Goal: Information Seeking & Learning: Learn about a topic

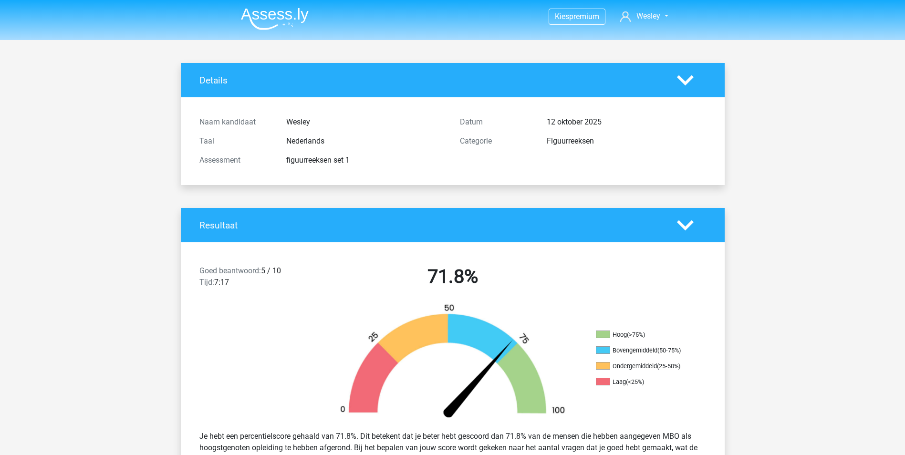
click at [283, 18] on img at bounding box center [275, 19] width 68 height 22
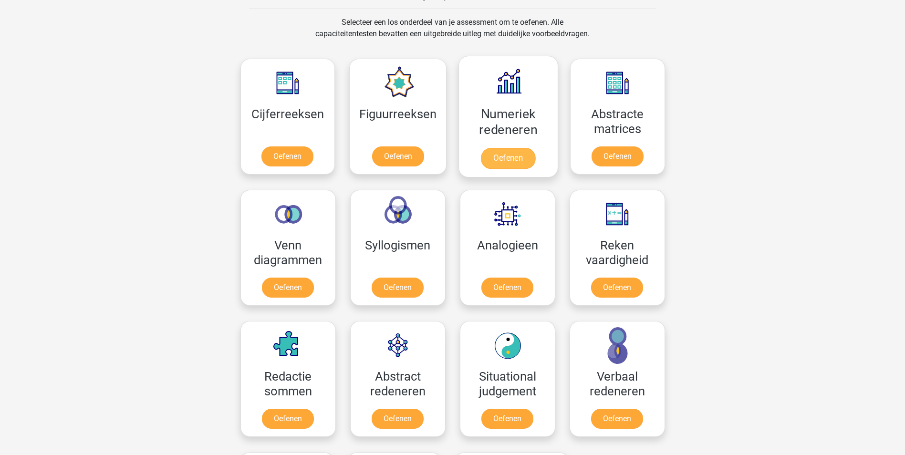
scroll to position [477, 0]
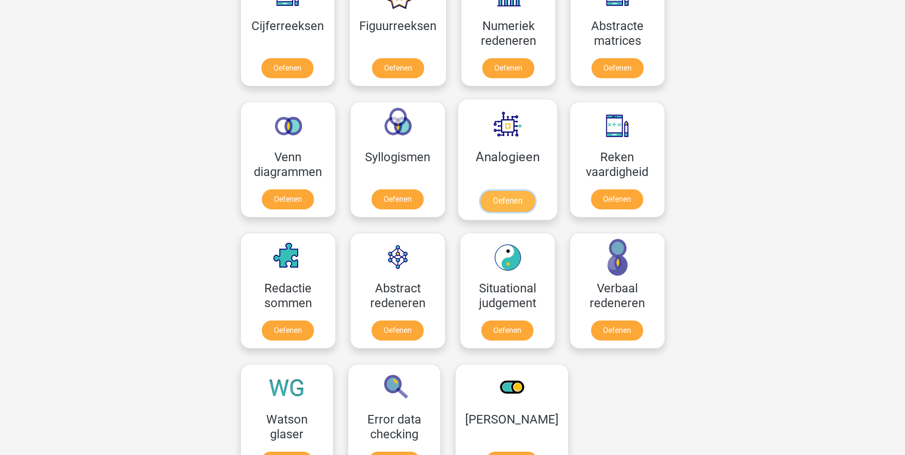
click at [509, 191] on link "Oefenen" at bounding box center [507, 201] width 54 height 21
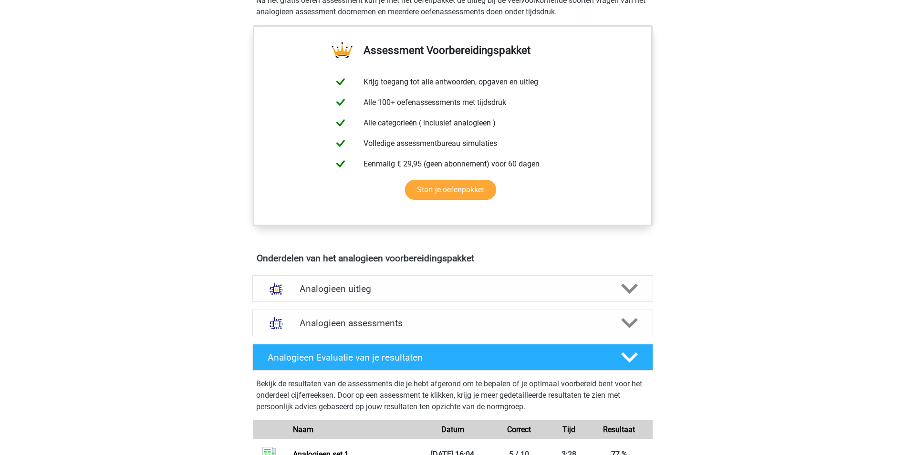
scroll to position [382, 0]
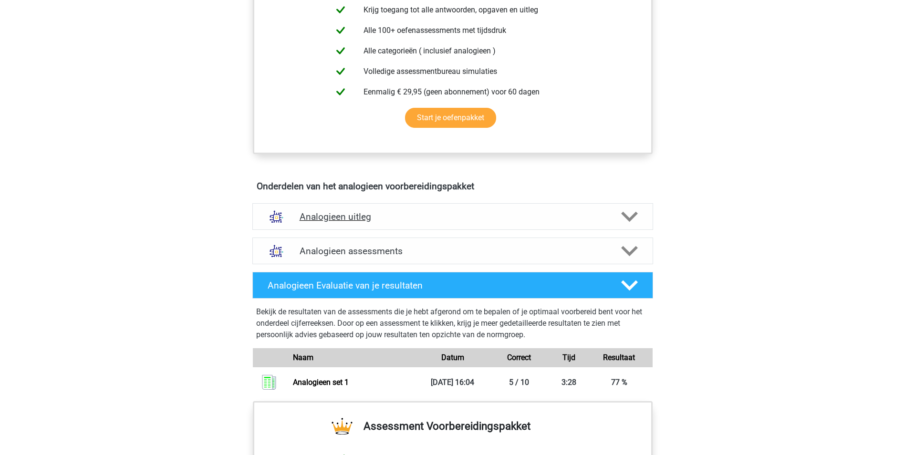
click at [635, 212] on icon at bounding box center [629, 217] width 17 height 17
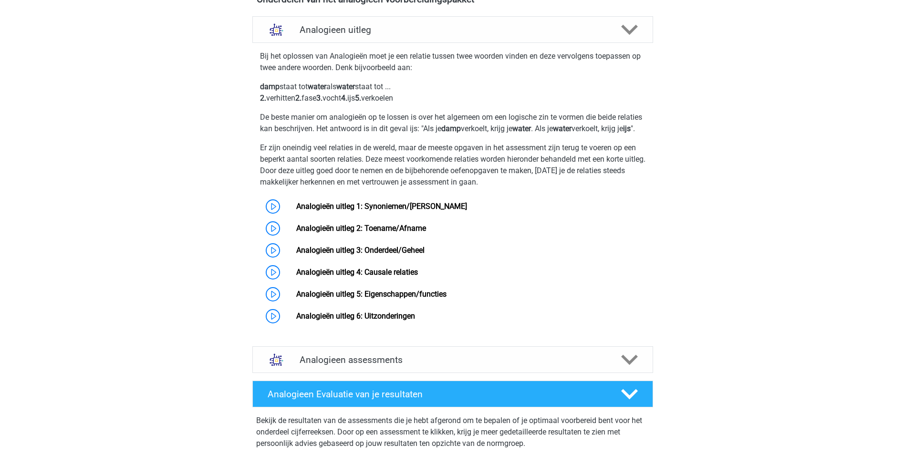
scroll to position [573, 0]
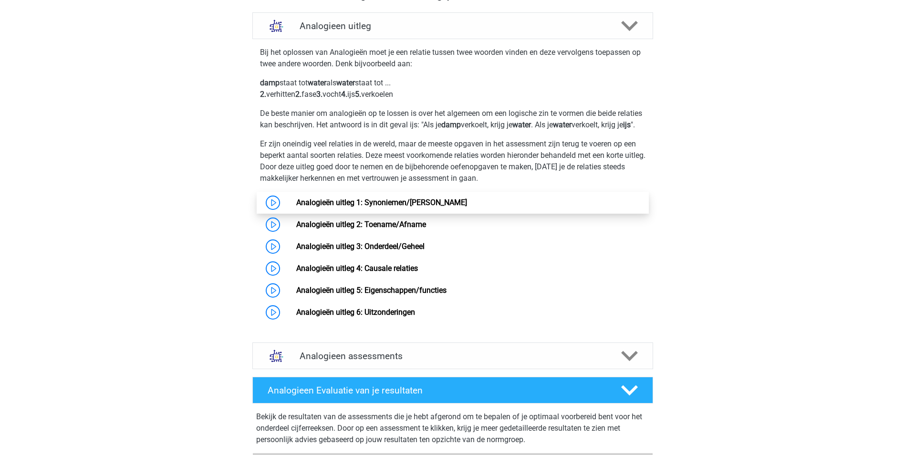
click at [339, 207] on link "Analogieën uitleg 1: Synoniemen/Antoniemen" at bounding box center [381, 202] width 171 height 9
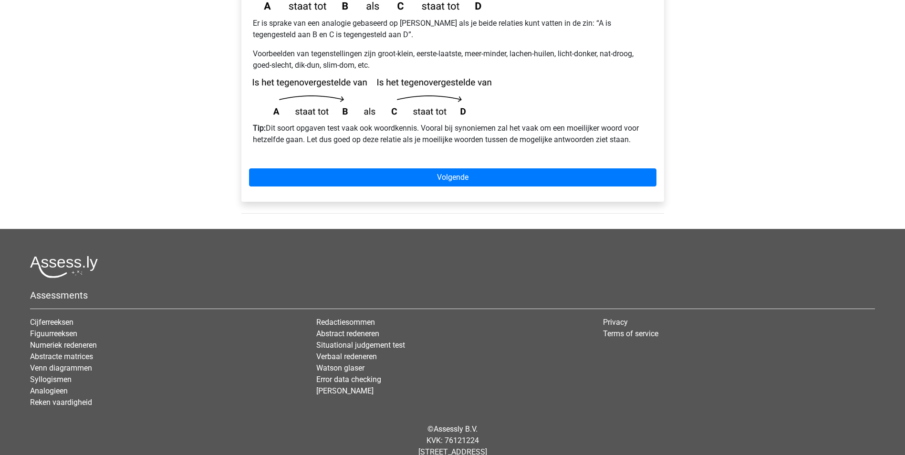
scroll to position [294, 0]
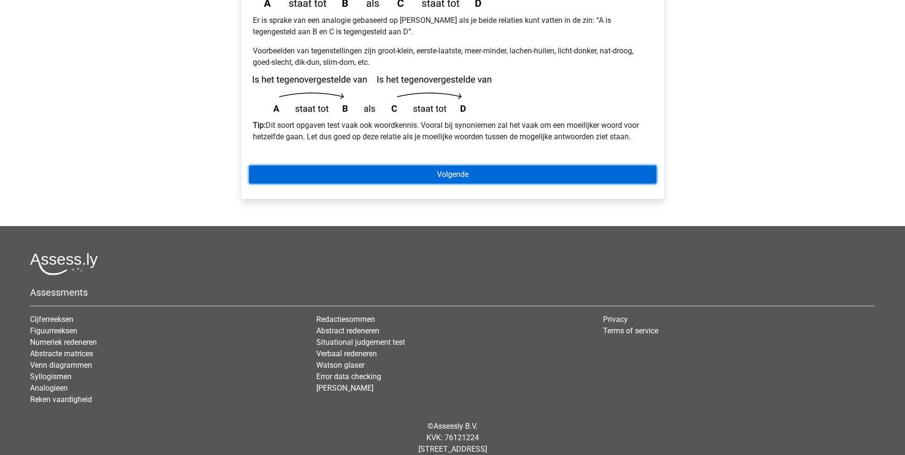
click at [533, 166] on link "Volgende" at bounding box center [453, 175] width 408 height 18
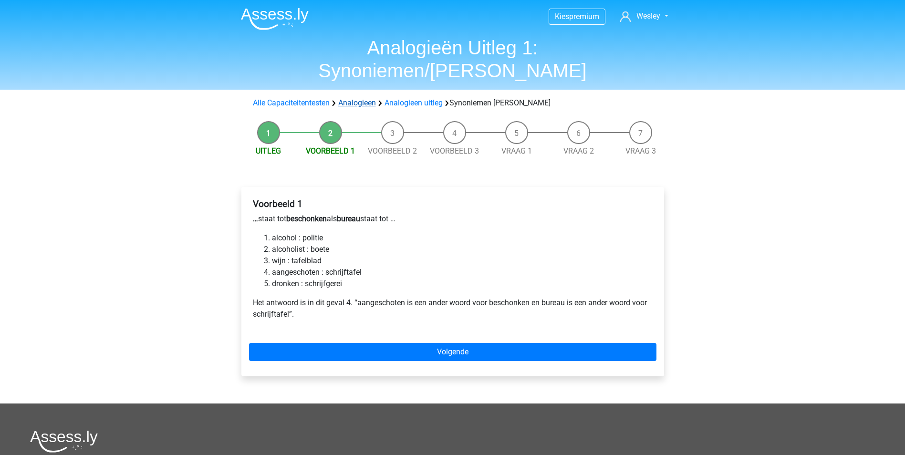
click at [368, 98] on link "Analogieen" at bounding box center [357, 102] width 38 height 9
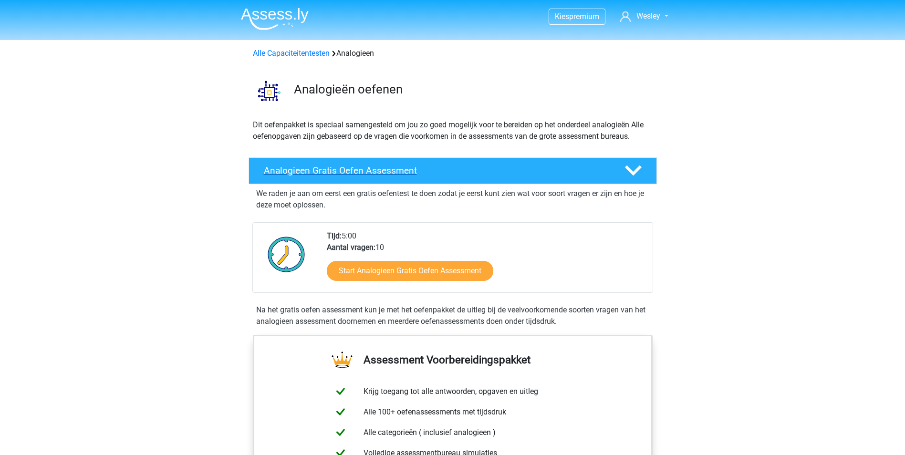
click at [635, 170] on icon at bounding box center [633, 170] width 17 height 17
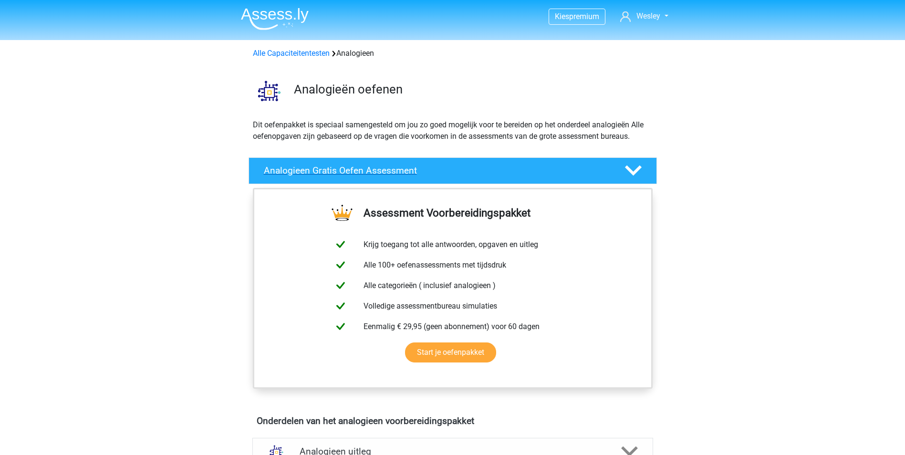
click at [636, 164] on icon at bounding box center [633, 170] width 17 height 17
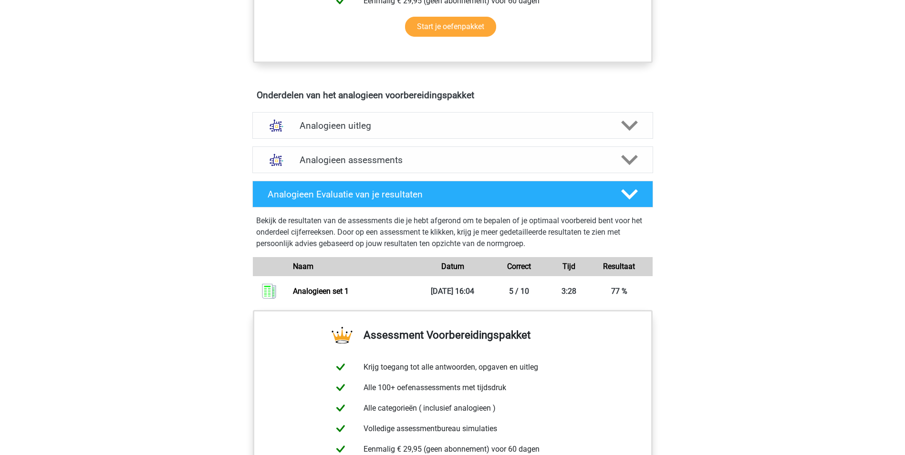
scroll to position [525, 0]
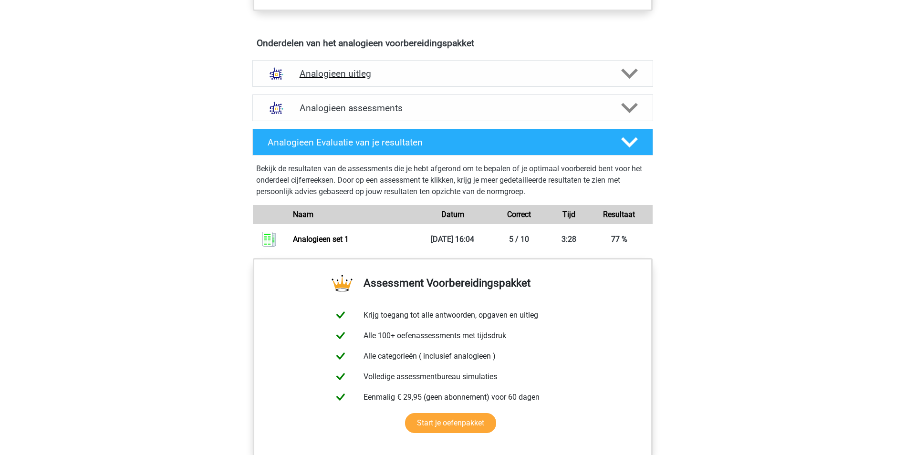
click at [623, 75] on icon at bounding box center [629, 73] width 17 height 17
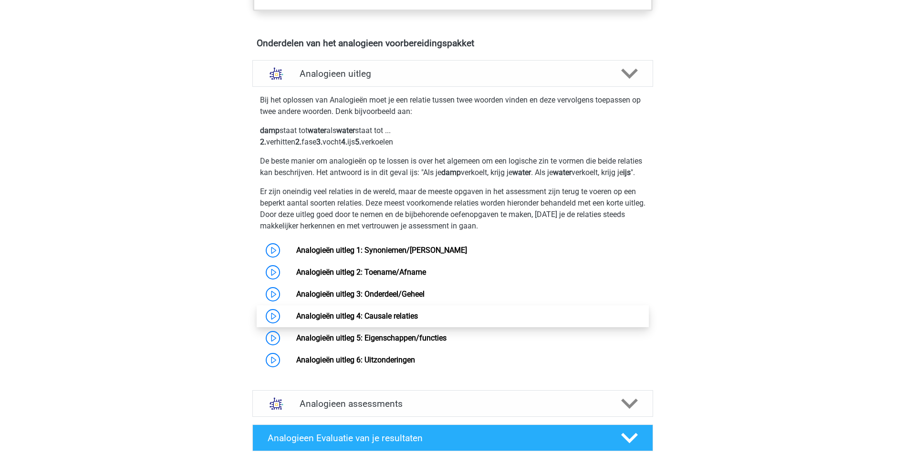
click at [317, 321] on link "Analogieën uitleg 4: Causale relaties" at bounding box center [357, 316] width 122 height 9
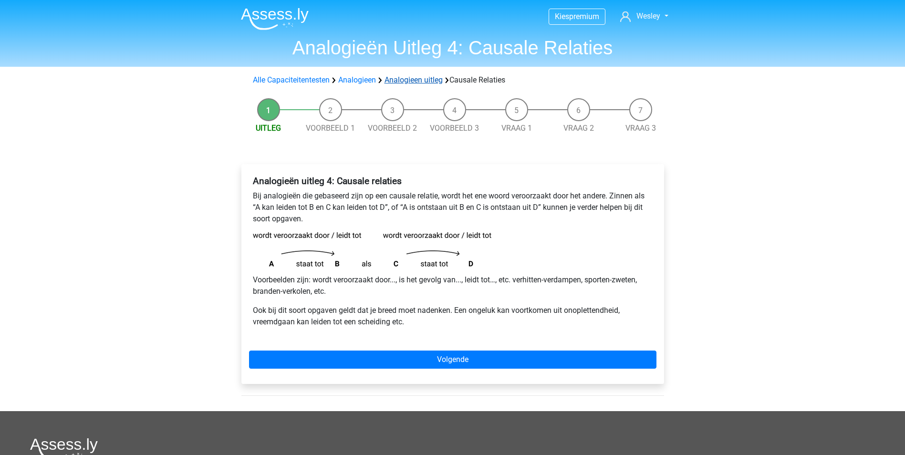
click at [425, 76] on link "Analogieen uitleg" at bounding box center [414, 79] width 58 height 9
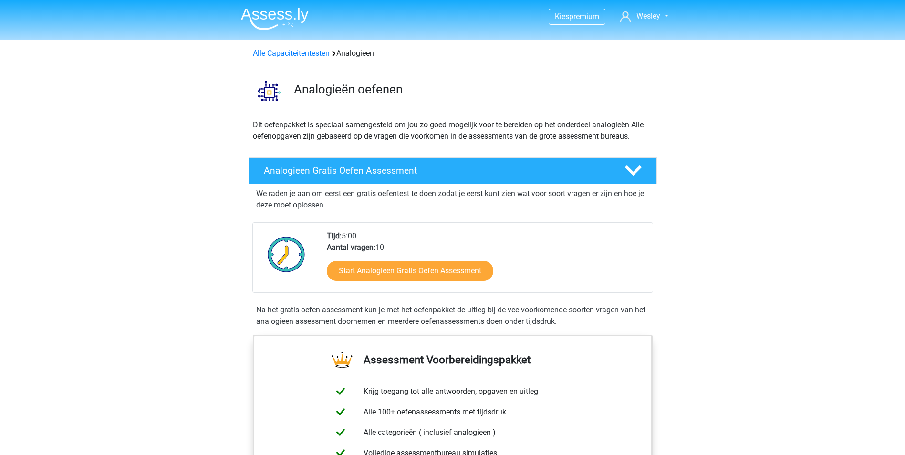
scroll to position [582, 0]
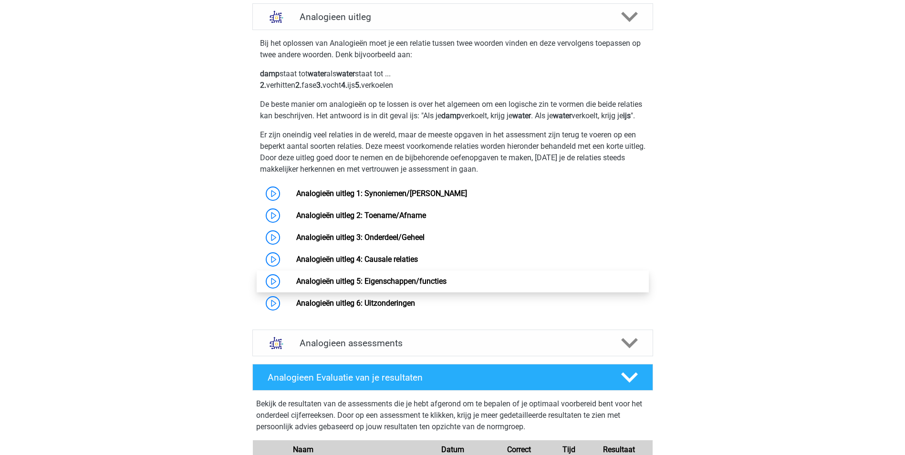
click at [364, 286] on link "Analogieën uitleg 5: Eigenschappen/functies" at bounding box center [371, 281] width 150 height 9
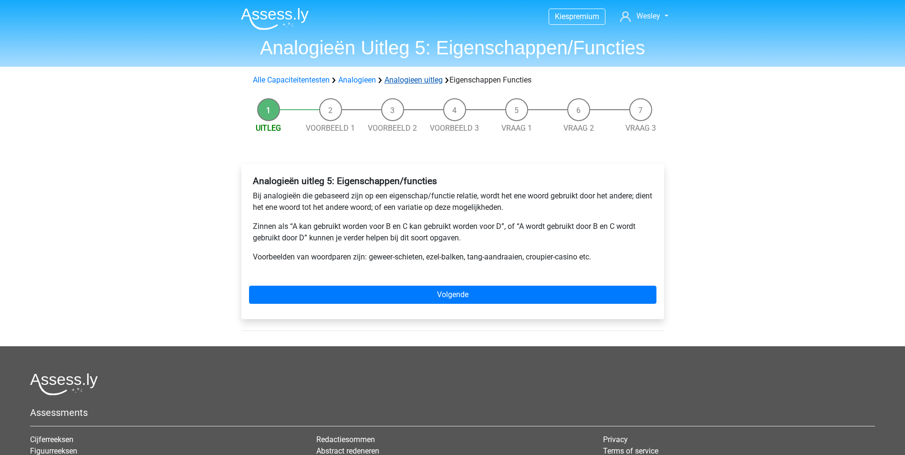
click at [415, 83] on link "Analogieen uitleg" at bounding box center [414, 79] width 58 height 9
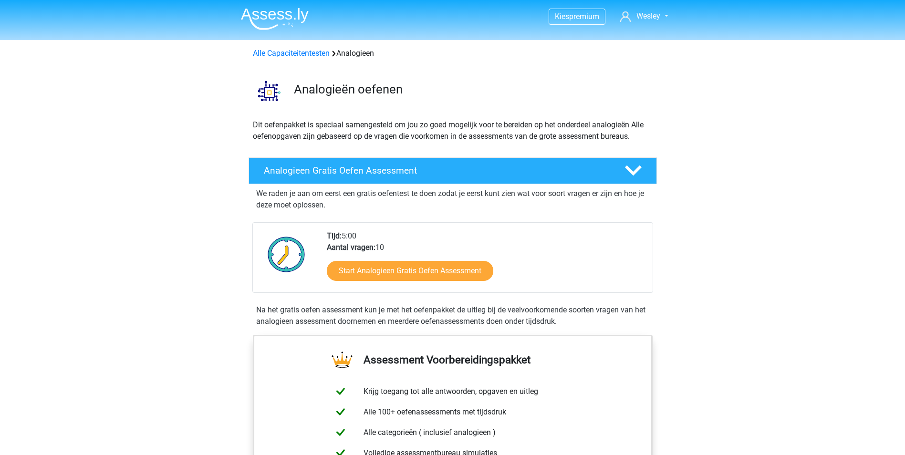
scroll to position [582, 0]
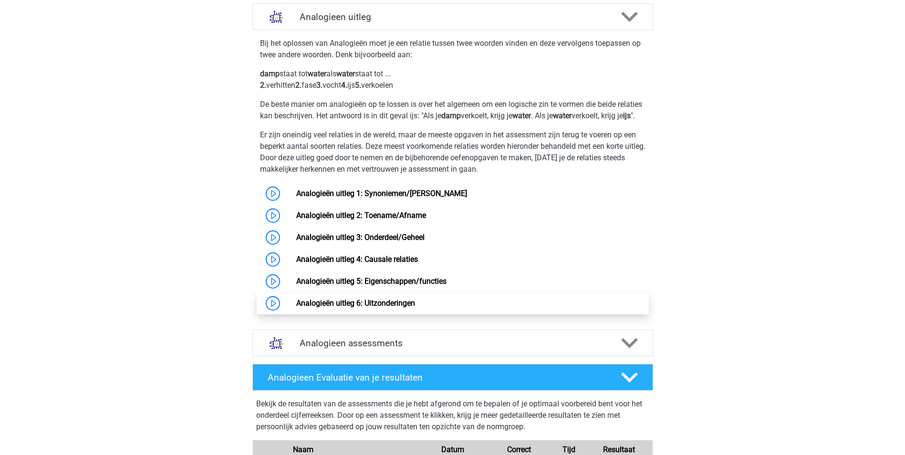
click at [389, 308] on link "Analogieën uitleg 6: Uitzonderingen" at bounding box center [355, 303] width 119 height 9
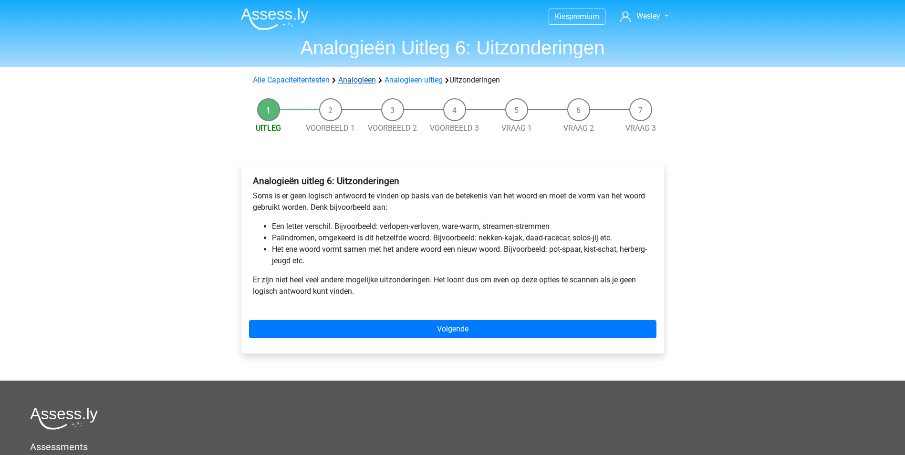
click at [360, 78] on link "Analogieen" at bounding box center [357, 79] width 38 height 9
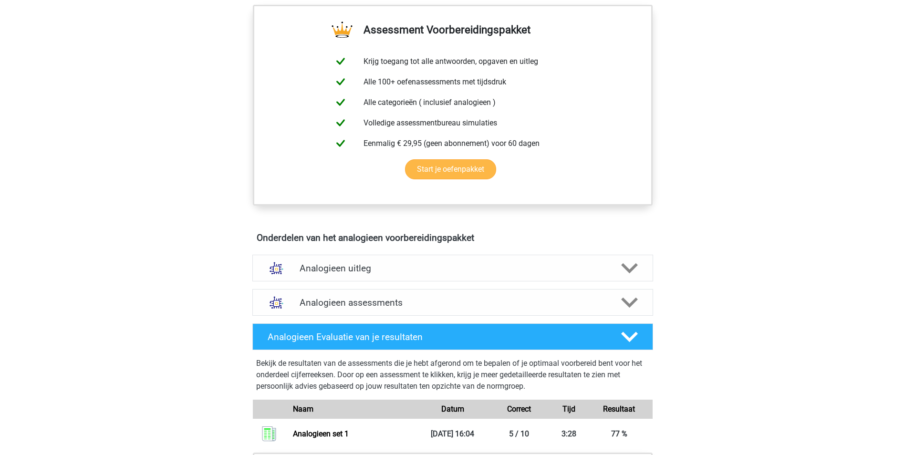
scroll to position [334, 0]
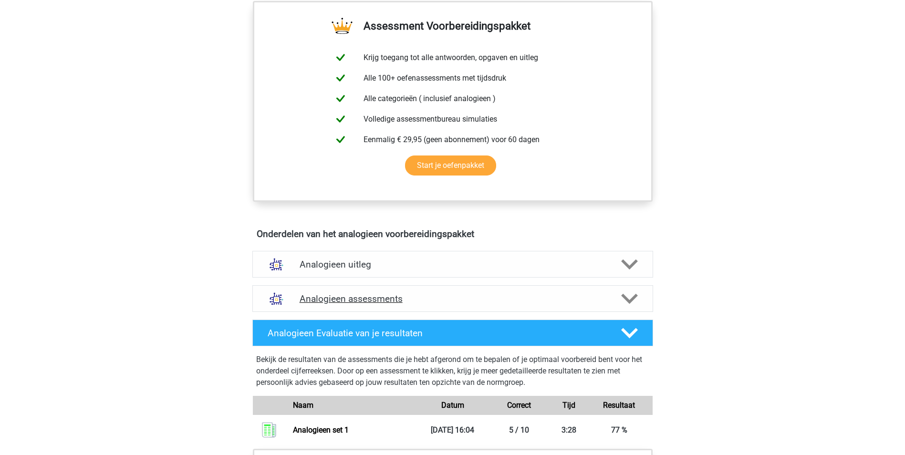
click at [631, 298] on icon at bounding box center [629, 299] width 17 height 17
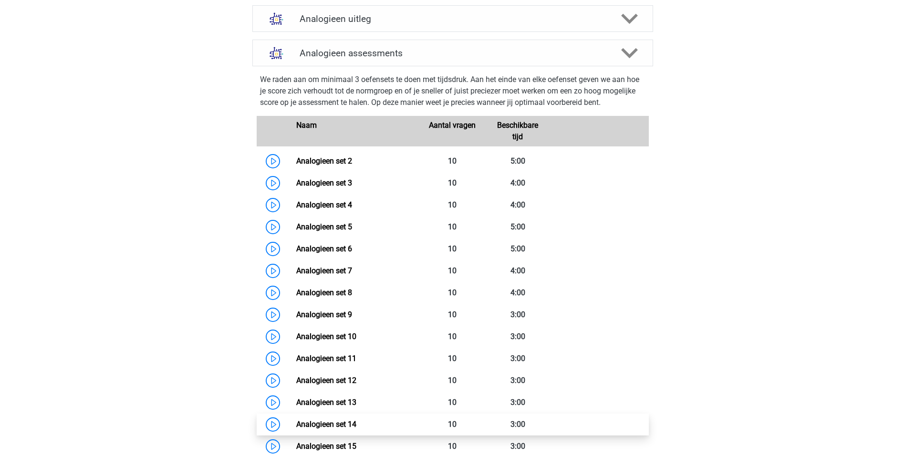
scroll to position [573, 0]
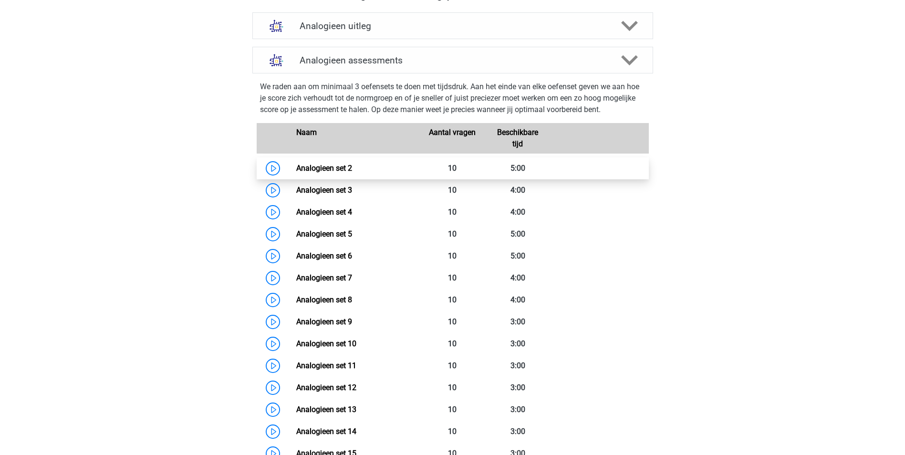
click at [341, 164] on link "Analogieen set 2" at bounding box center [324, 168] width 56 height 9
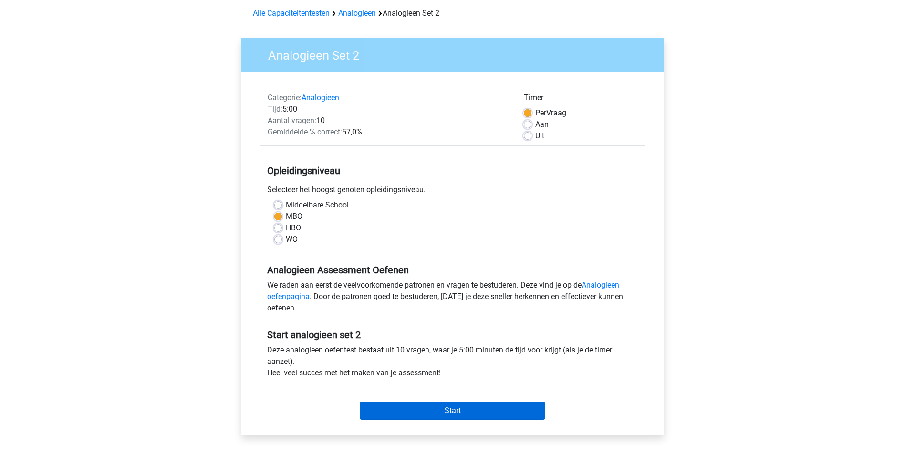
scroll to position [95, 0]
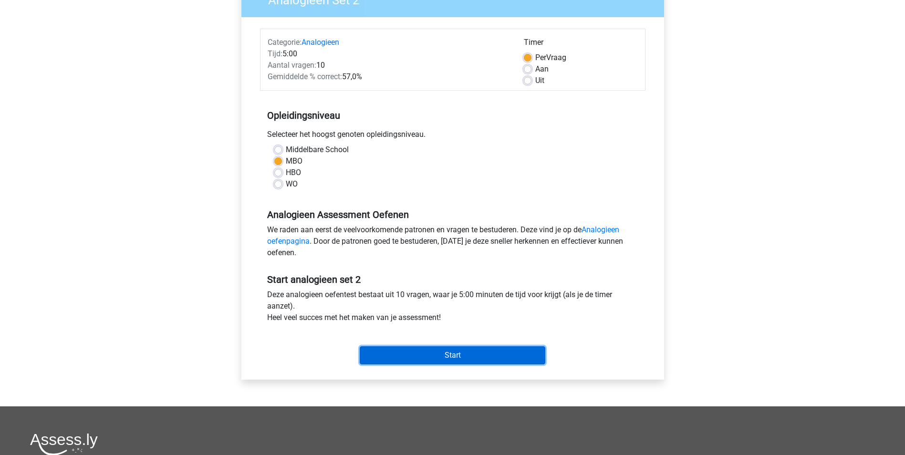
click at [449, 357] on input "Start" at bounding box center [453, 356] width 186 height 18
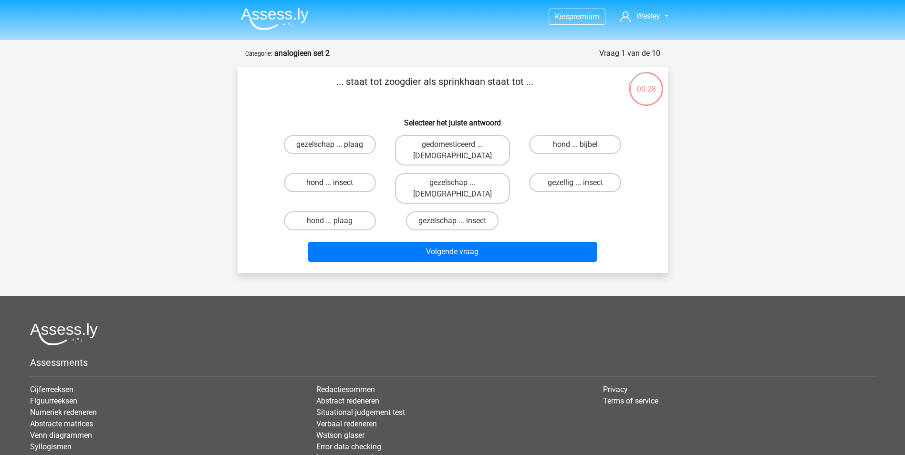
click at [343, 173] on label "hond ... insect" at bounding box center [330, 182] width 92 height 19
click at [336, 183] on input "hond ... insect" at bounding box center [333, 186] width 6 height 6
radio input "true"
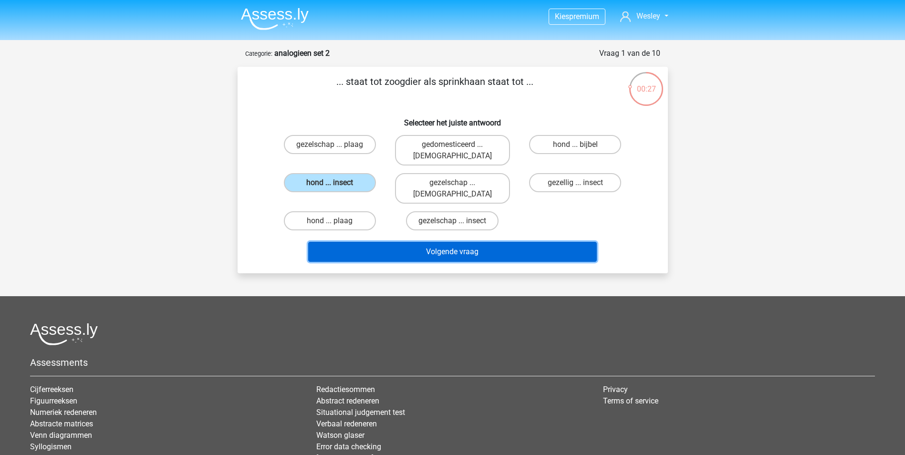
click at [441, 242] on button "Volgende vraag" at bounding box center [452, 252] width 289 height 20
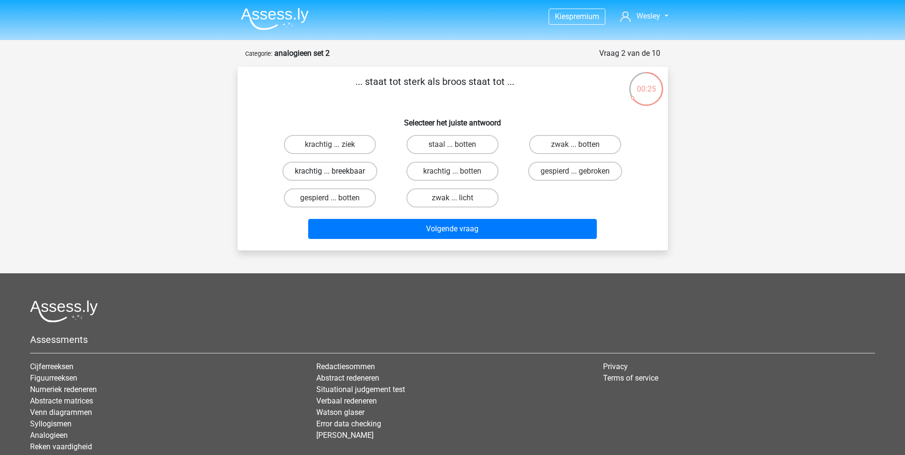
click at [351, 174] on label "krachtig ... breekbaar" at bounding box center [330, 171] width 95 height 19
click at [336, 174] on input "krachtig ... breekbaar" at bounding box center [333, 174] width 6 height 6
radio input "true"
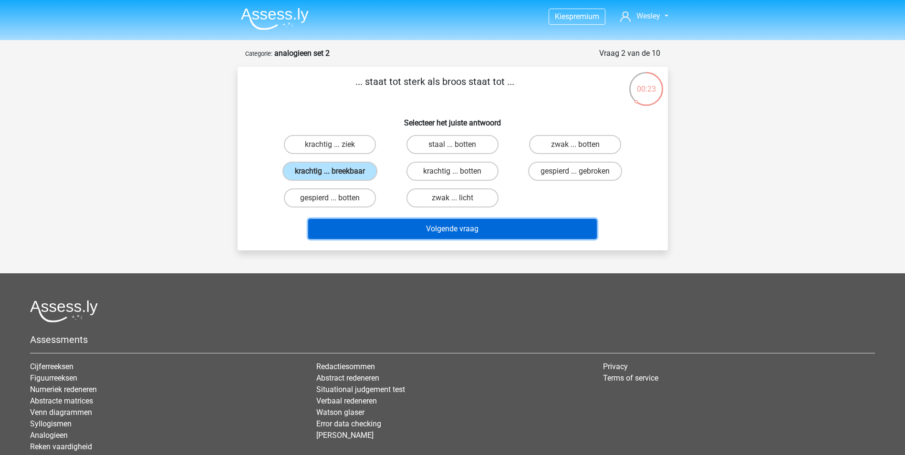
click at [453, 228] on button "Volgende vraag" at bounding box center [452, 229] width 289 height 20
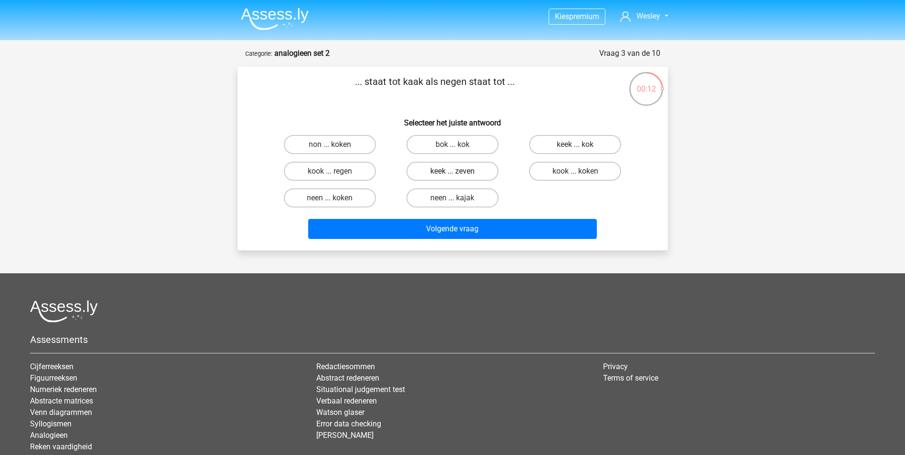
click at [449, 169] on label "keek ... zeven" at bounding box center [453, 171] width 92 height 19
click at [452, 171] on input "keek ... zeven" at bounding box center [455, 174] width 6 height 6
radio input "true"
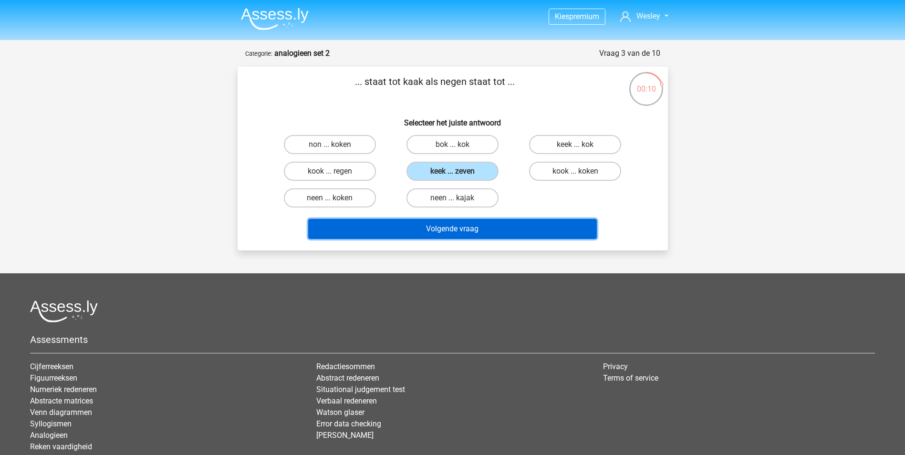
click at [460, 231] on button "Volgende vraag" at bounding box center [452, 229] width 289 height 20
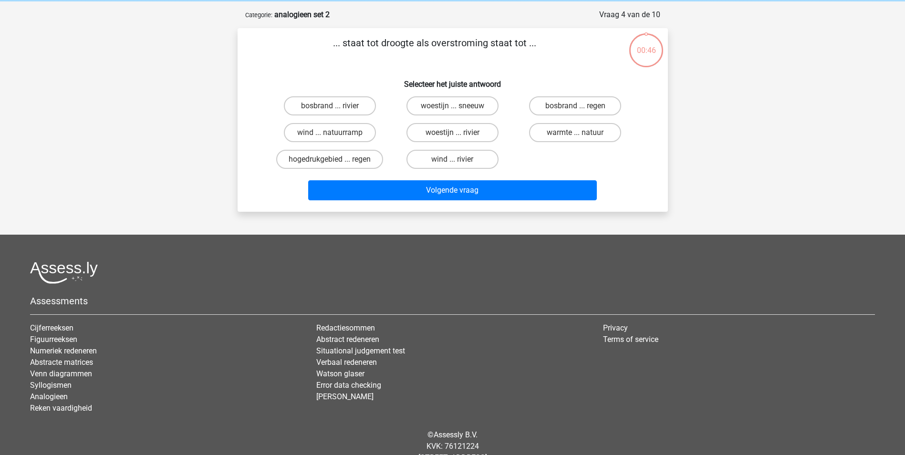
scroll to position [48, 0]
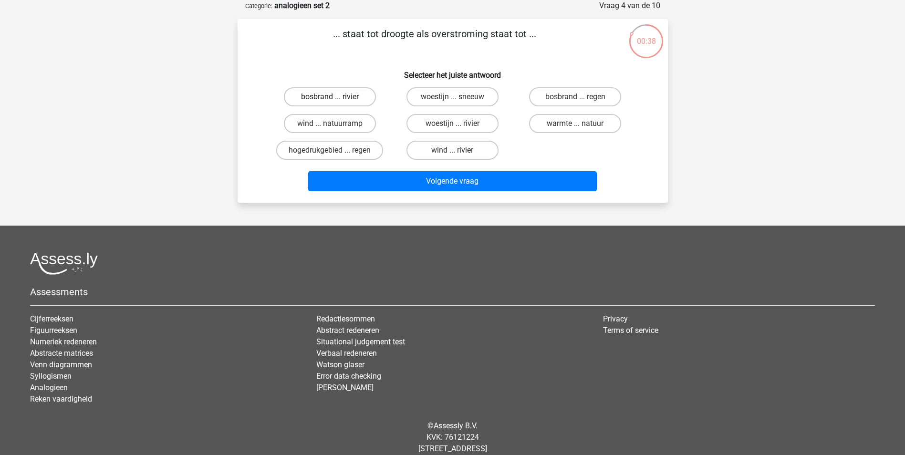
click at [351, 90] on label "bosbrand ... rivier" at bounding box center [330, 96] width 92 height 19
click at [336, 97] on input "bosbrand ... rivier" at bounding box center [333, 100] width 6 height 6
radio input "true"
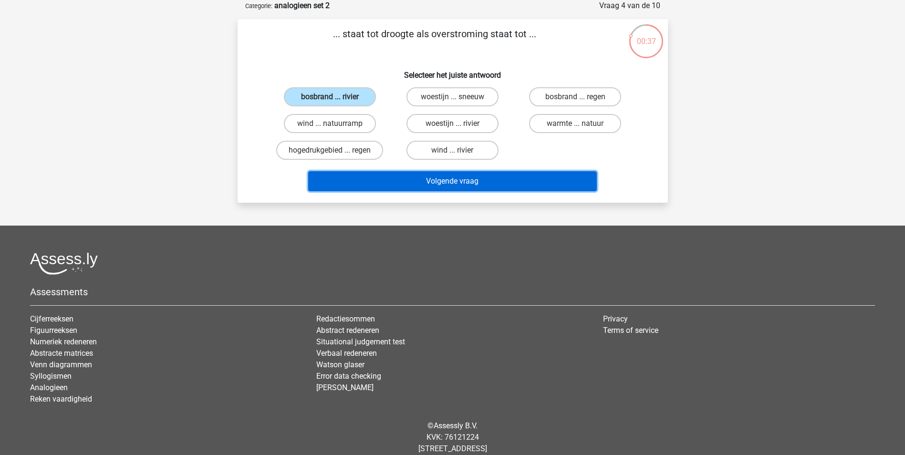
click at [480, 181] on button "Volgende vraag" at bounding box center [452, 181] width 289 height 20
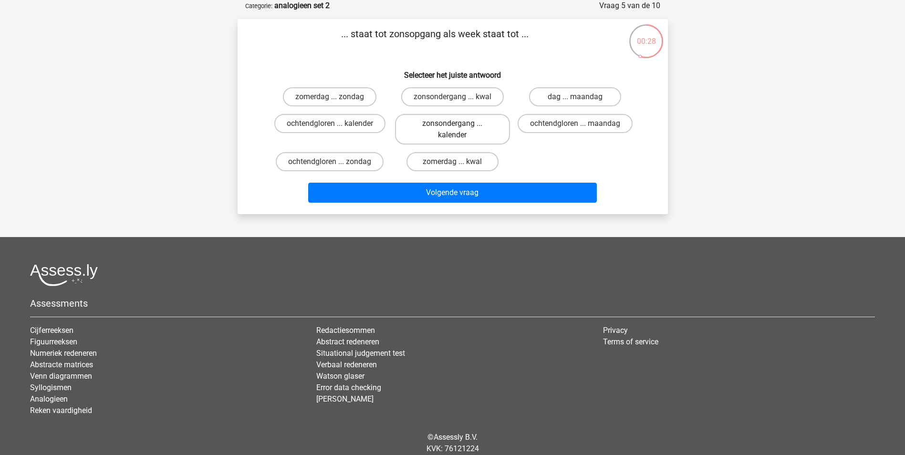
click at [461, 127] on label "zonsondergang ... kalender" at bounding box center [452, 129] width 115 height 31
click at [459, 127] on input "zonsondergang ... kalender" at bounding box center [455, 127] width 6 height 6
radio input "true"
click at [331, 125] on input "ochtendgloren ... kalender" at bounding box center [333, 127] width 6 height 6
radio input "true"
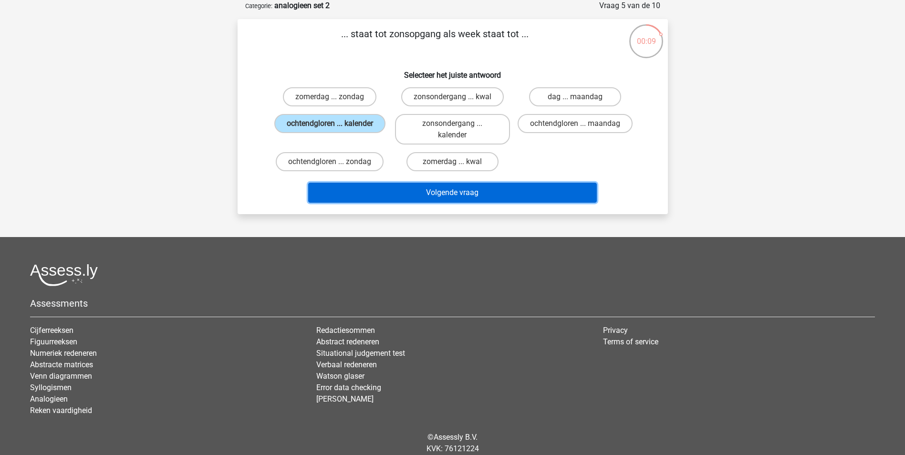
click at [471, 200] on button "Volgende vraag" at bounding box center [452, 193] width 289 height 20
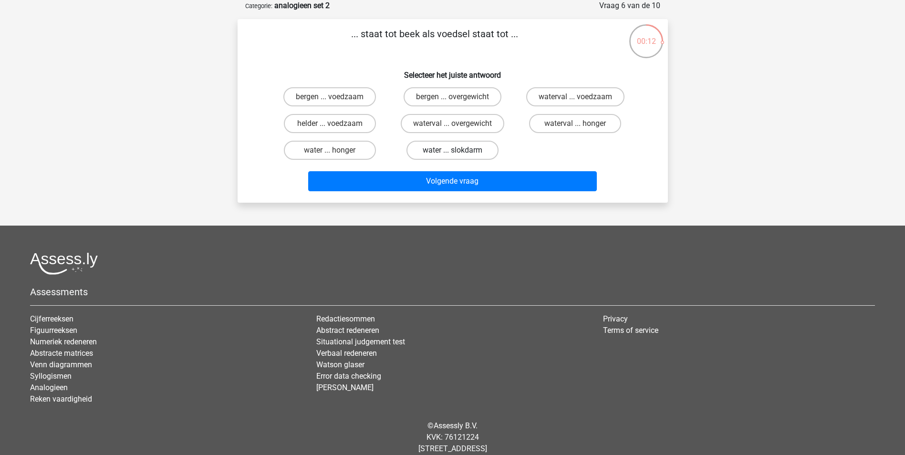
click at [464, 150] on label "water ... slokdarm" at bounding box center [453, 150] width 92 height 19
click at [459, 150] on input "water ... slokdarm" at bounding box center [455, 153] width 6 height 6
radio input "true"
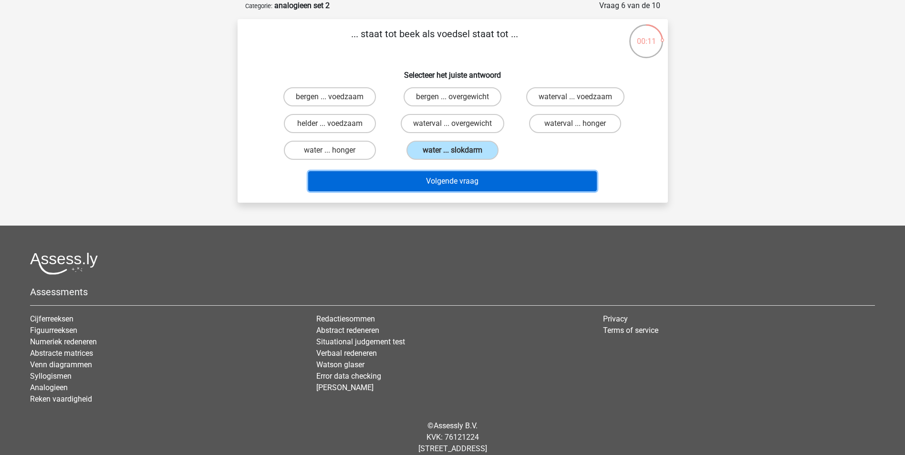
click at [450, 182] on button "Volgende vraag" at bounding box center [452, 181] width 289 height 20
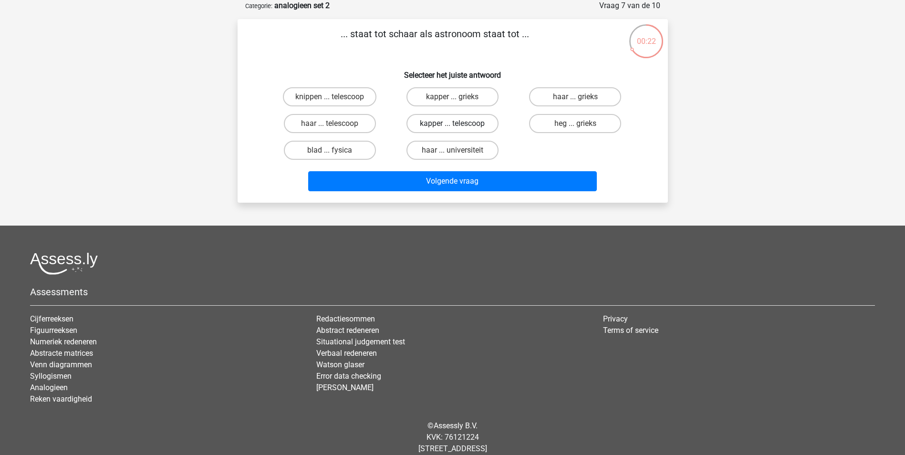
click at [468, 122] on label "kapper ... telescoop" at bounding box center [453, 123] width 92 height 19
click at [459, 124] on input "kapper ... telescoop" at bounding box center [455, 127] width 6 height 6
radio input "true"
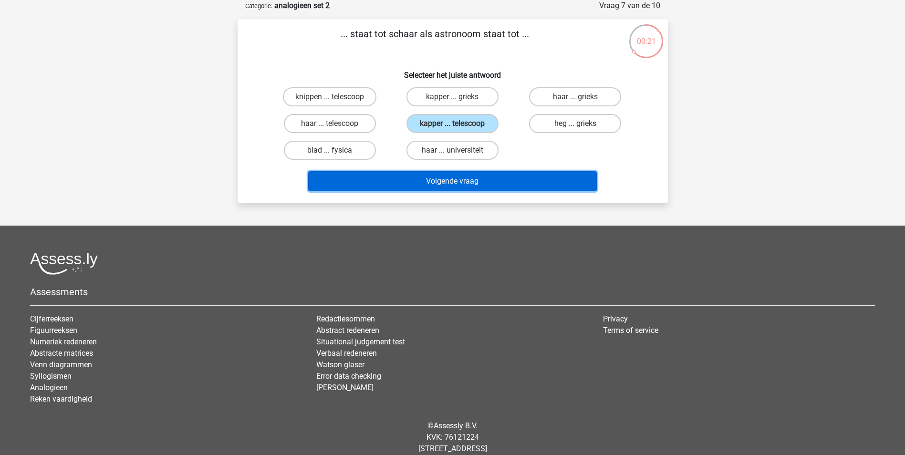
click at [452, 178] on button "Volgende vraag" at bounding box center [452, 181] width 289 height 20
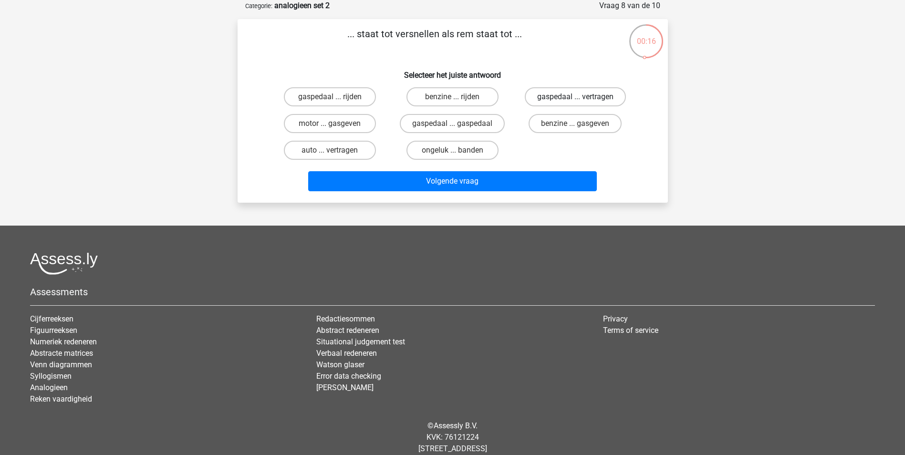
click at [572, 95] on label "gaspedaal ... vertragen" at bounding box center [575, 96] width 101 height 19
click at [576, 97] on input "gaspedaal ... vertragen" at bounding box center [579, 100] width 6 height 6
radio input "true"
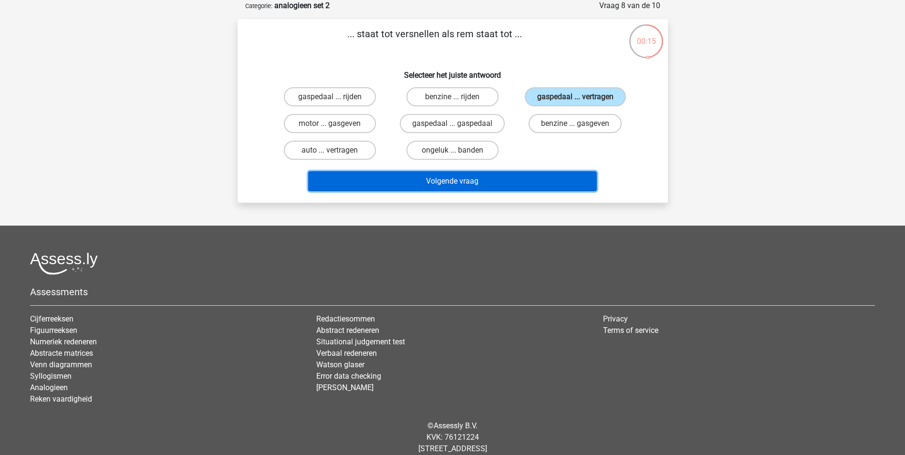
click at [464, 185] on button "Volgende vraag" at bounding box center [452, 181] width 289 height 20
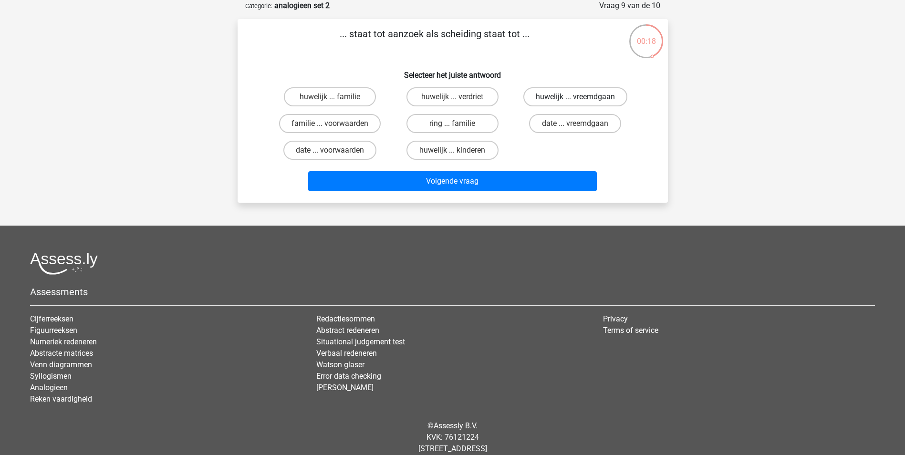
click at [596, 101] on label "huwelijk ... vreemdgaan" at bounding box center [576, 96] width 104 height 19
click at [582, 101] on input "huwelijk ... vreemdgaan" at bounding box center [579, 100] width 6 height 6
radio input "true"
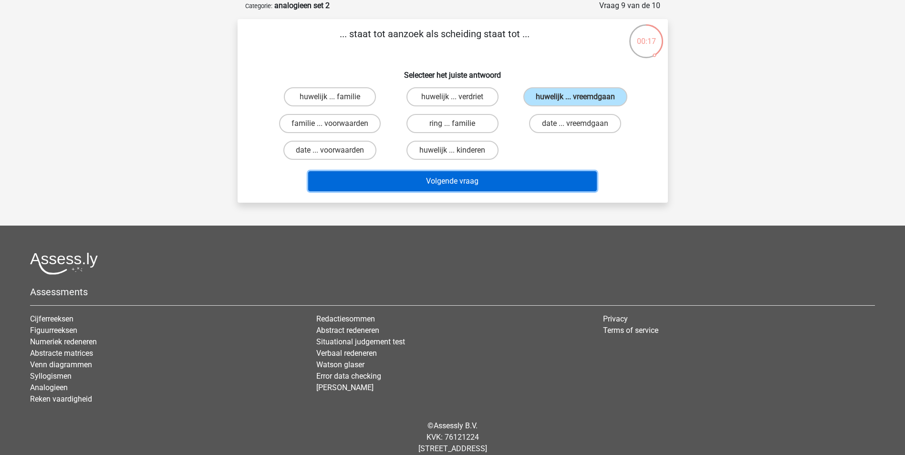
click at [477, 183] on button "Volgende vraag" at bounding box center [452, 181] width 289 height 20
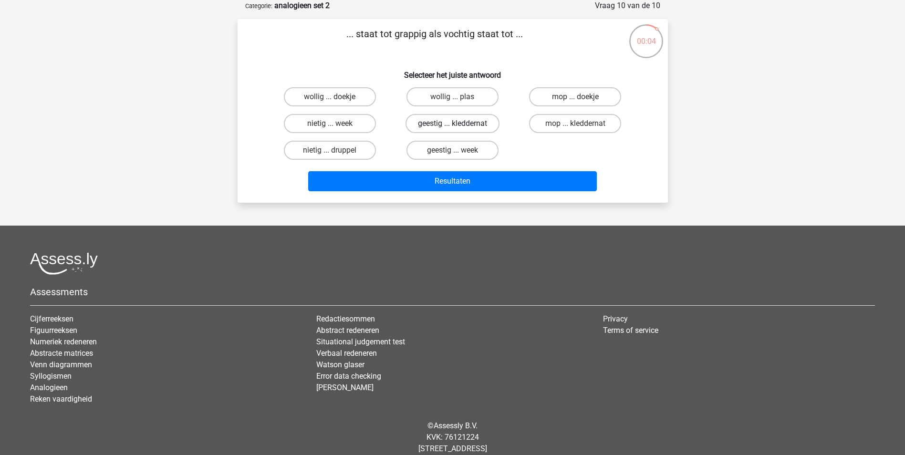
click at [434, 122] on label "geestig ... kleddernat" at bounding box center [453, 123] width 94 height 19
click at [452, 124] on input "geestig ... kleddernat" at bounding box center [455, 127] width 6 height 6
radio input "true"
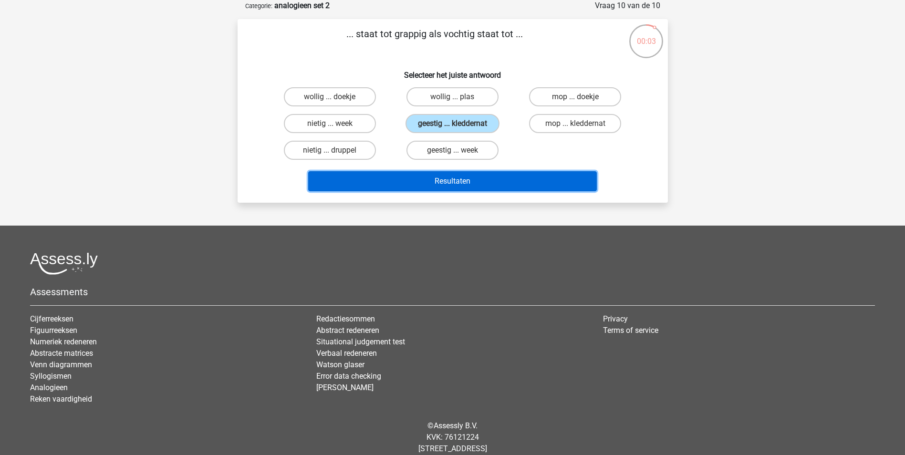
click at [456, 186] on button "Resultaten" at bounding box center [452, 181] width 289 height 20
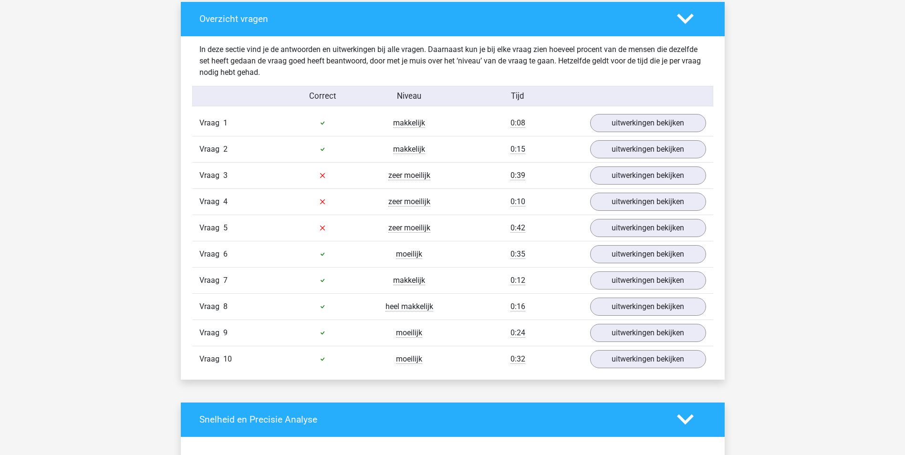
scroll to position [716, 0]
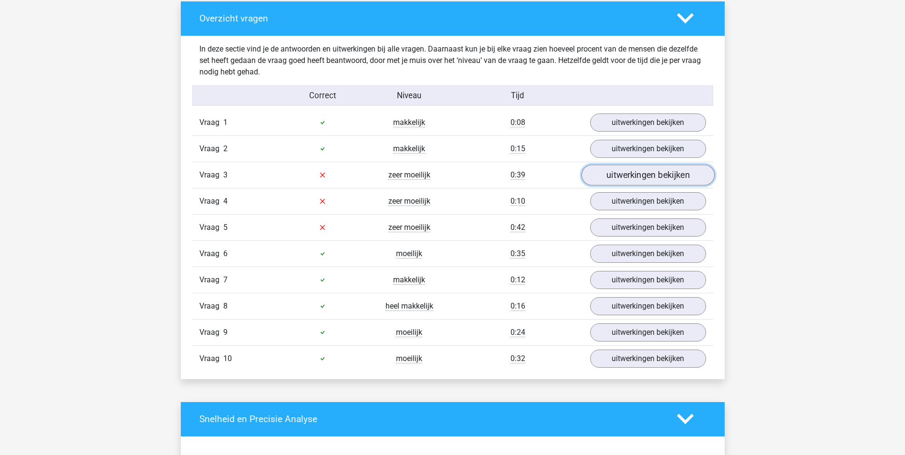
click at [628, 175] on link "uitwerkingen bekijken" at bounding box center [647, 175] width 133 height 21
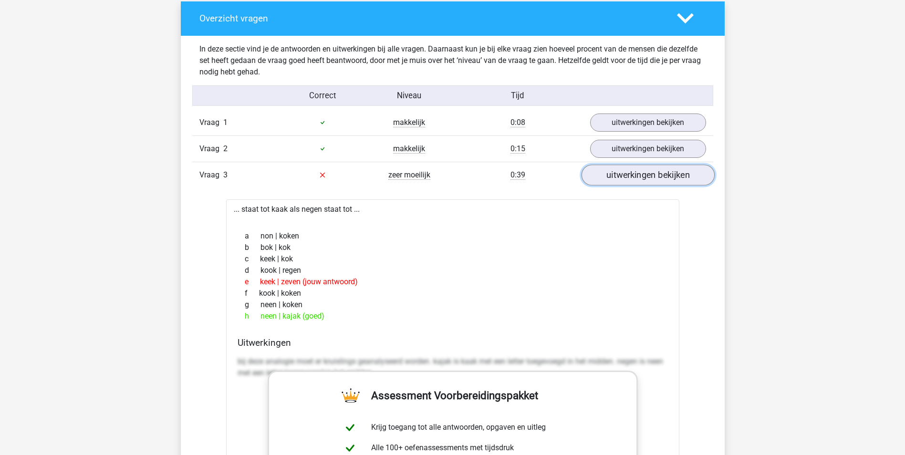
click at [628, 175] on link "uitwerkingen bekijken" at bounding box center [647, 175] width 133 height 21
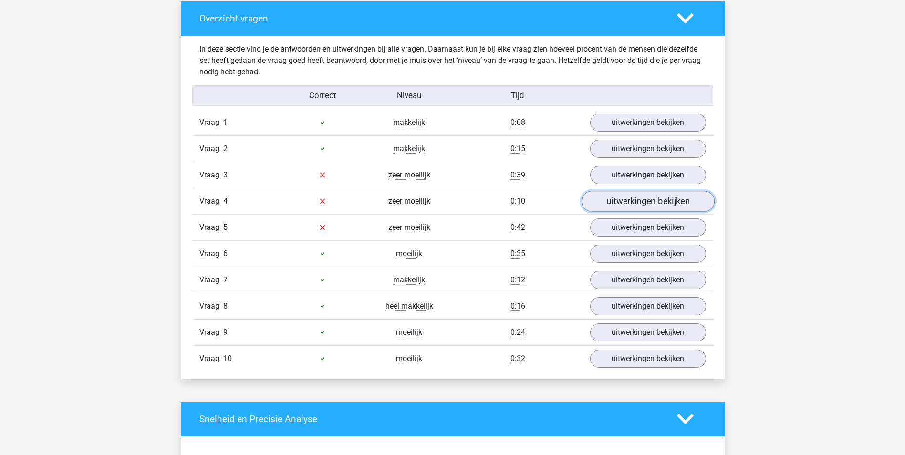
click at [631, 204] on link "uitwerkingen bekijken" at bounding box center [647, 201] width 133 height 21
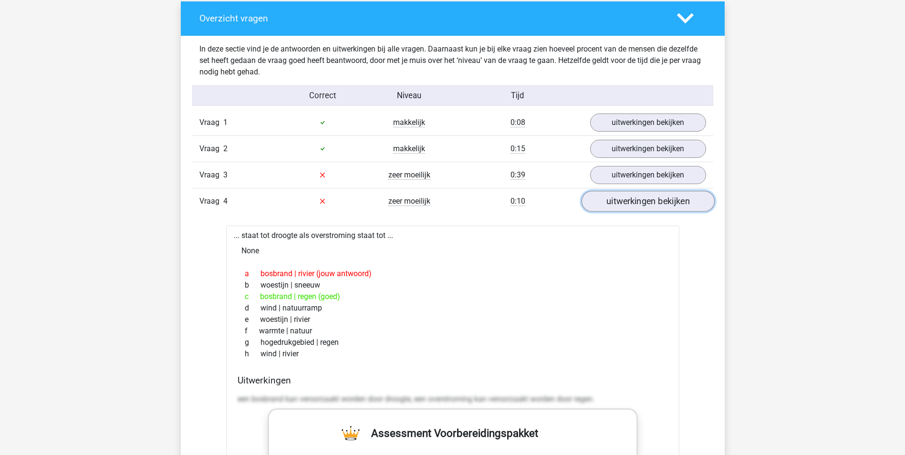
click at [631, 204] on link "uitwerkingen bekijken" at bounding box center [647, 201] width 133 height 21
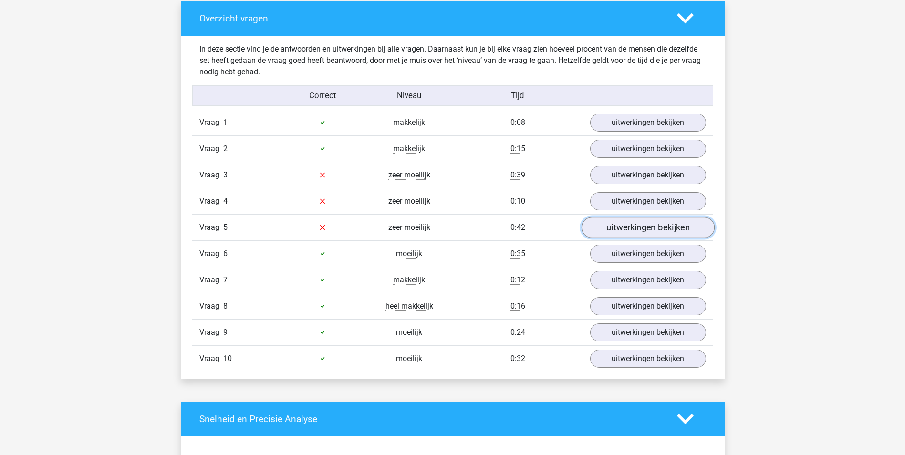
click at [642, 225] on link "uitwerkingen bekijken" at bounding box center [647, 227] width 133 height 21
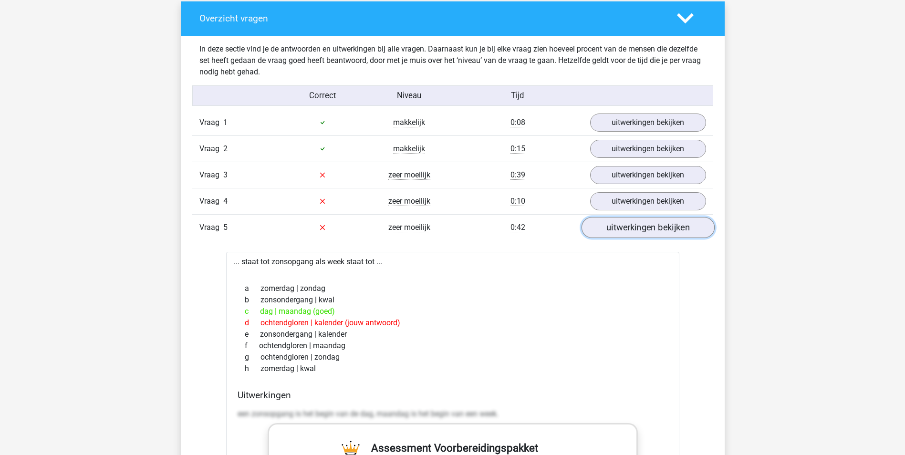
click at [642, 225] on link "uitwerkingen bekijken" at bounding box center [647, 227] width 133 height 21
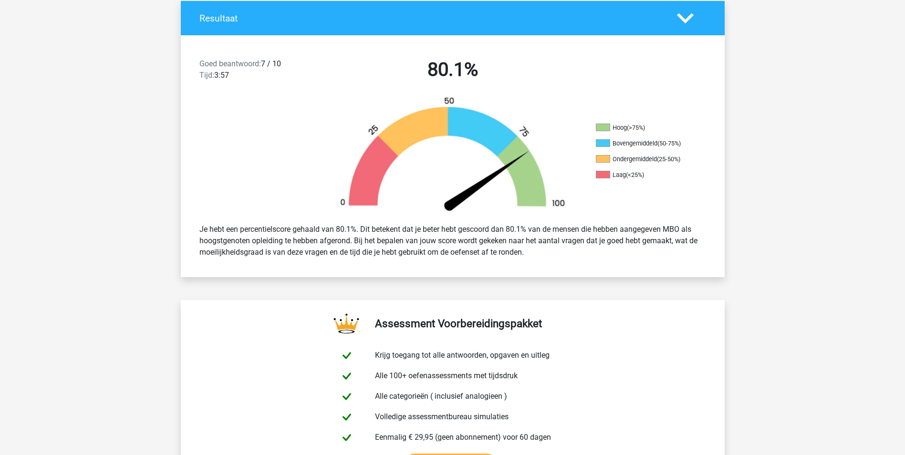
scroll to position [0, 0]
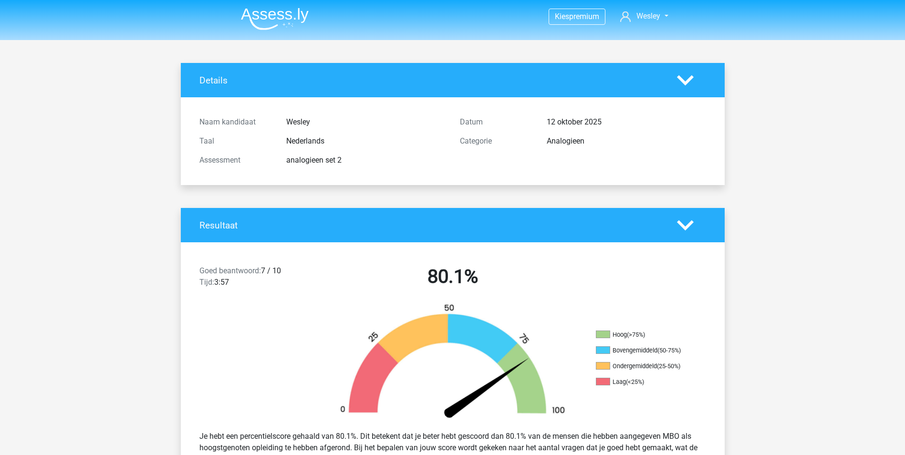
click at [287, 13] on img at bounding box center [275, 19] width 68 height 22
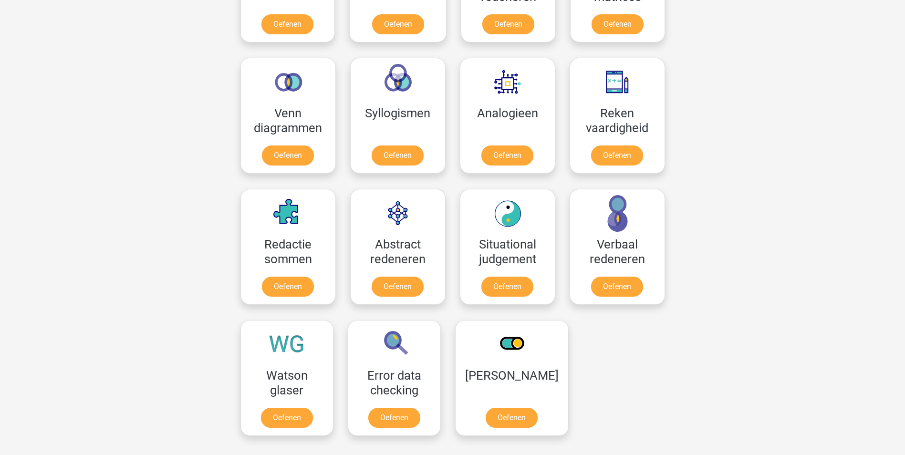
scroll to position [525, 0]
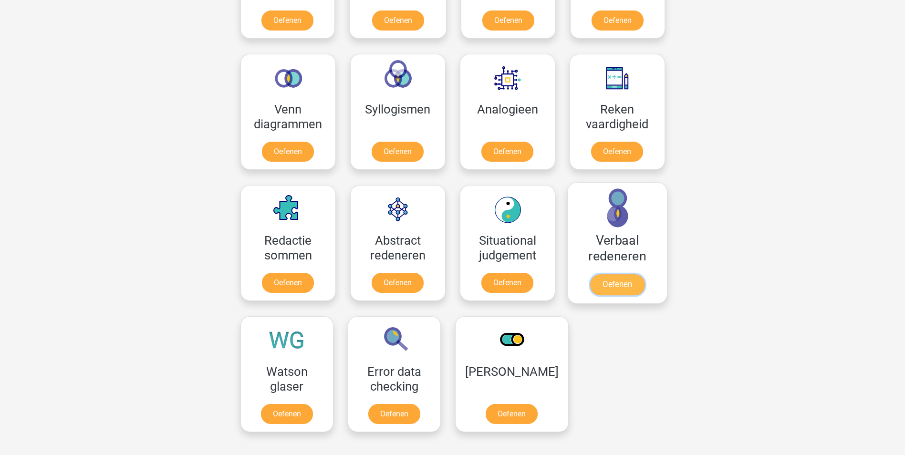
click at [623, 274] on link "Oefenen" at bounding box center [617, 284] width 54 height 21
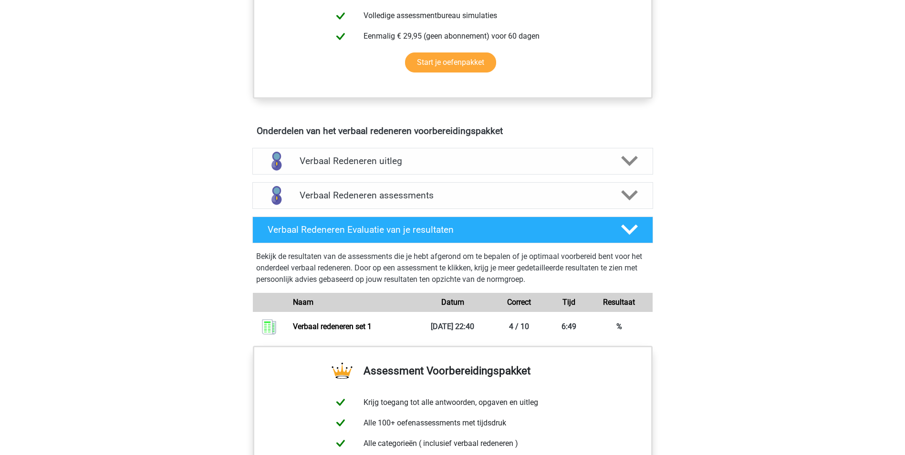
scroll to position [477, 0]
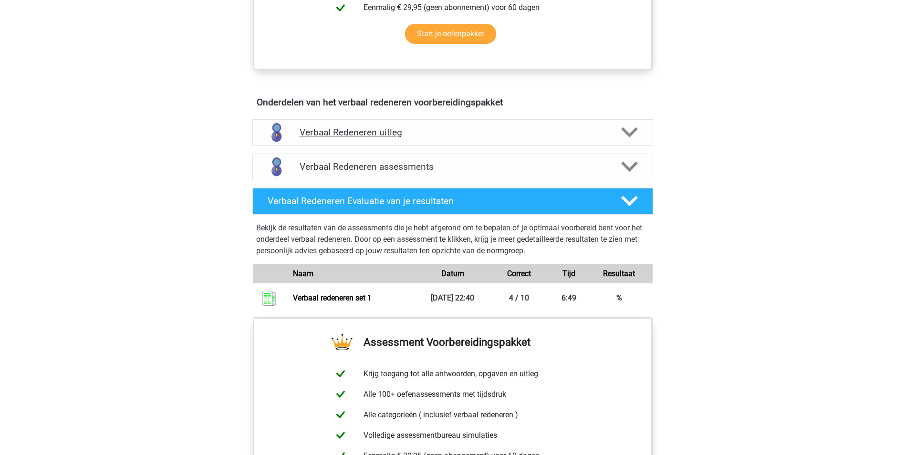
click at [630, 128] on icon at bounding box center [629, 132] width 17 height 17
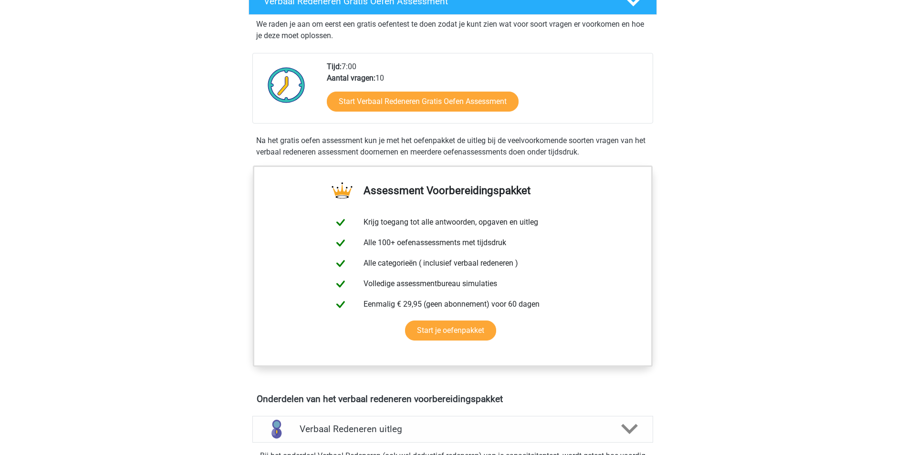
scroll to position [0, 0]
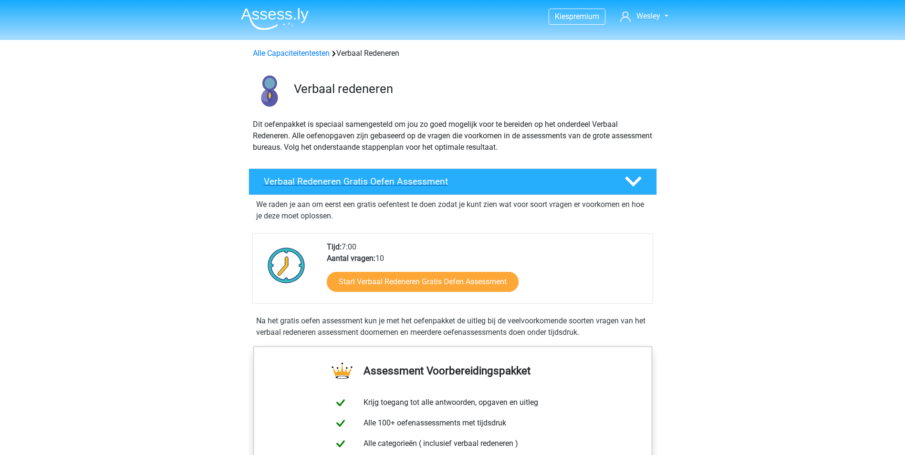
click at [634, 185] on polygon at bounding box center [633, 182] width 17 height 11
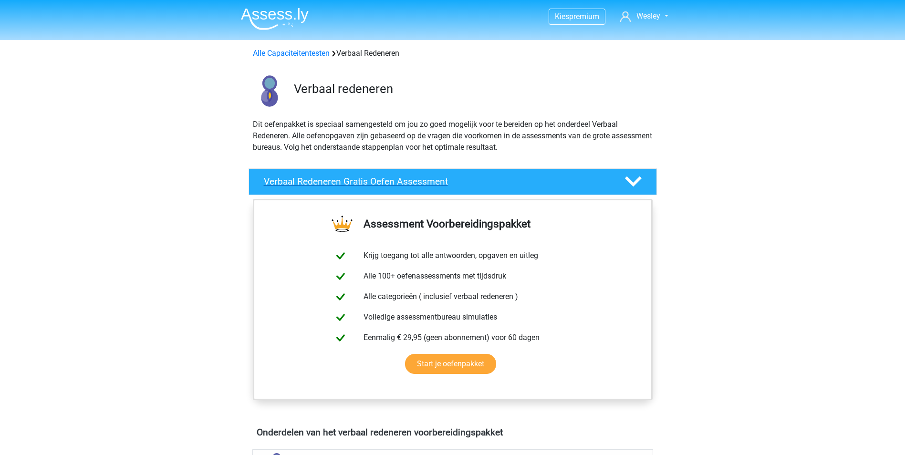
click at [634, 185] on polygon at bounding box center [633, 182] width 17 height 11
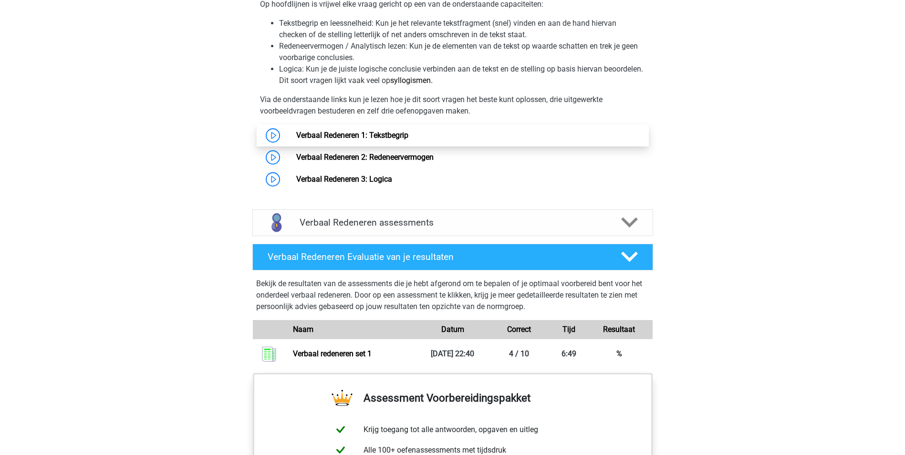
scroll to position [811, 0]
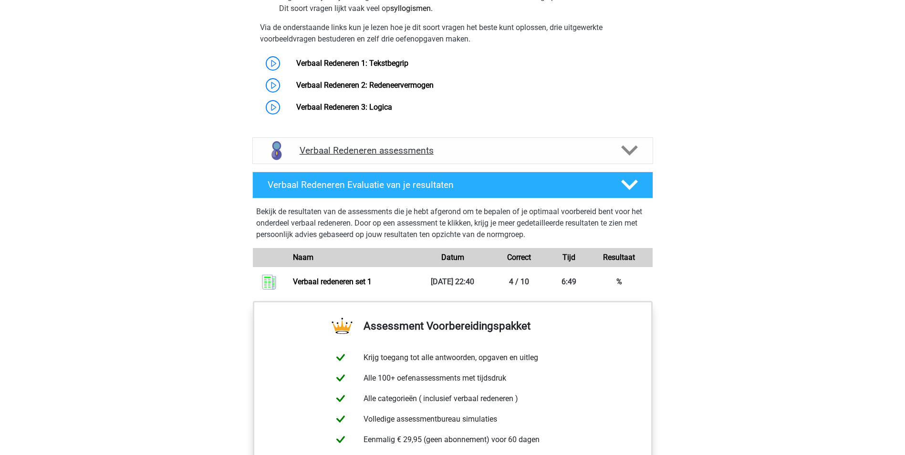
click at [629, 148] on icon at bounding box center [629, 150] width 17 height 17
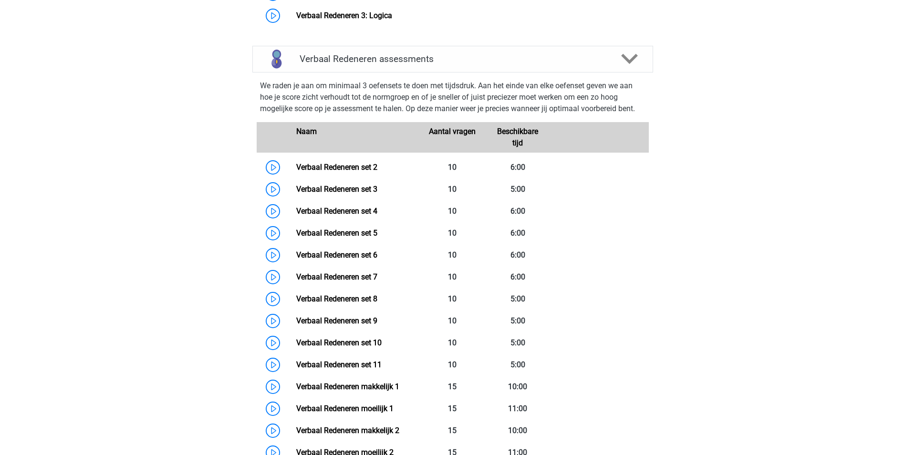
scroll to position [955, 0]
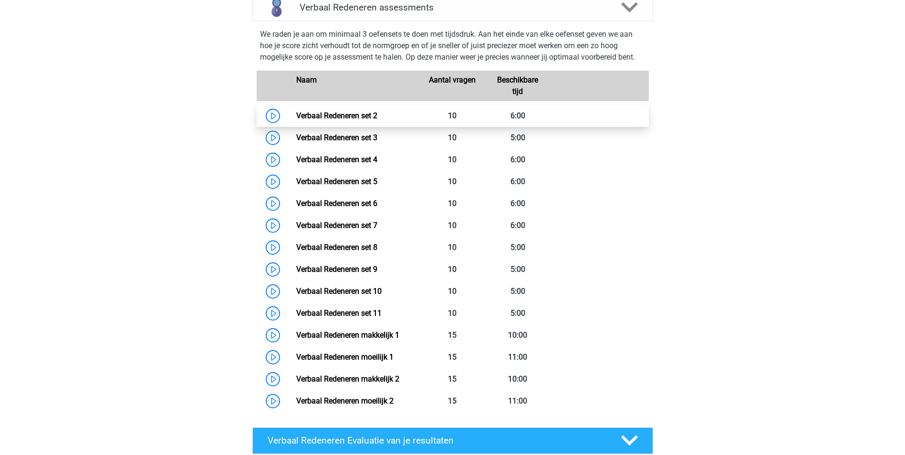
click at [338, 115] on link "Verbaal Redeneren set 2" at bounding box center [336, 115] width 81 height 9
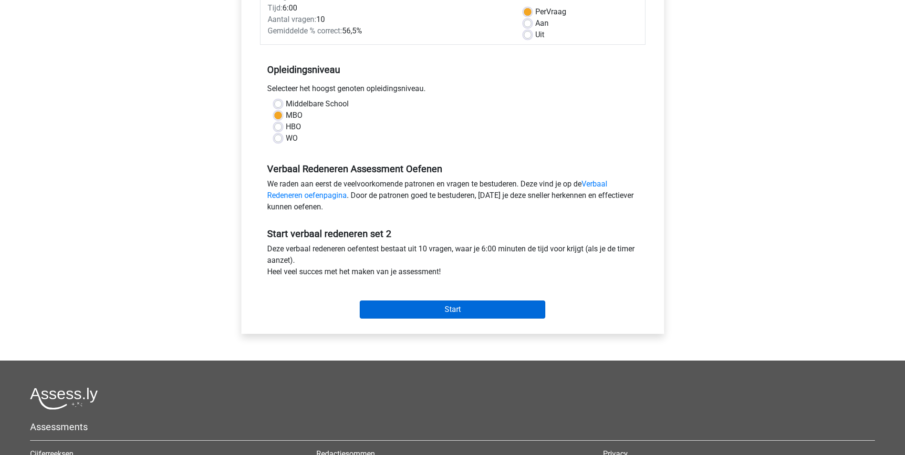
scroll to position [143, 0]
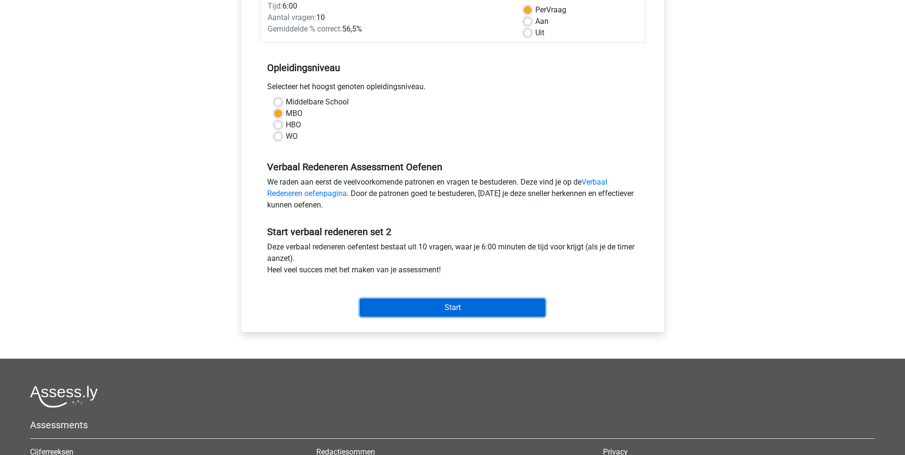
click at [468, 307] on input "Start" at bounding box center [453, 308] width 186 height 18
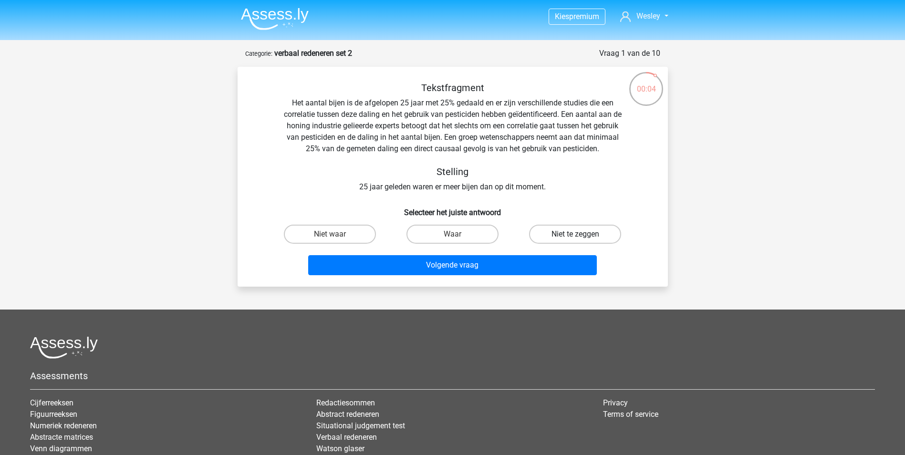
click at [566, 236] on label "Niet te zeggen" at bounding box center [575, 234] width 92 height 19
click at [576, 236] on input "Niet te zeggen" at bounding box center [579, 237] width 6 height 6
radio input "true"
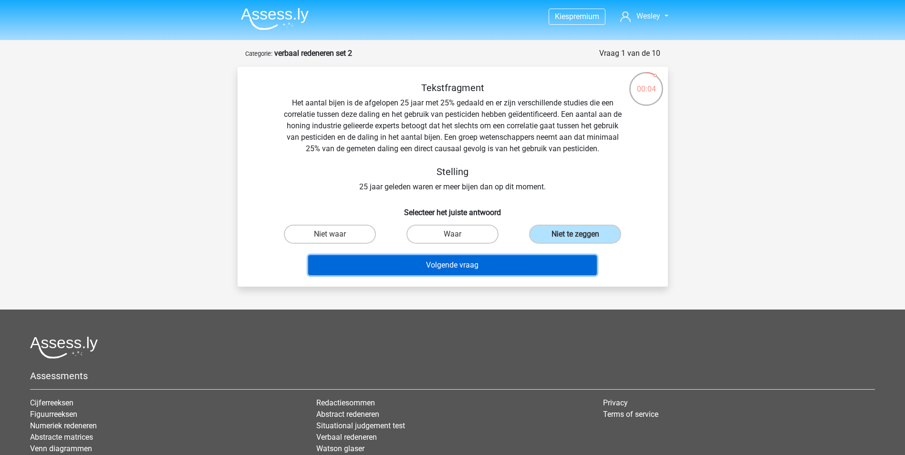
click at [486, 261] on button "Volgende vraag" at bounding box center [452, 265] width 289 height 20
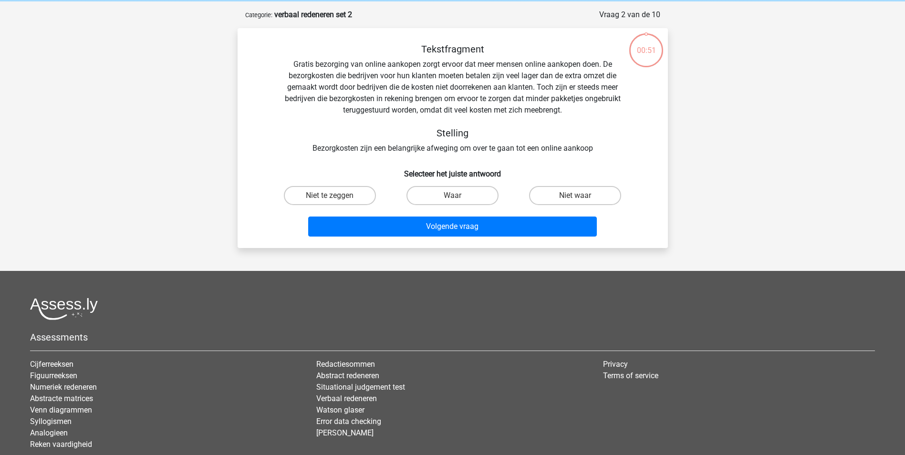
scroll to position [48, 0]
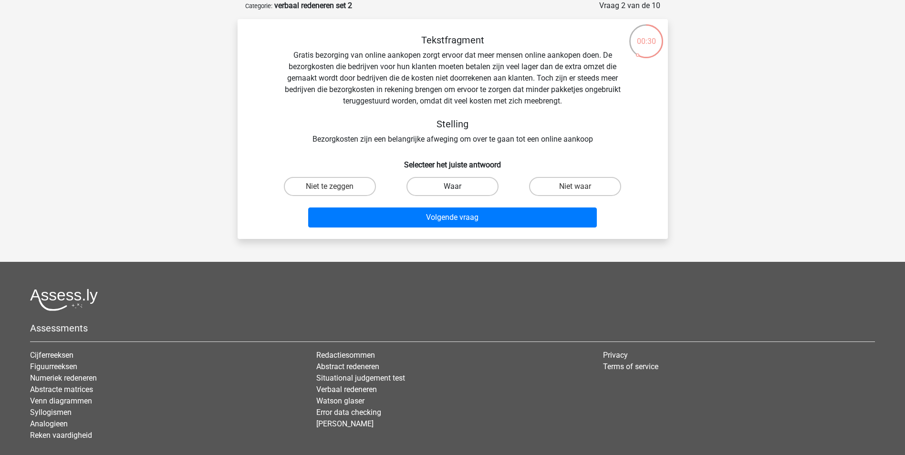
click at [433, 183] on label "Waar" at bounding box center [453, 186] width 92 height 19
click at [452, 187] on input "Waar" at bounding box center [455, 190] width 6 height 6
radio input "true"
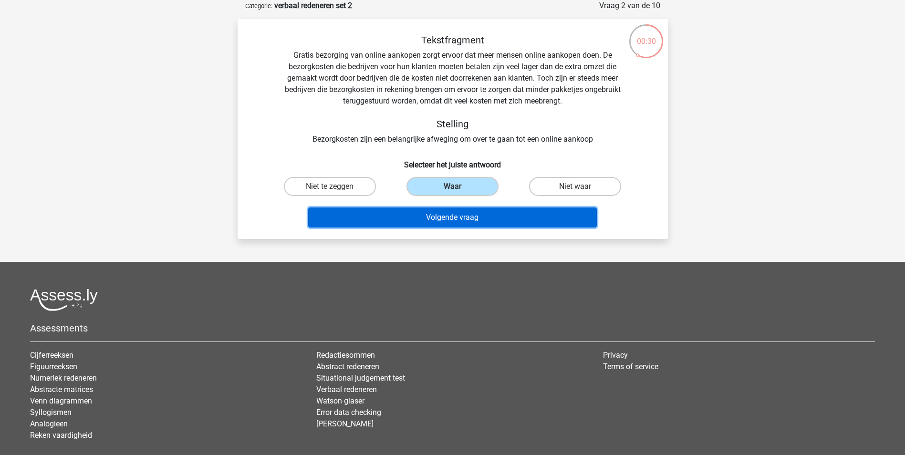
click at [453, 219] on button "Volgende vraag" at bounding box center [452, 218] width 289 height 20
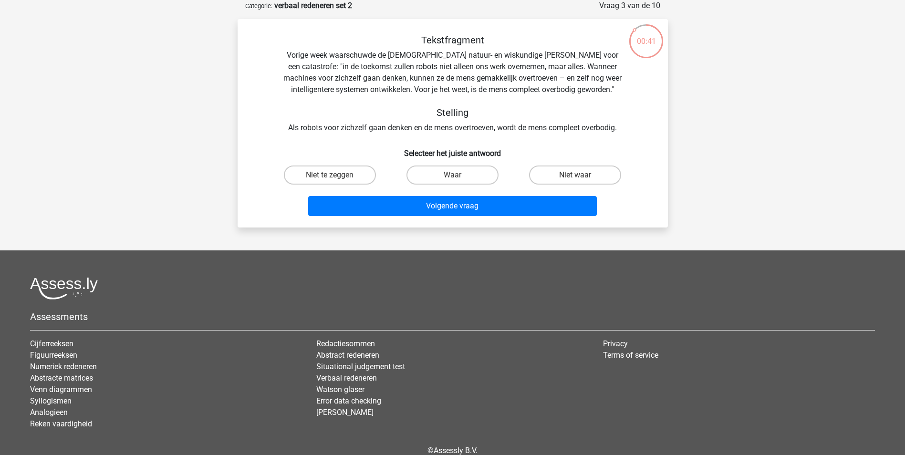
scroll to position [0, 0]
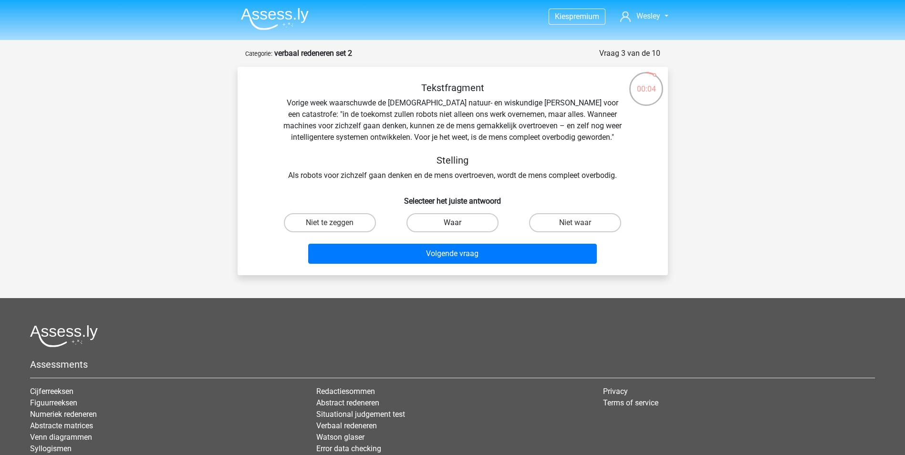
click at [460, 221] on label "Waar" at bounding box center [453, 222] width 92 height 19
click at [459, 223] on input "Waar" at bounding box center [455, 226] width 6 height 6
radio input "true"
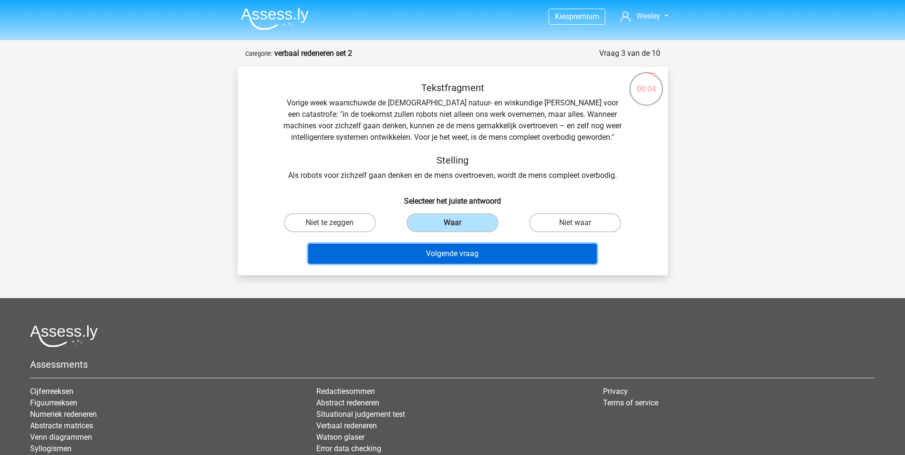
click at [467, 259] on button "Volgende vraag" at bounding box center [452, 254] width 289 height 20
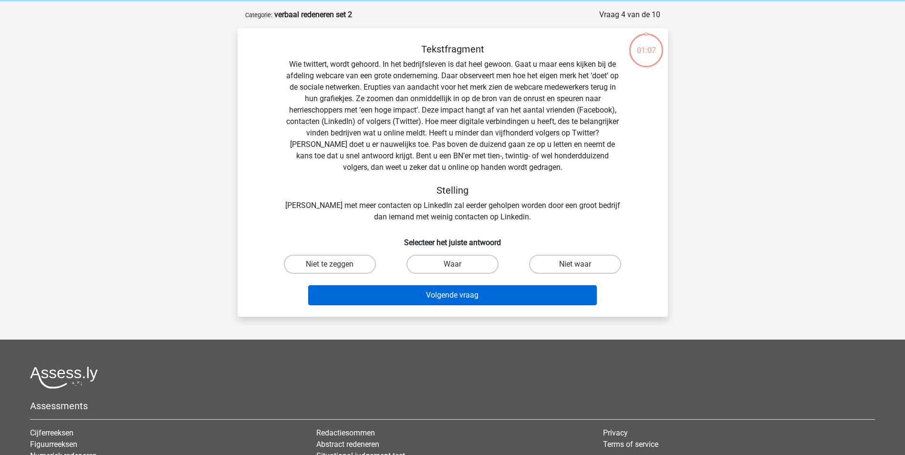
scroll to position [48, 0]
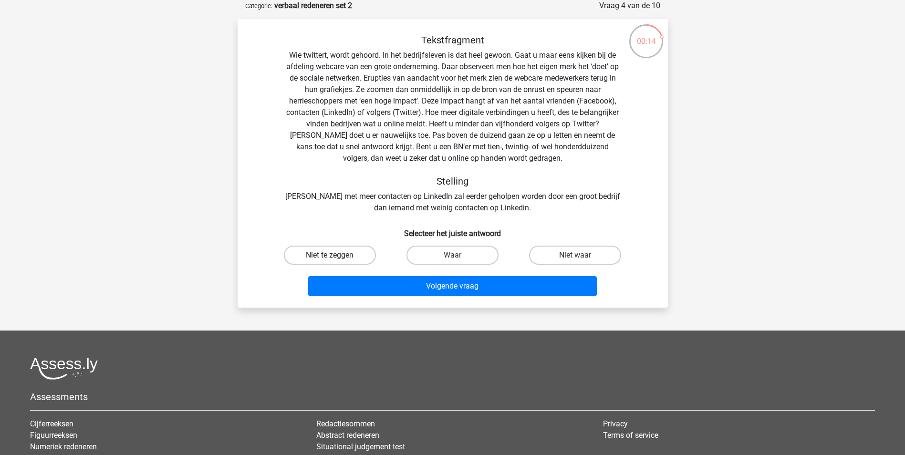
click at [349, 252] on label "Niet te zeggen" at bounding box center [330, 255] width 92 height 19
click at [336, 255] on input "Niet te zeggen" at bounding box center [333, 258] width 6 height 6
radio input "true"
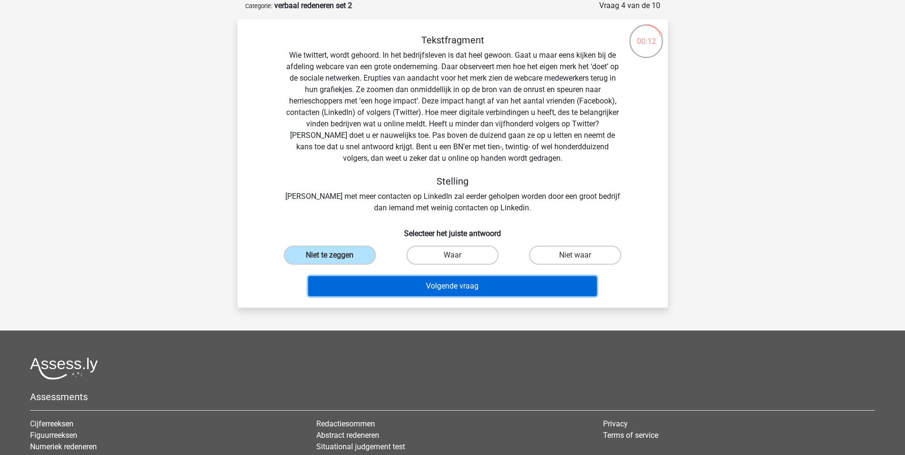
click at [412, 284] on button "Volgende vraag" at bounding box center [452, 286] width 289 height 20
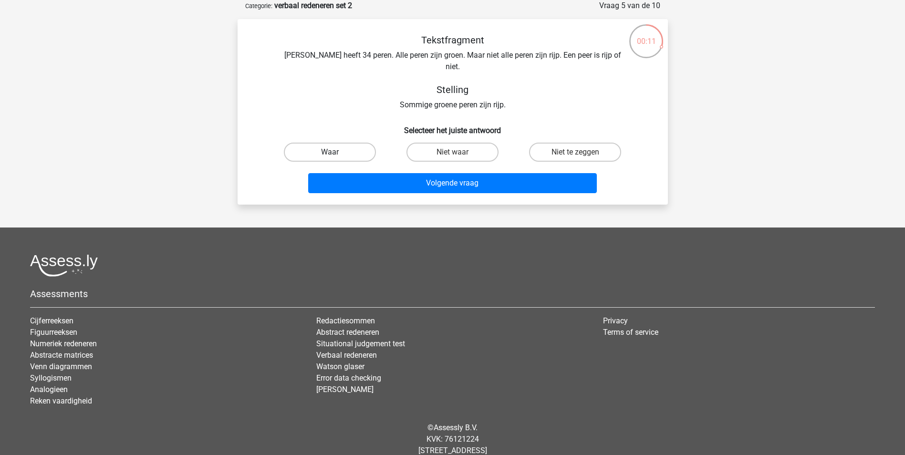
click at [325, 143] on label "Waar" at bounding box center [330, 152] width 92 height 19
click at [330, 152] on input "Waar" at bounding box center [333, 155] width 6 height 6
radio input "true"
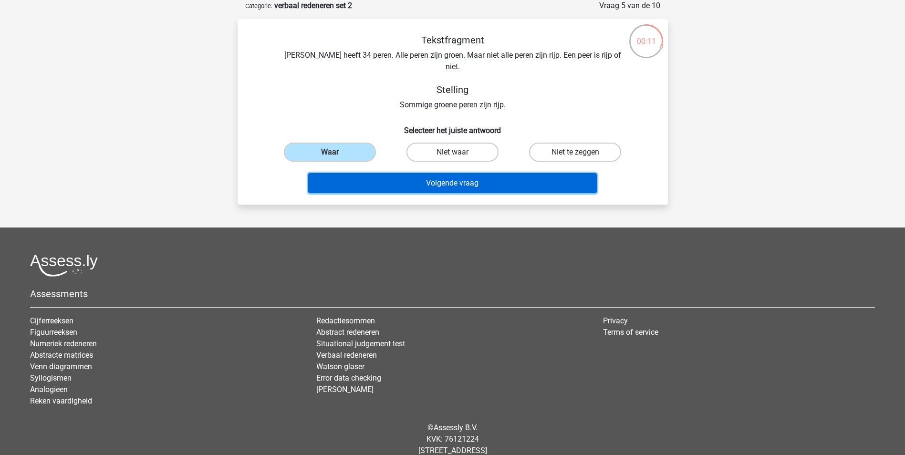
click at [395, 173] on button "Volgende vraag" at bounding box center [452, 183] width 289 height 20
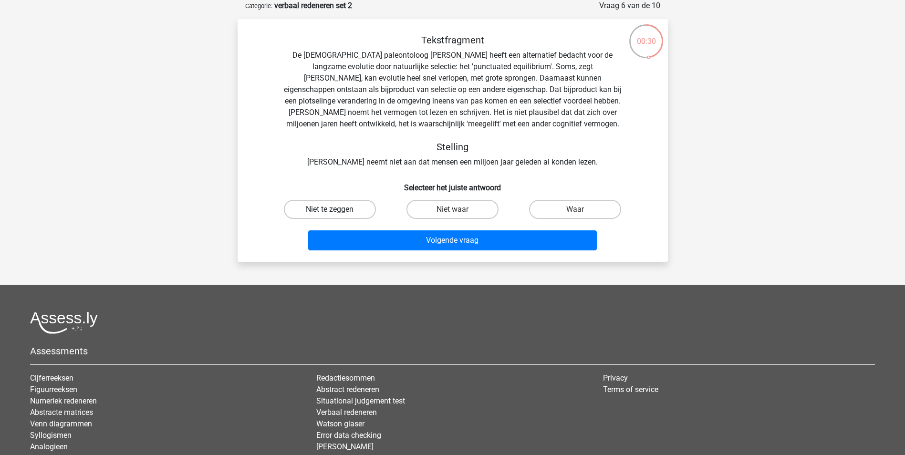
click at [358, 213] on label "Niet te zeggen" at bounding box center [330, 209] width 92 height 19
click at [336, 213] on input "Niet te zeggen" at bounding box center [333, 213] width 6 height 6
radio input "true"
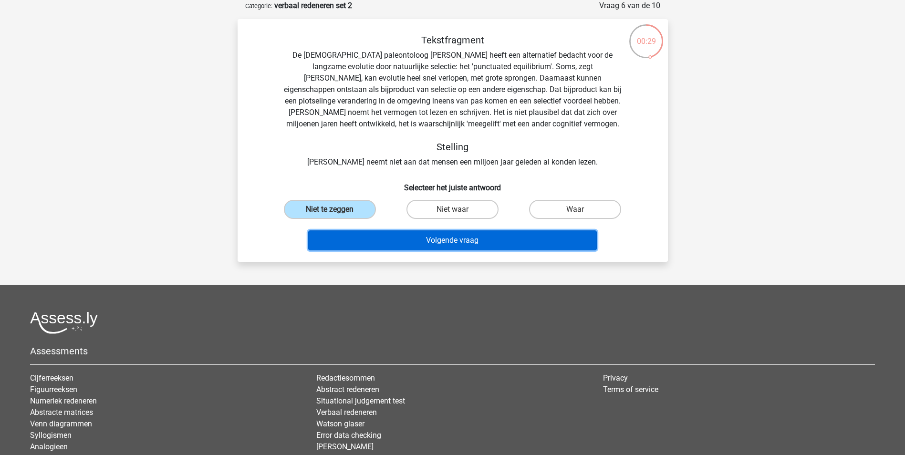
click at [390, 240] on button "Volgende vraag" at bounding box center [452, 241] width 289 height 20
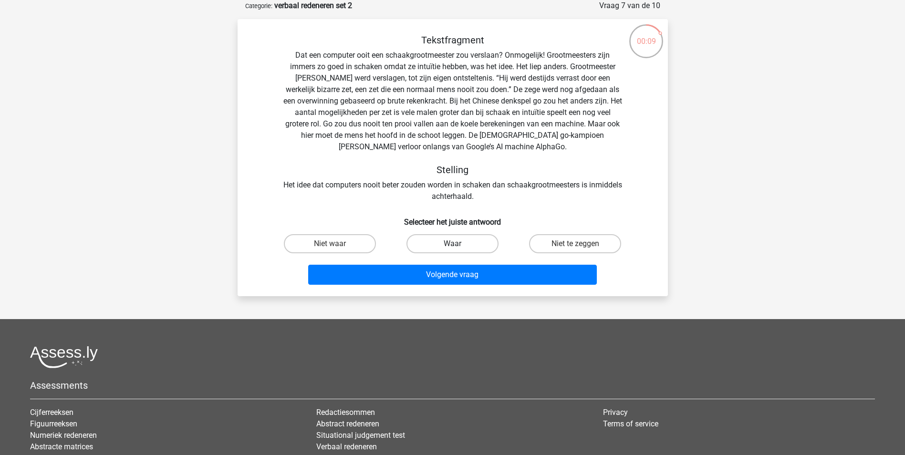
click at [450, 243] on label "Waar" at bounding box center [453, 243] width 92 height 19
click at [452, 244] on input "Waar" at bounding box center [455, 247] width 6 height 6
radio input "true"
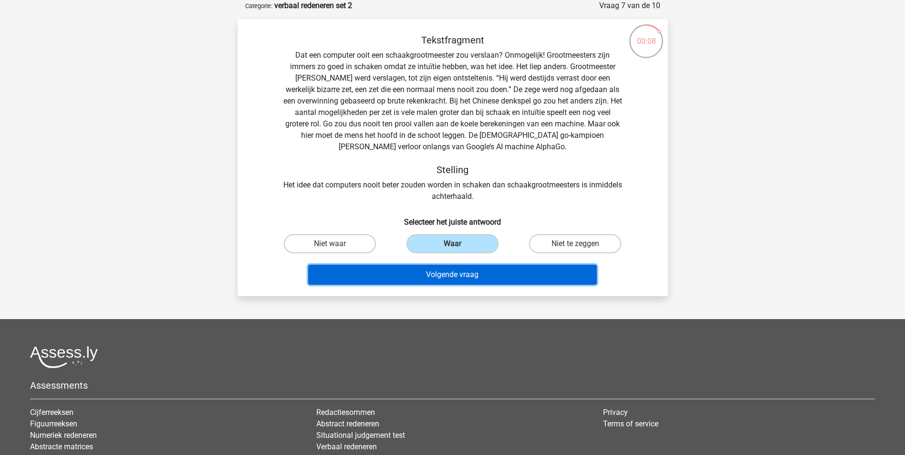
click at [445, 273] on button "Volgende vraag" at bounding box center [452, 275] width 289 height 20
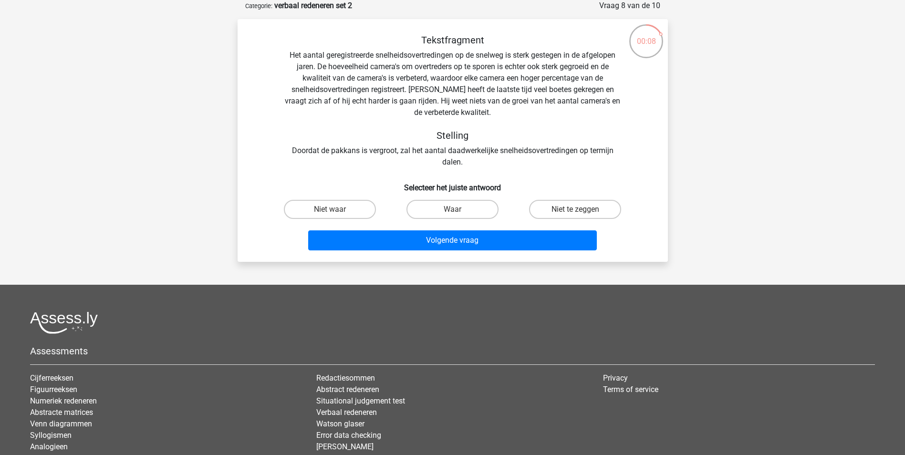
click at [579, 212] on input "Niet te zeggen" at bounding box center [579, 213] width 6 height 6
radio input "true"
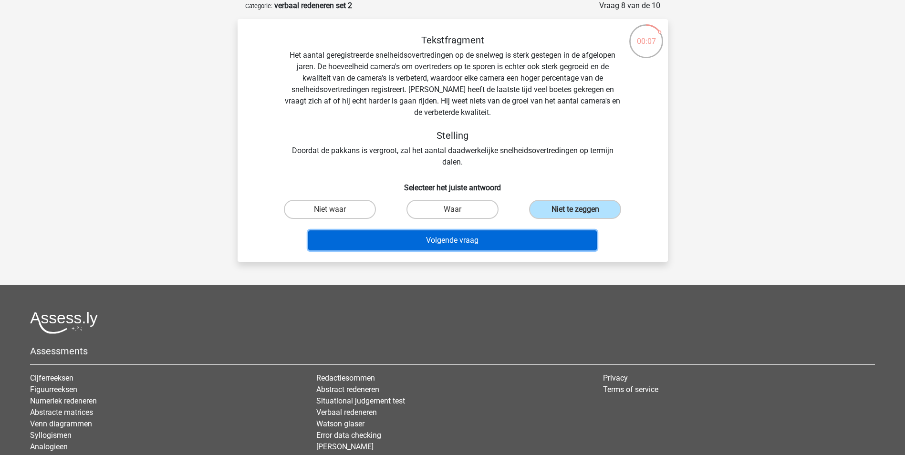
click at [499, 235] on button "Volgende vraag" at bounding box center [452, 241] width 289 height 20
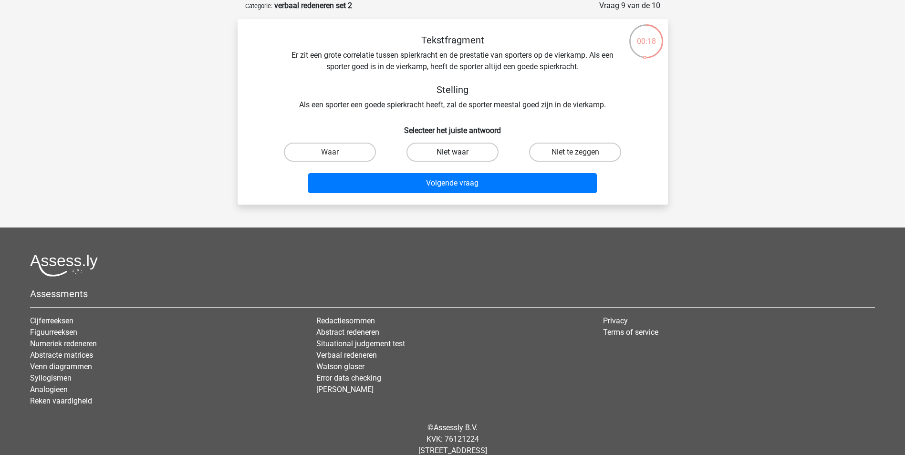
click at [456, 150] on label "Niet waar" at bounding box center [453, 152] width 92 height 19
click at [456, 152] on input "Niet waar" at bounding box center [455, 155] width 6 height 6
radio input "true"
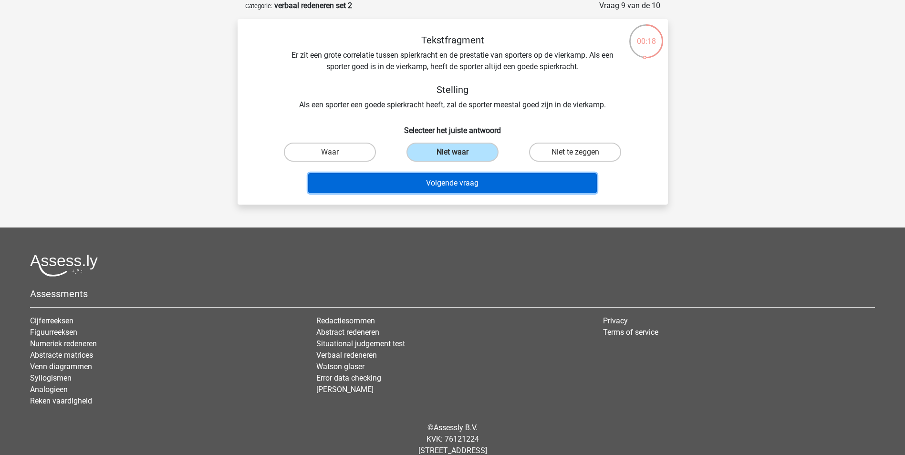
click at [454, 182] on button "Volgende vraag" at bounding box center [452, 183] width 289 height 20
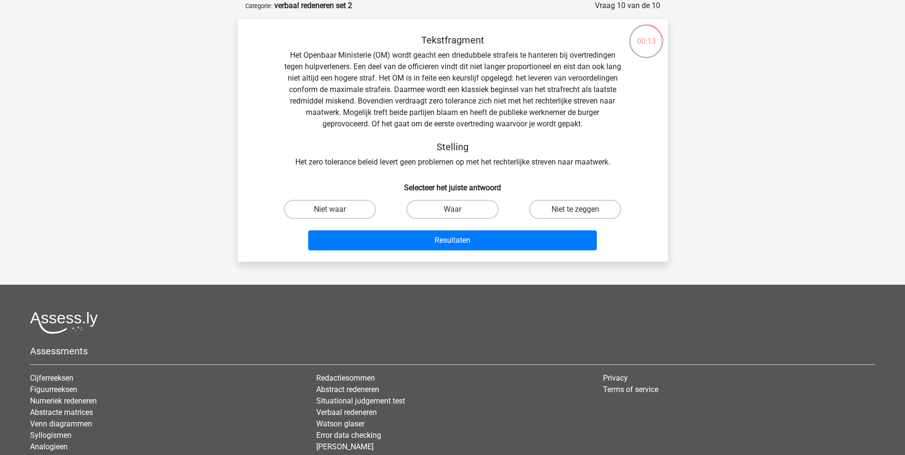
click at [457, 212] on input "Waar" at bounding box center [455, 213] width 6 height 6
radio input "true"
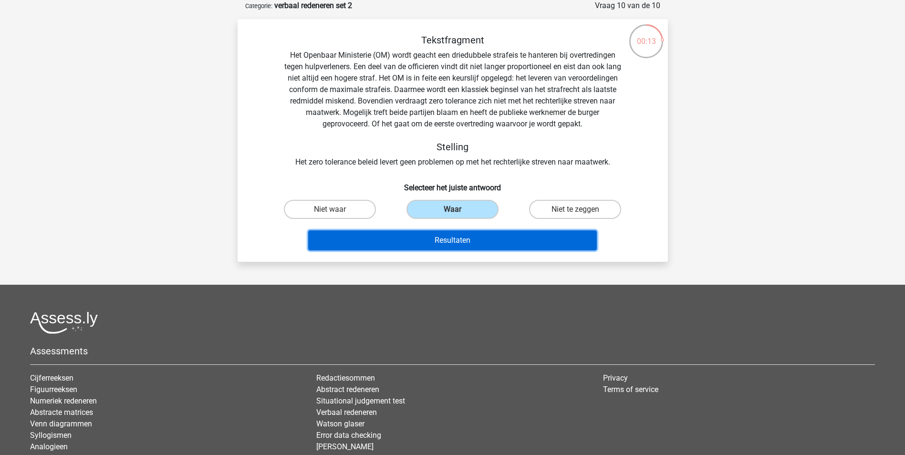
click at [463, 242] on button "Resultaten" at bounding box center [452, 241] width 289 height 20
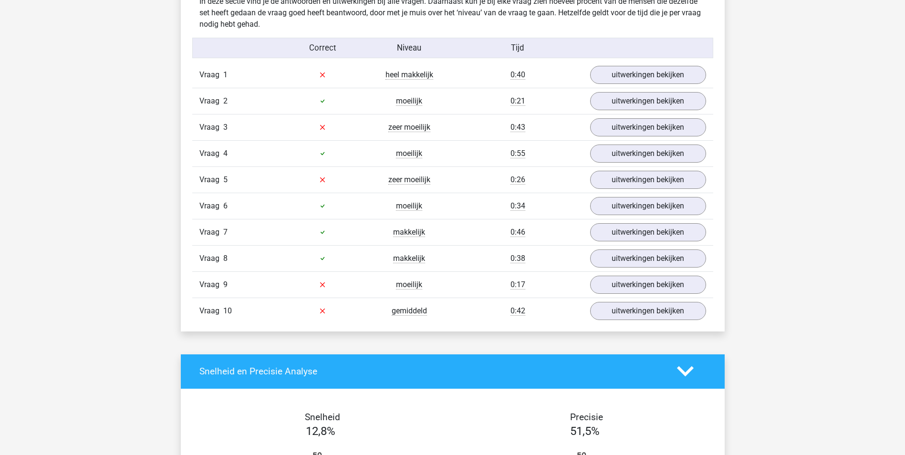
scroll to position [716, 0]
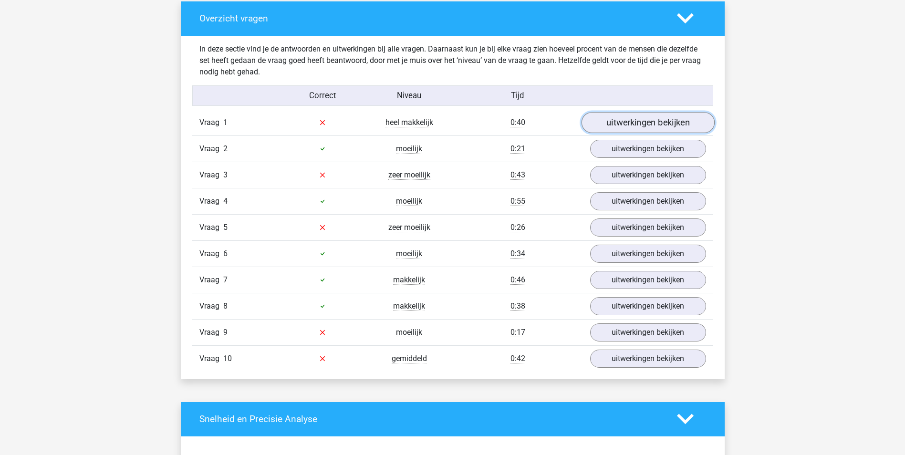
click at [635, 121] on link "uitwerkingen bekijken" at bounding box center [647, 122] width 133 height 21
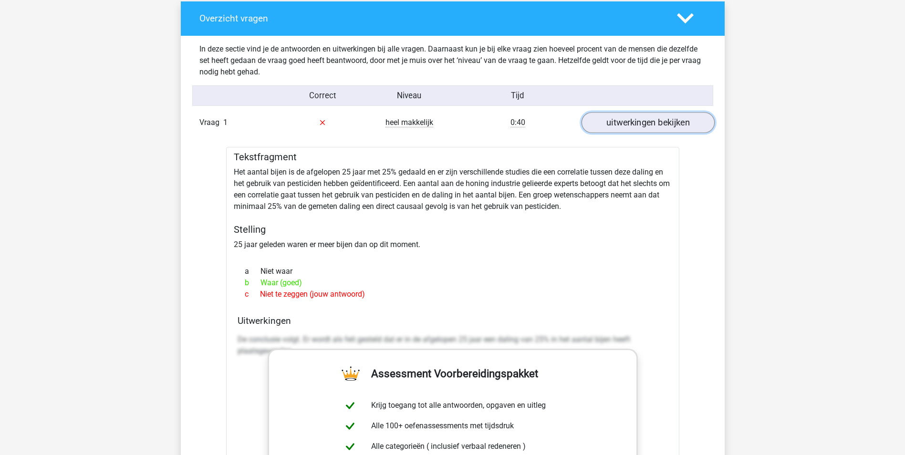
click at [642, 128] on link "uitwerkingen bekijken" at bounding box center [647, 122] width 133 height 21
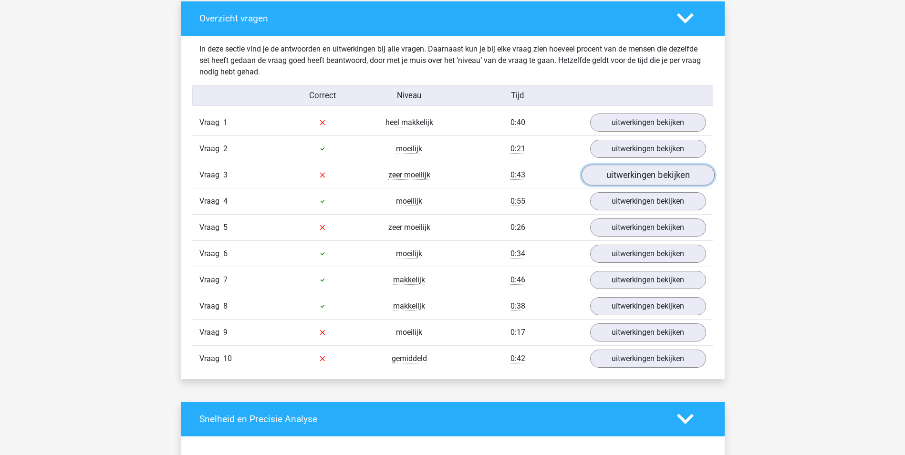
click at [609, 173] on link "uitwerkingen bekijken" at bounding box center [647, 175] width 133 height 21
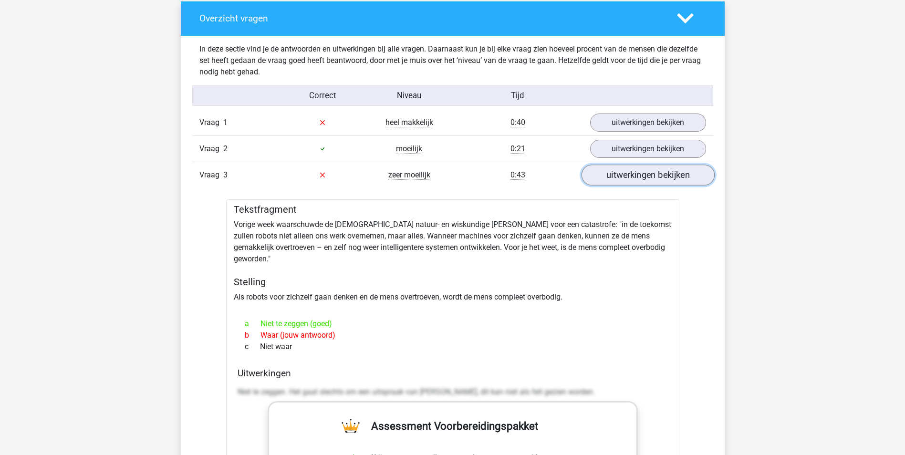
click at [633, 174] on link "uitwerkingen bekijken" at bounding box center [647, 175] width 133 height 21
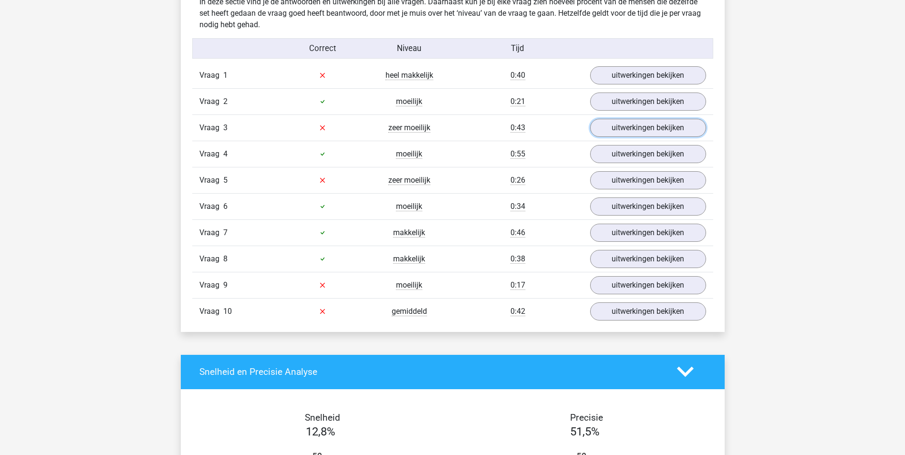
scroll to position [764, 0]
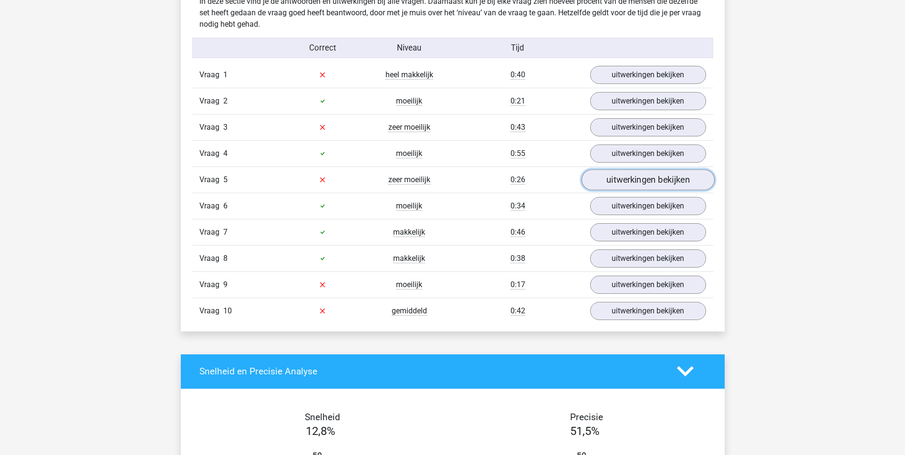
click at [636, 180] on link "uitwerkingen bekijken" at bounding box center [647, 179] width 133 height 21
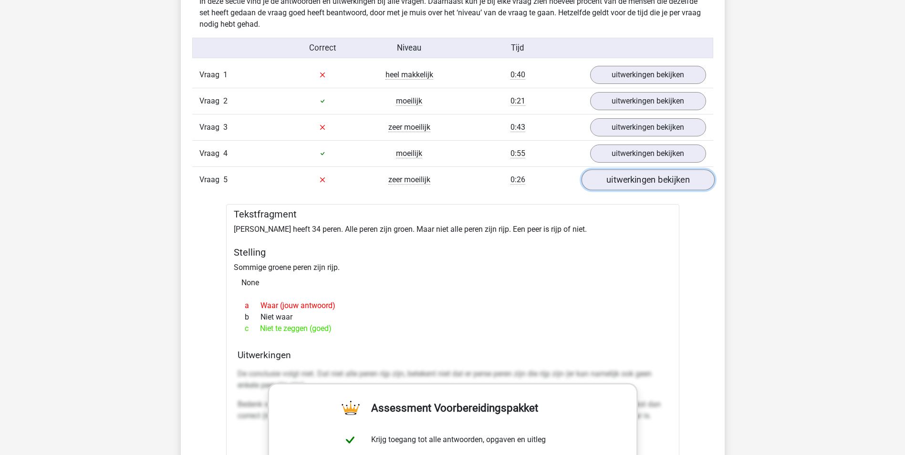
click at [653, 184] on link "uitwerkingen bekijken" at bounding box center [647, 179] width 133 height 21
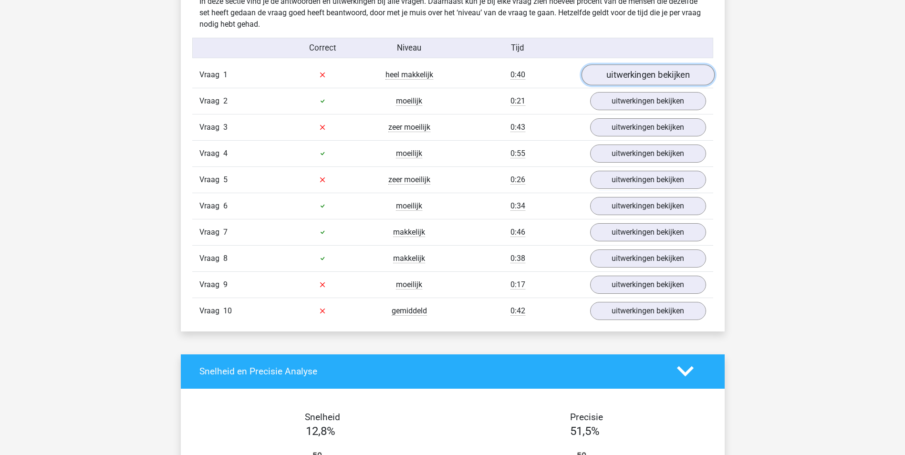
click at [624, 75] on link "uitwerkingen bekijken" at bounding box center [647, 74] width 133 height 21
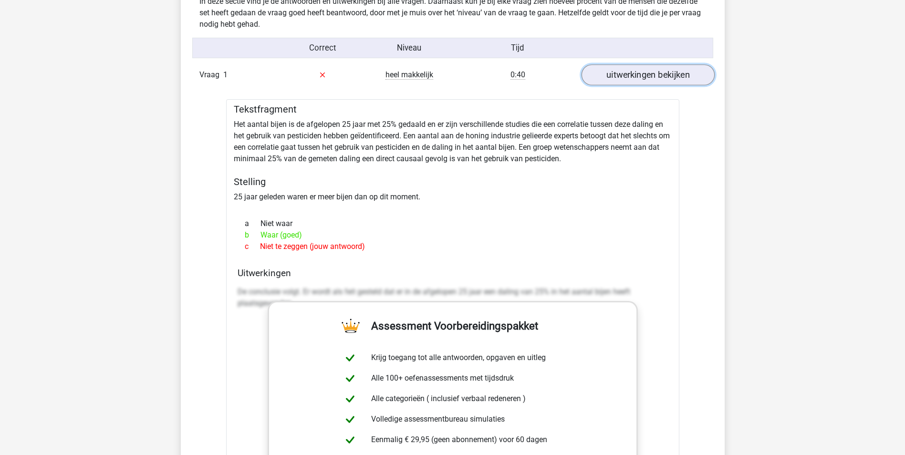
click at [652, 79] on link "uitwerkingen bekijken" at bounding box center [647, 74] width 133 height 21
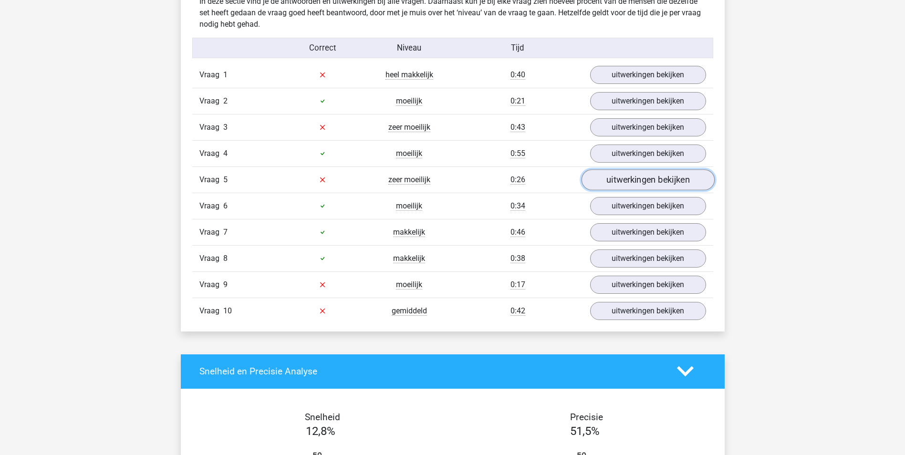
click at [625, 185] on link "uitwerkingen bekijken" at bounding box center [647, 179] width 133 height 21
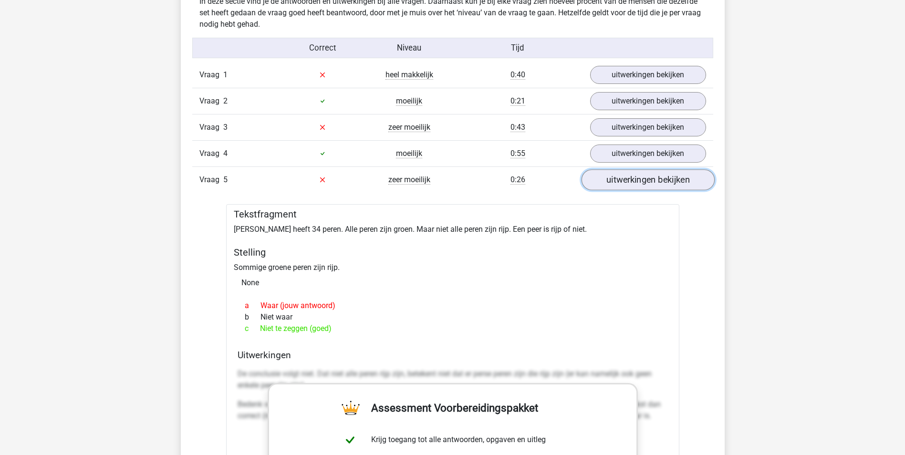
click at [625, 185] on link "uitwerkingen bekijken" at bounding box center [647, 179] width 133 height 21
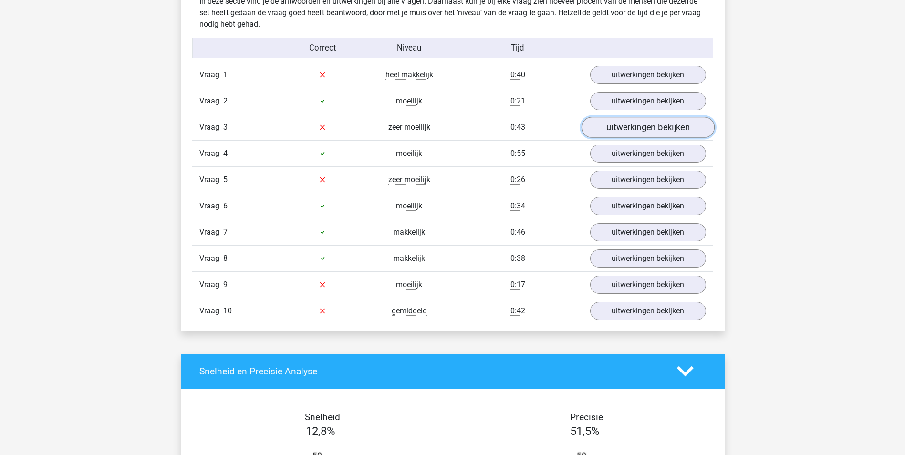
click at [634, 128] on link "uitwerkingen bekijken" at bounding box center [647, 127] width 133 height 21
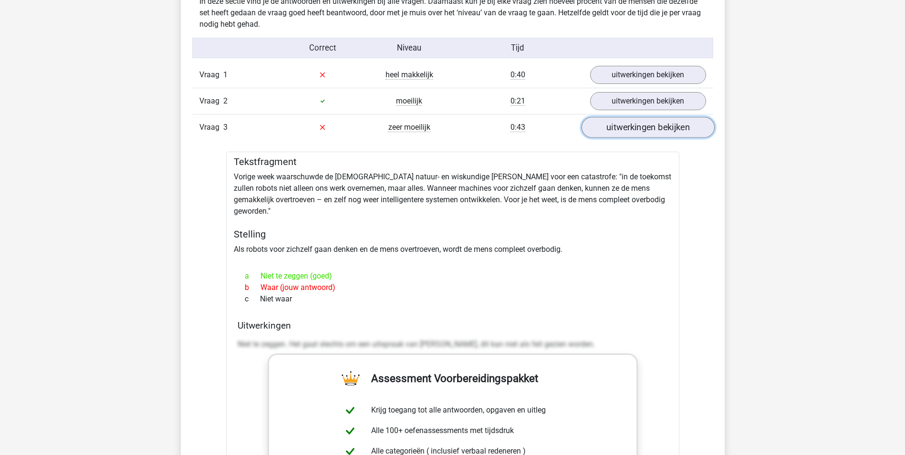
click at [644, 129] on link "uitwerkingen bekijken" at bounding box center [647, 127] width 133 height 21
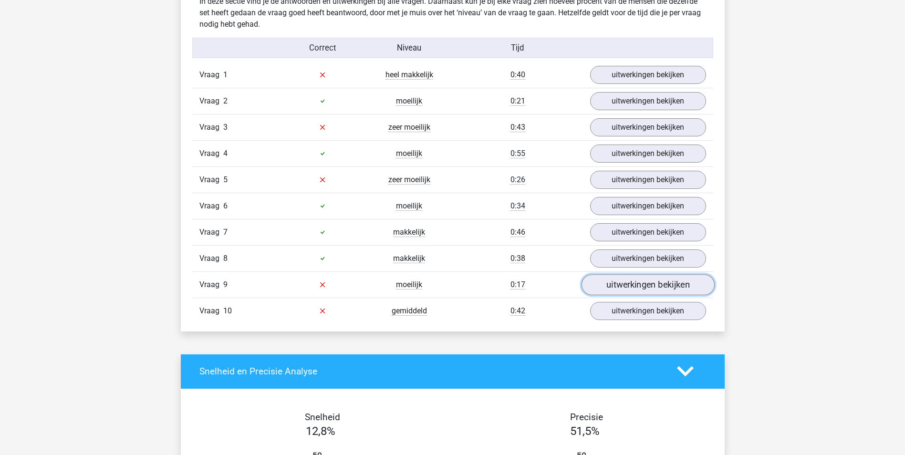
click at [637, 289] on link "uitwerkingen bekijken" at bounding box center [647, 284] width 133 height 21
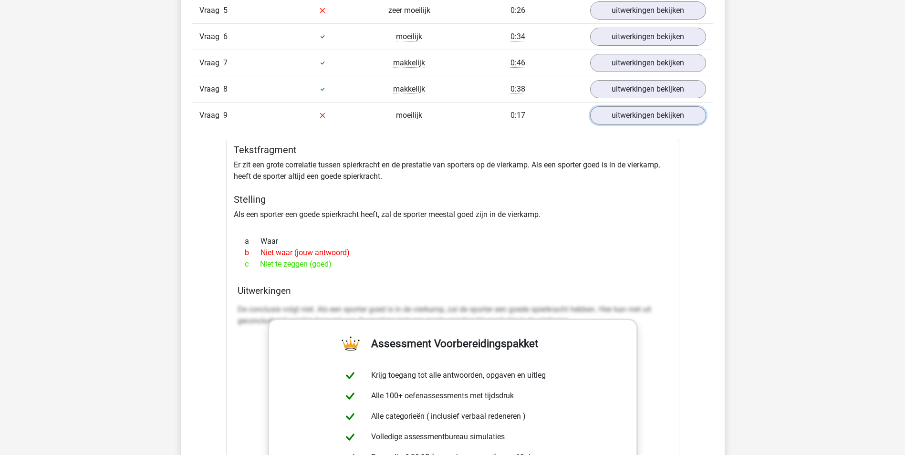
scroll to position [955, 0]
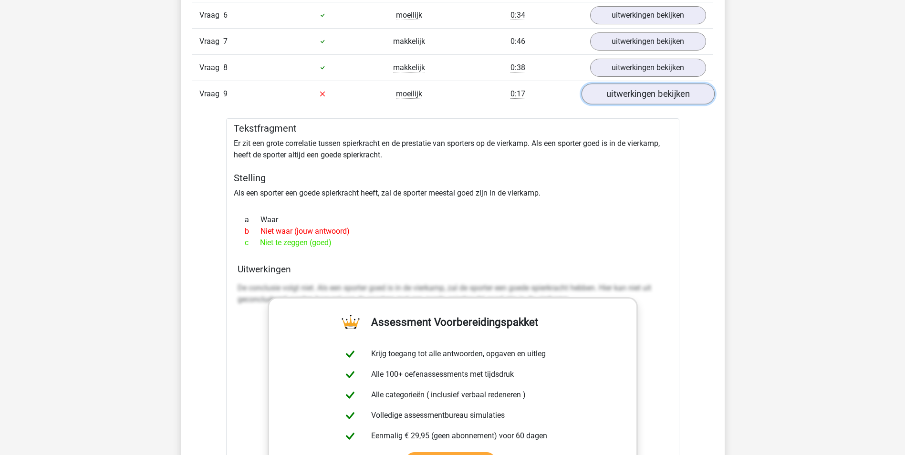
click at [636, 93] on link "uitwerkingen bekijken" at bounding box center [647, 94] width 133 height 21
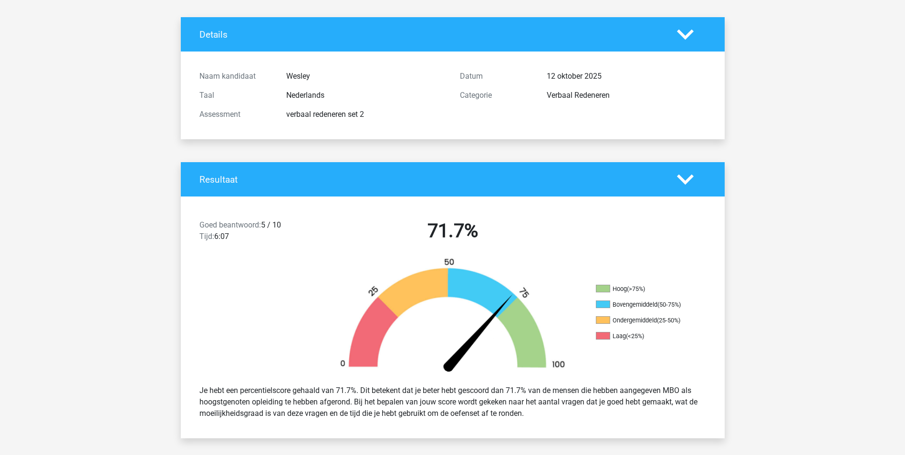
scroll to position [0, 0]
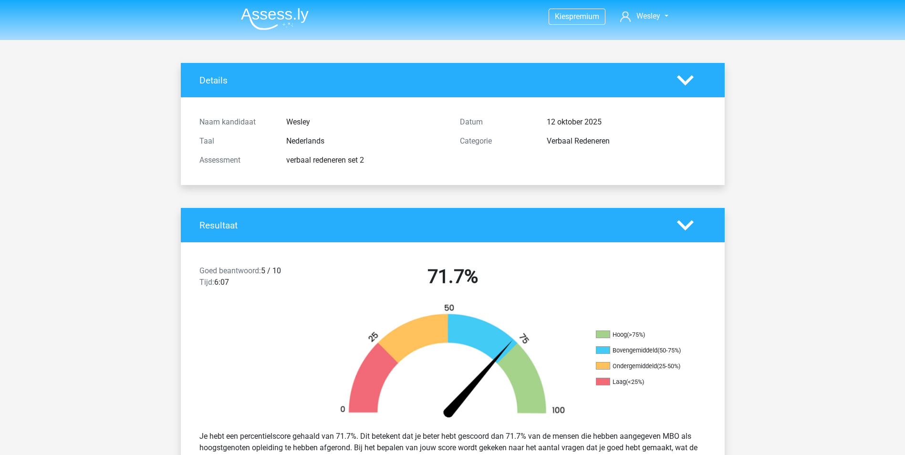
click at [297, 11] on img at bounding box center [275, 19] width 68 height 22
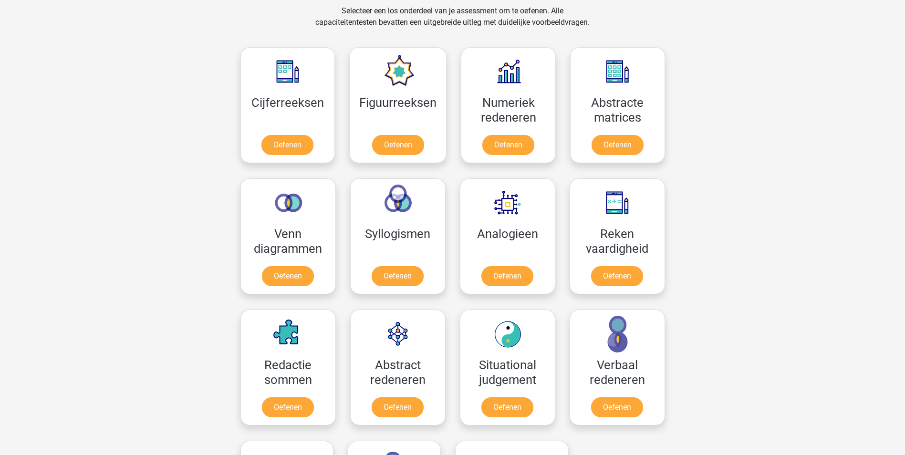
scroll to position [418, 0]
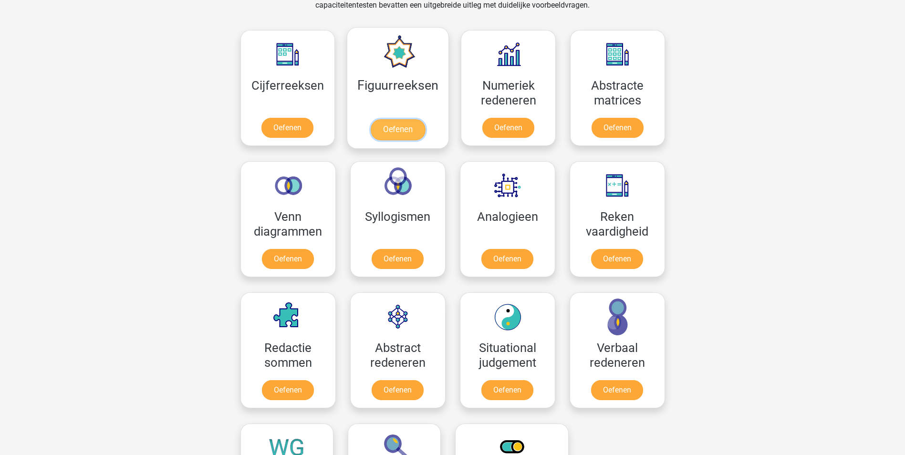
click at [410, 119] on link "Oefenen" at bounding box center [398, 129] width 54 height 21
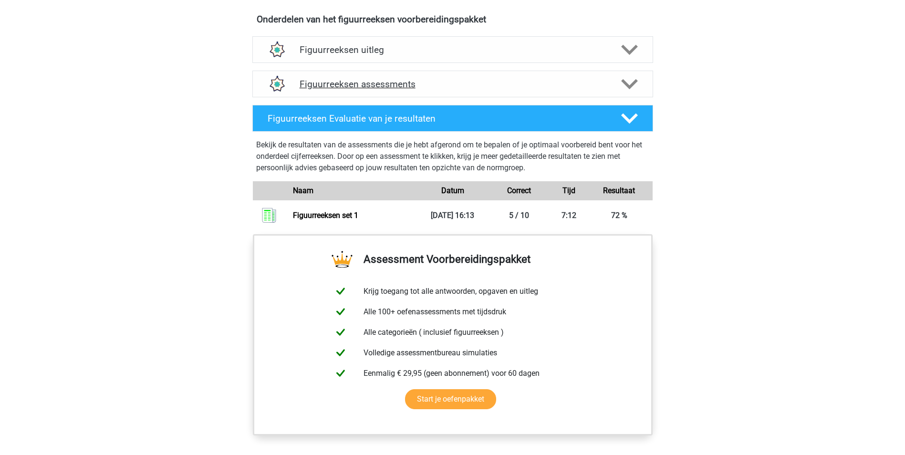
scroll to position [573, 0]
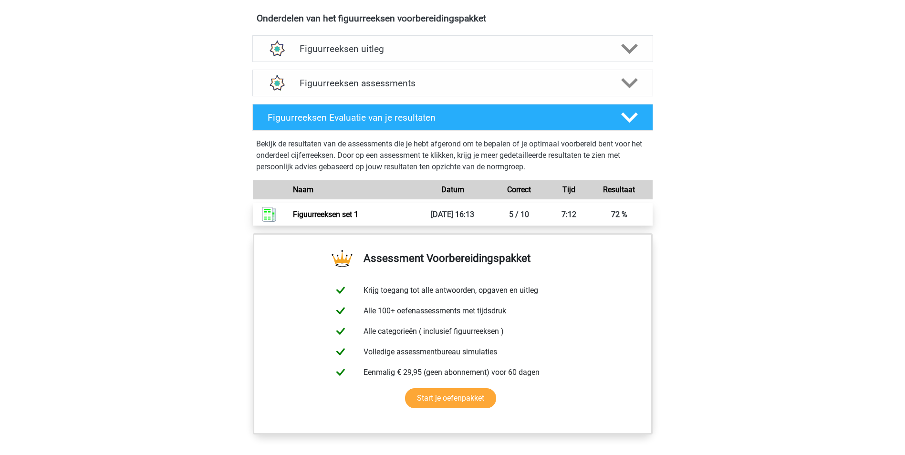
click at [343, 212] on link "Figuurreeksen set 1" at bounding box center [325, 214] width 65 height 9
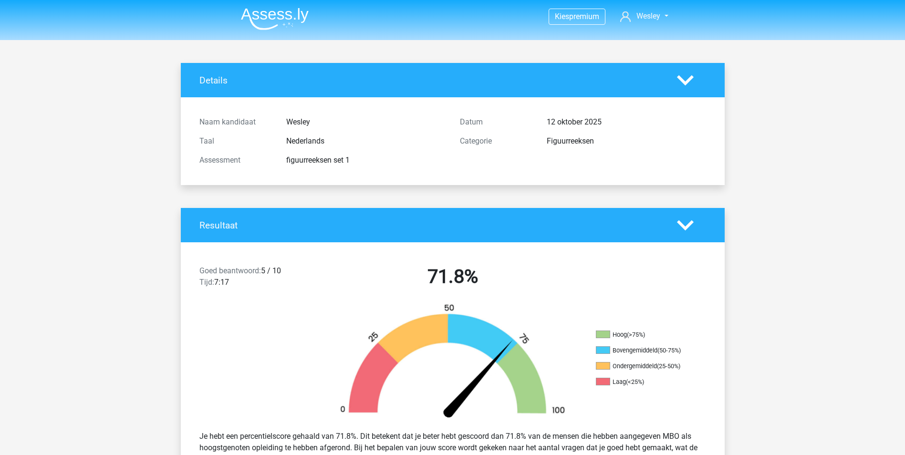
click at [259, 15] on img at bounding box center [275, 19] width 68 height 22
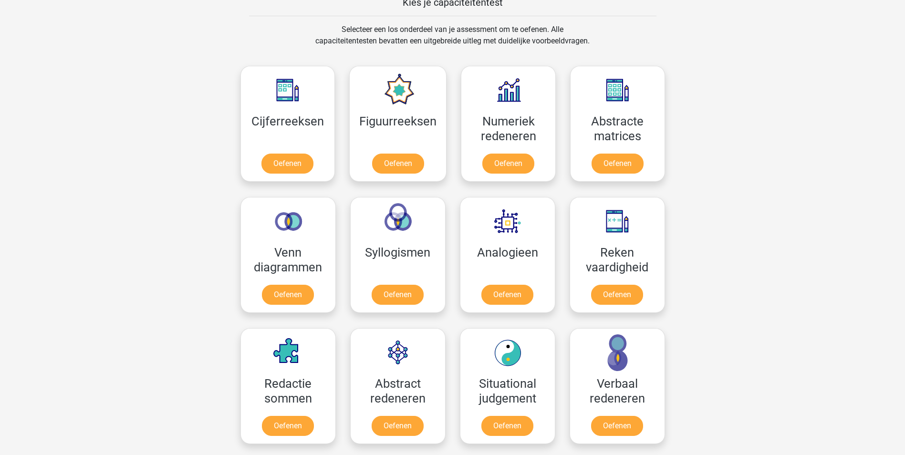
scroll to position [430, 0]
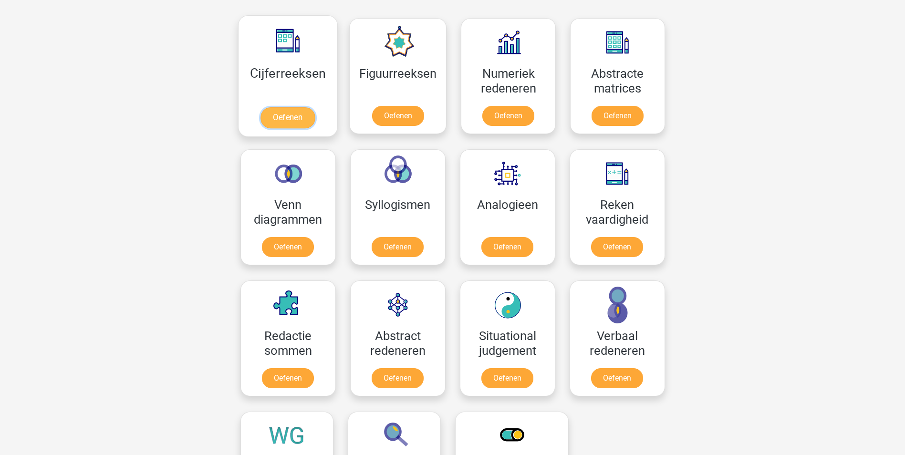
click at [294, 107] on link "Oefenen" at bounding box center [288, 117] width 54 height 21
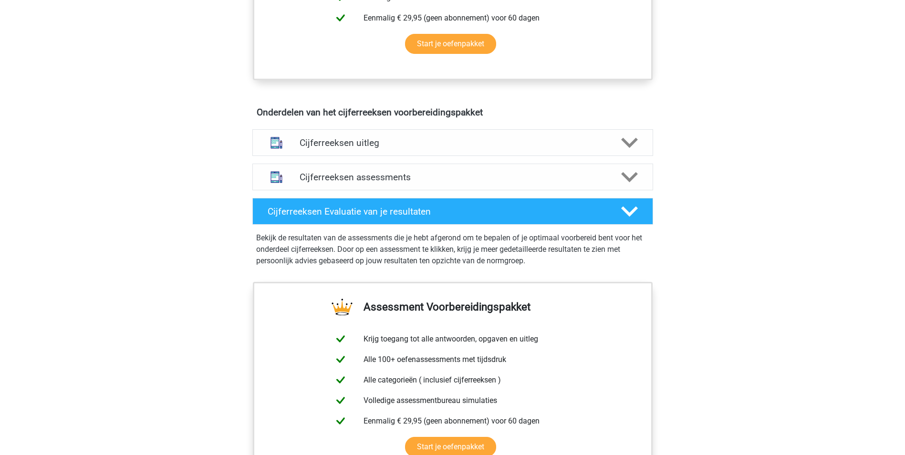
scroll to position [477, 0]
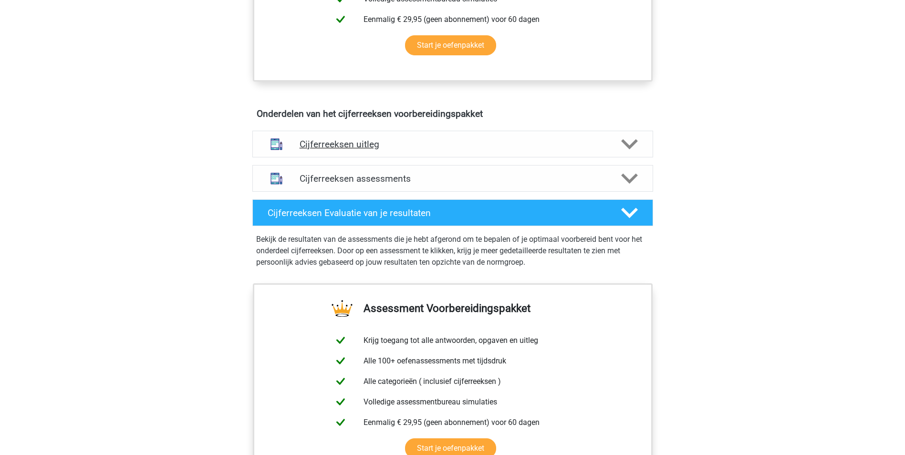
click at [639, 153] on div at bounding box center [629, 144] width 32 height 17
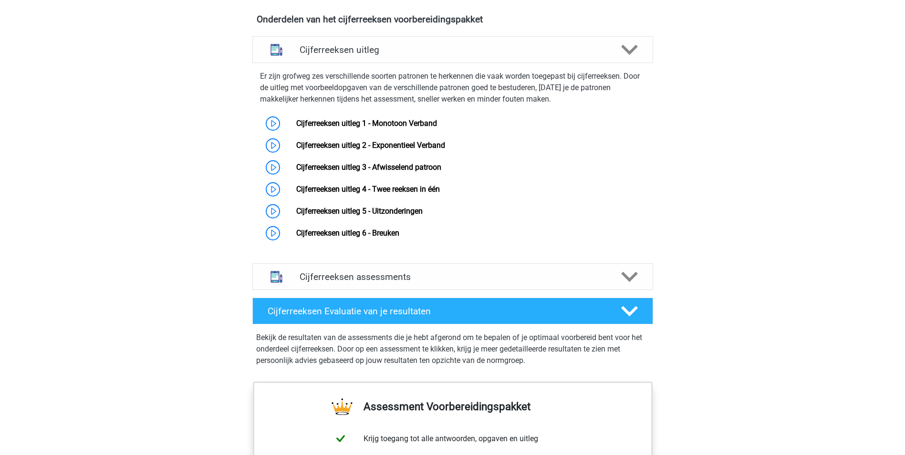
scroll to position [573, 0]
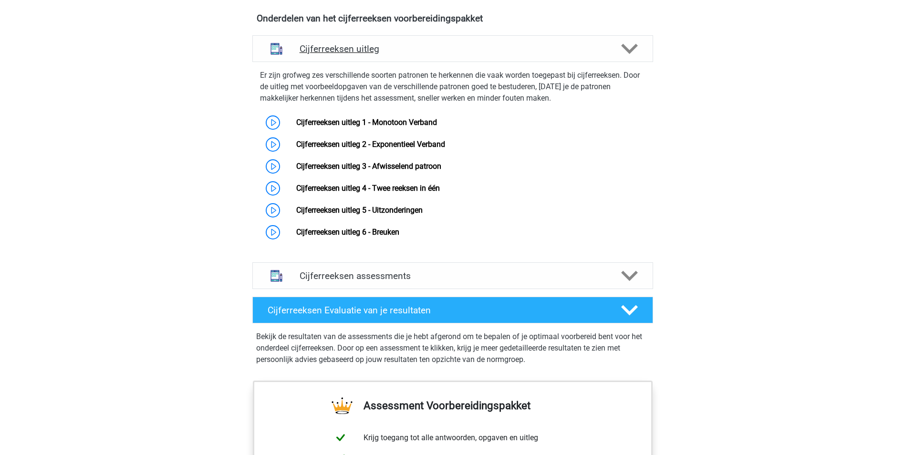
click at [633, 57] on icon at bounding box center [629, 49] width 17 height 17
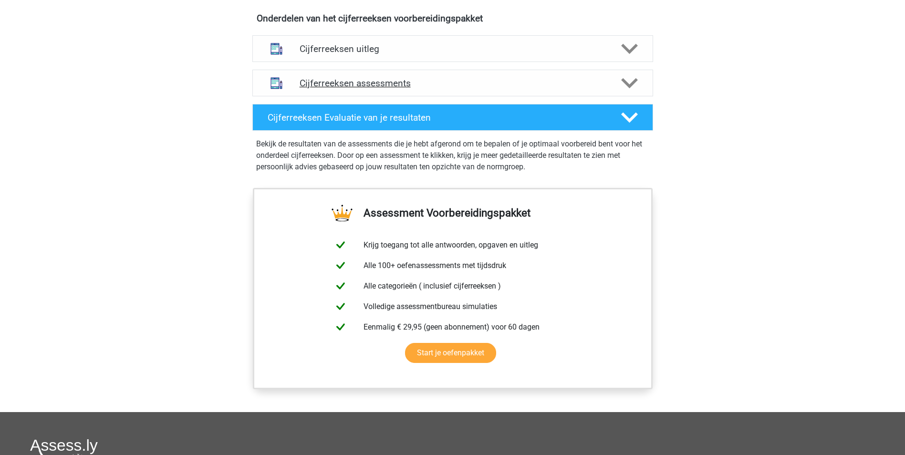
click at [629, 92] on icon at bounding box center [629, 83] width 17 height 17
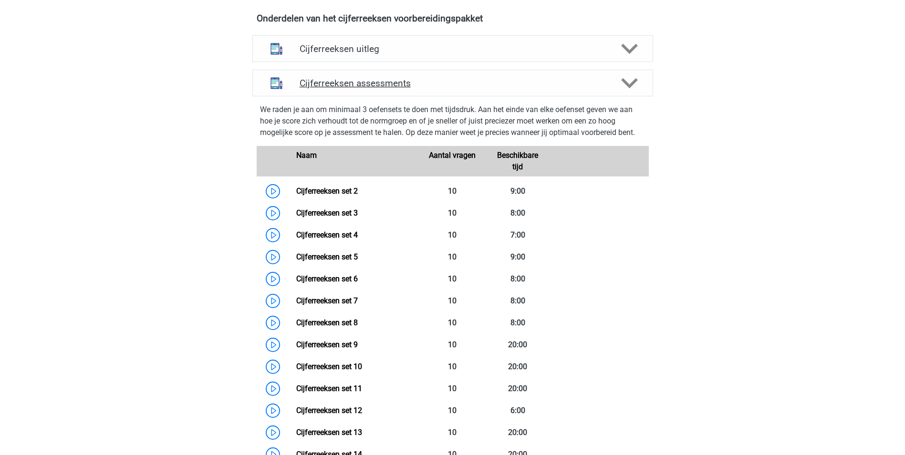
click at [629, 92] on icon at bounding box center [629, 83] width 17 height 17
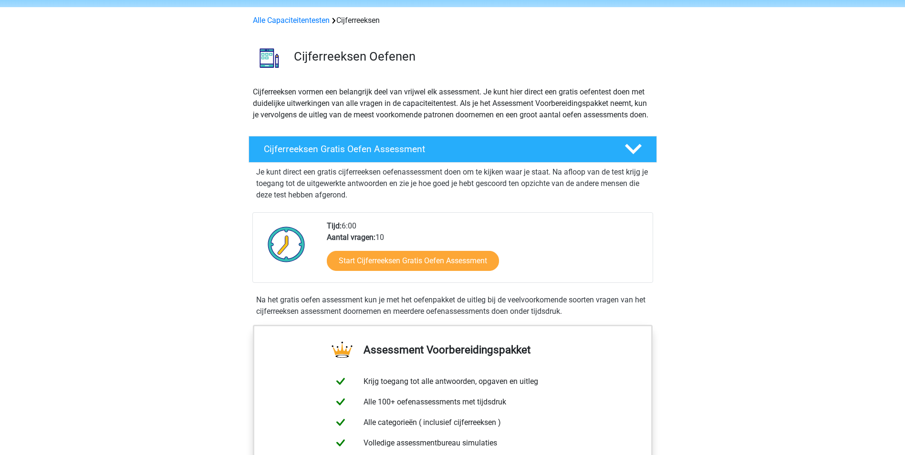
scroll to position [0, 0]
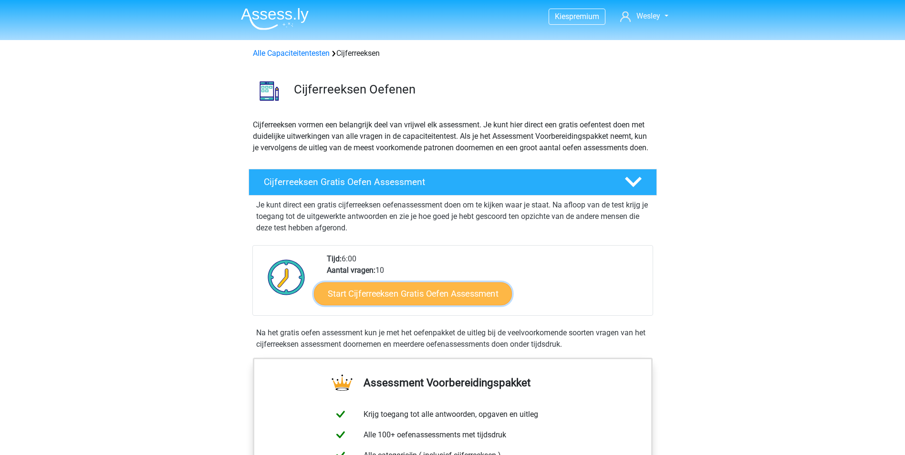
click at [399, 305] on link "Start Cijferreeksen Gratis Oefen Assessment" at bounding box center [413, 293] width 198 height 23
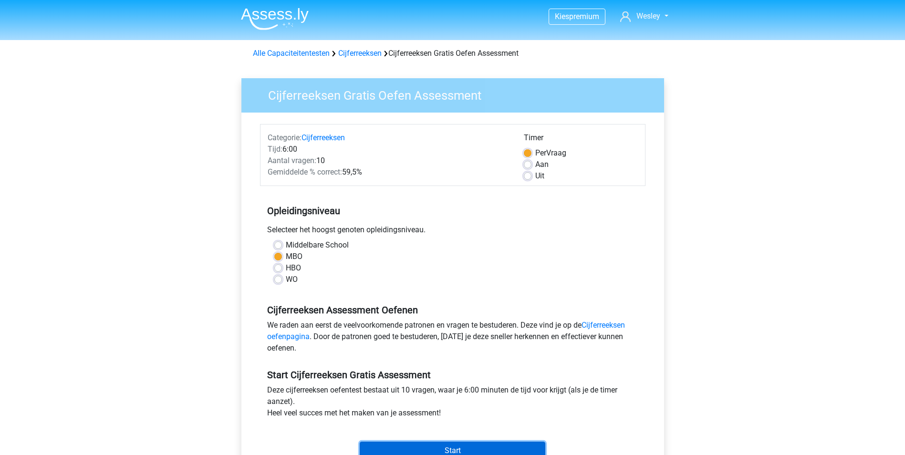
click at [458, 447] on input "Start" at bounding box center [453, 451] width 186 height 18
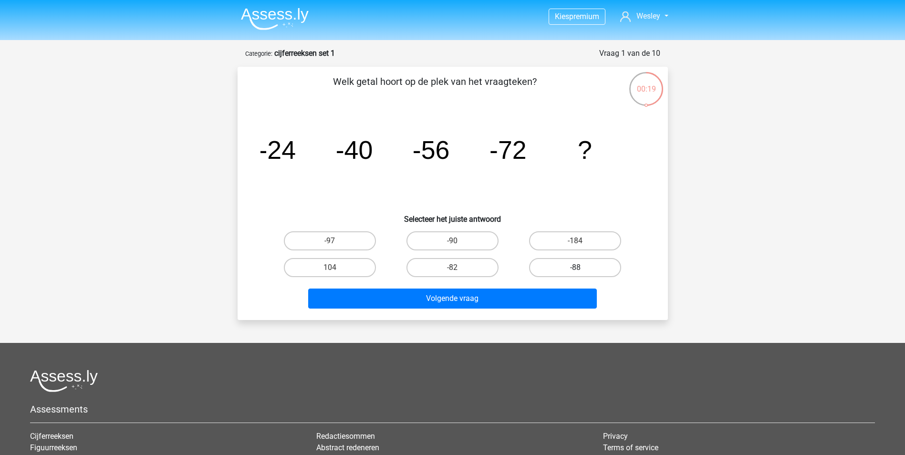
click at [572, 263] on label "-88" at bounding box center [575, 267] width 92 height 19
click at [576, 268] on input "-88" at bounding box center [579, 271] width 6 height 6
radio input "true"
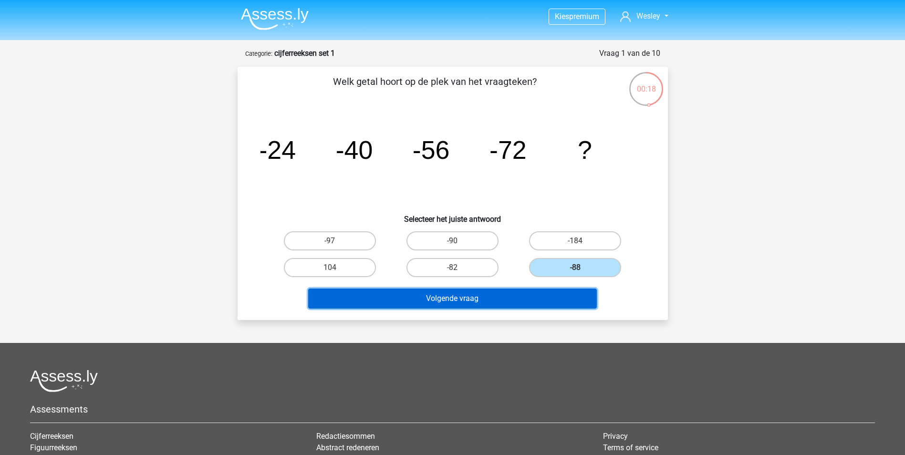
click at [457, 301] on button "Volgende vraag" at bounding box center [452, 299] width 289 height 20
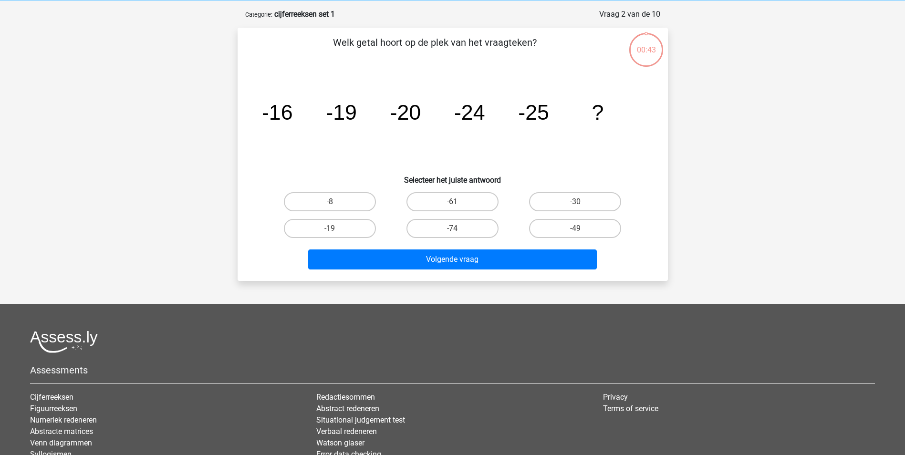
scroll to position [48, 0]
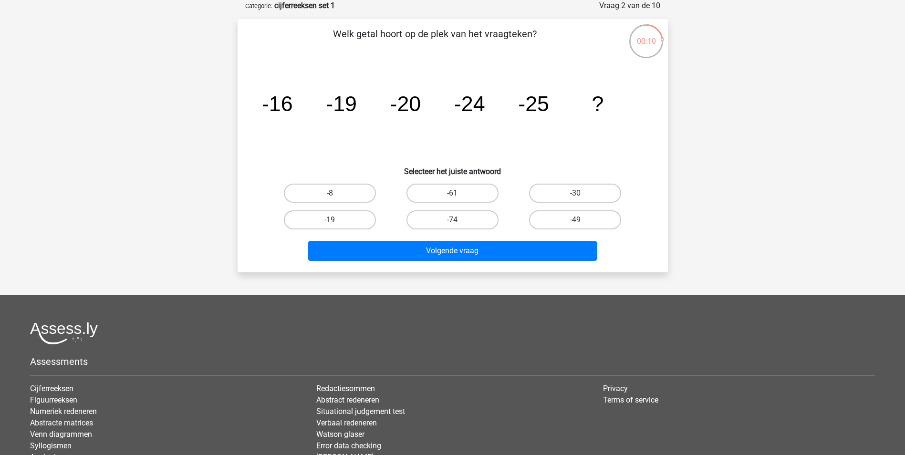
drag, startPoint x: 572, startPoint y: 191, endPoint x: 525, endPoint y: 238, distance: 66.1
click at [571, 190] on label "-30" at bounding box center [575, 193] width 92 height 19
click at [576, 193] on input "-30" at bounding box center [579, 196] width 6 height 6
radio input "true"
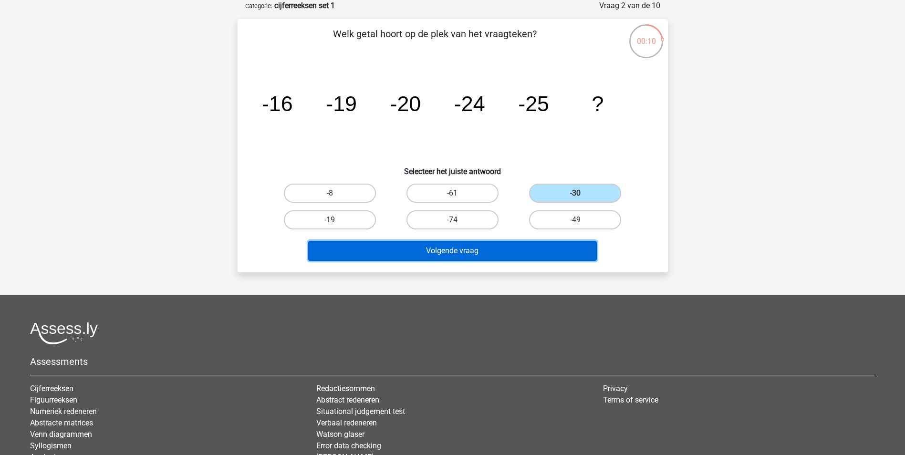
click at [506, 250] on button "Volgende vraag" at bounding box center [452, 251] width 289 height 20
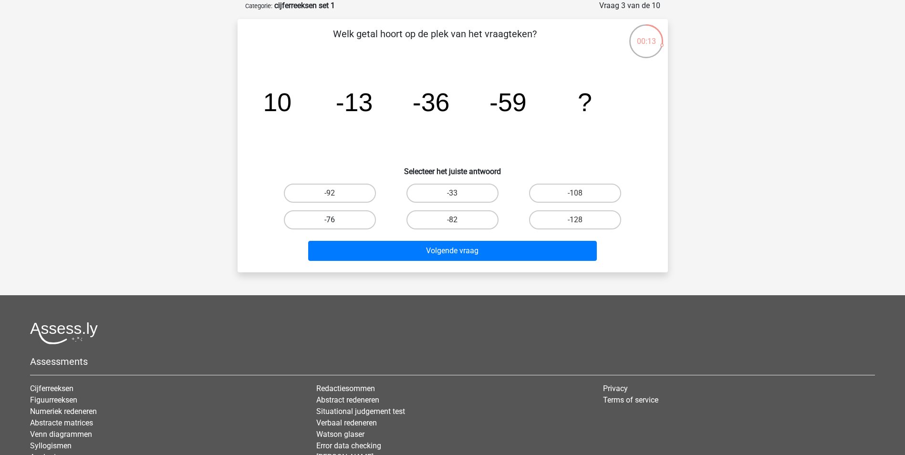
click at [350, 226] on label "-76" at bounding box center [330, 219] width 92 height 19
click at [336, 226] on input "-76" at bounding box center [333, 223] width 6 height 6
radio input "true"
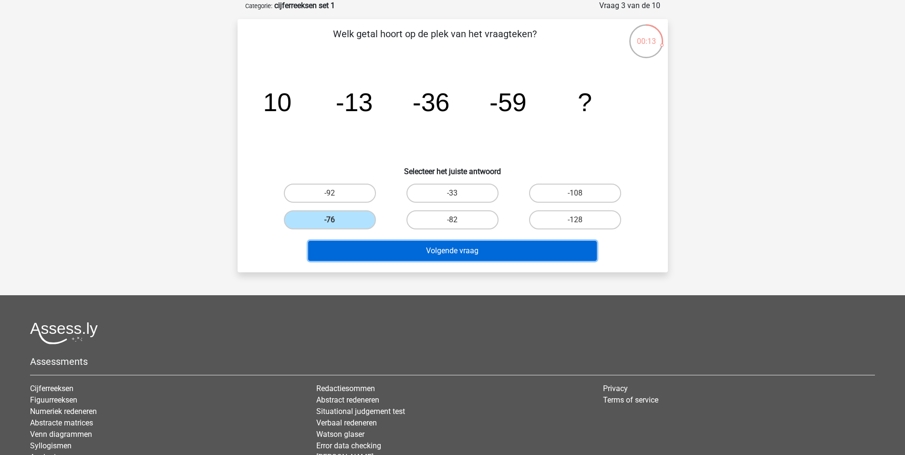
click at [404, 248] on button "Volgende vraag" at bounding box center [452, 251] width 289 height 20
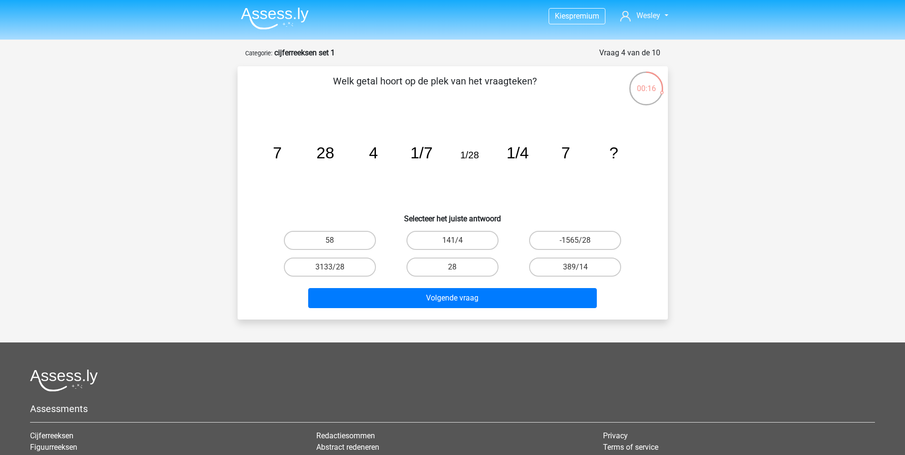
scroll to position [0, 0]
click at [457, 273] on input "28" at bounding box center [455, 271] width 6 height 6
radio input "true"
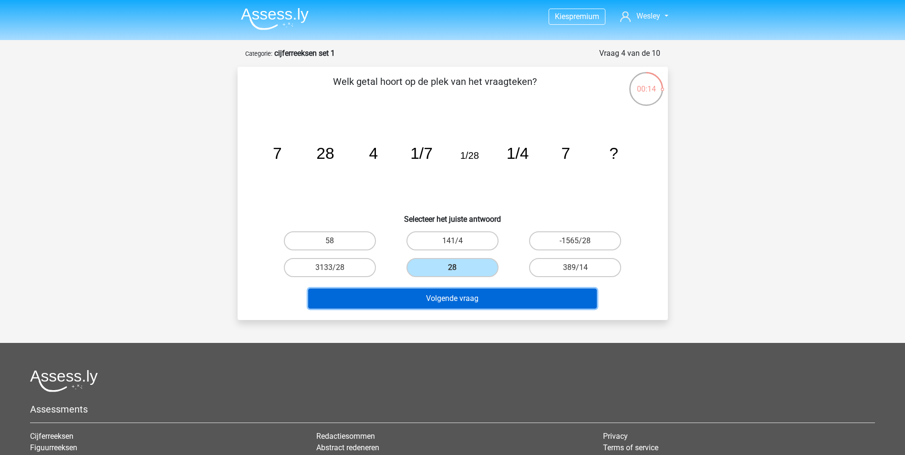
click at [458, 305] on button "Volgende vraag" at bounding box center [452, 299] width 289 height 20
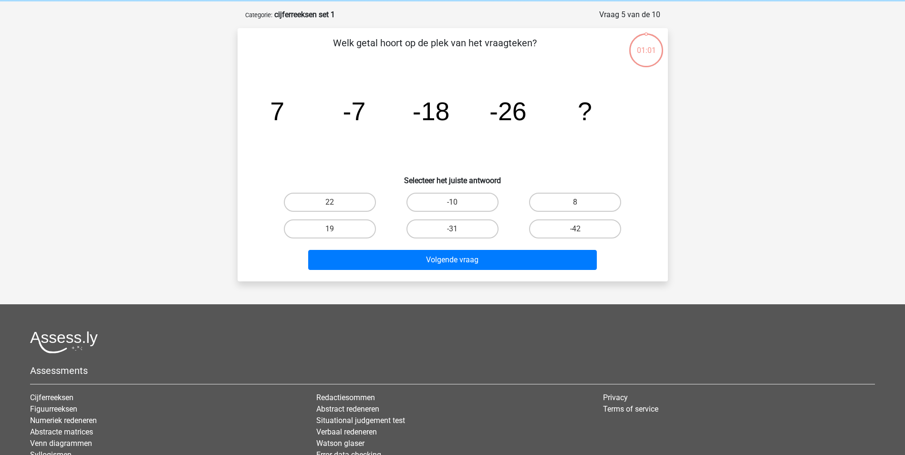
scroll to position [48, 0]
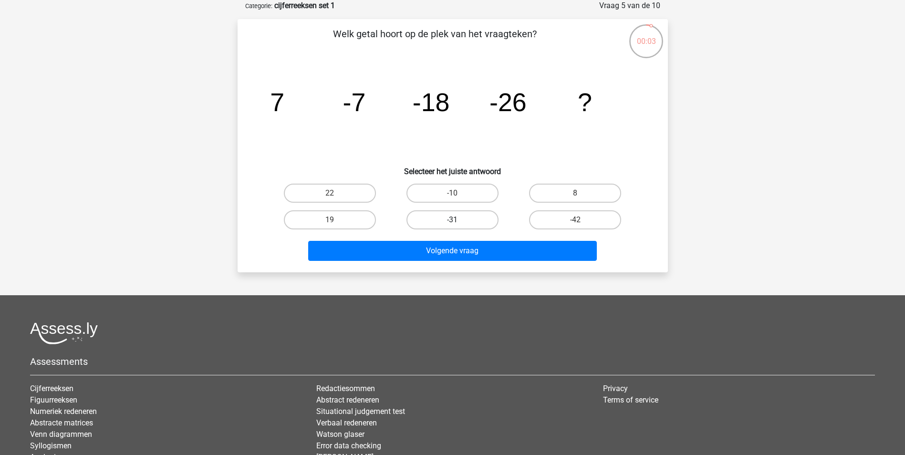
click at [460, 220] on label "-31" at bounding box center [453, 219] width 92 height 19
click at [459, 220] on input "-31" at bounding box center [455, 223] width 6 height 6
radio input "true"
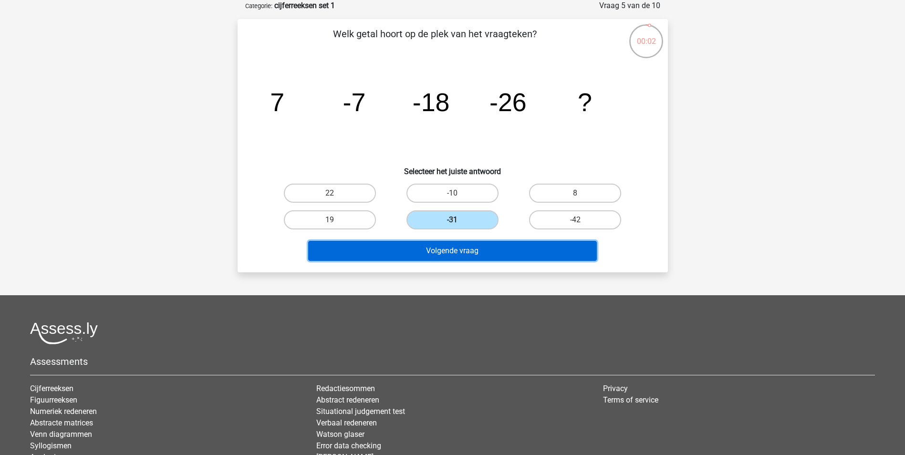
click at [450, 253] on button "Volgende vraag" at bounding box center [452, 251] width 289 height 20
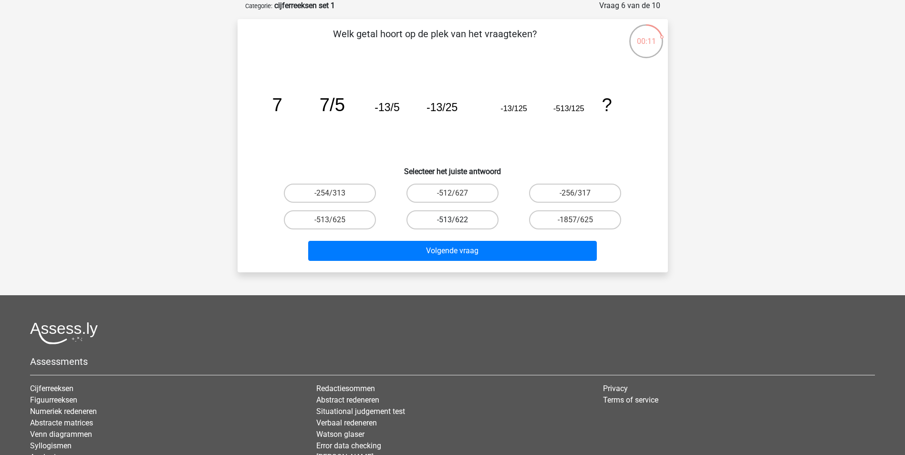
click at [489, 223] on label "-513/622" at bounding box center [453, 219] width 92 height 19
click at [459, 223] on input "-513/622" at bounding box center [455, 223] width 6 height 6
radio input "true"
click at [346, 216] on label "-513/625" at bounding box center [330, 219] width 92 height 19
click at [336, 220] on input "-513/625" at bounding box center [333, 223] width 6 height 6
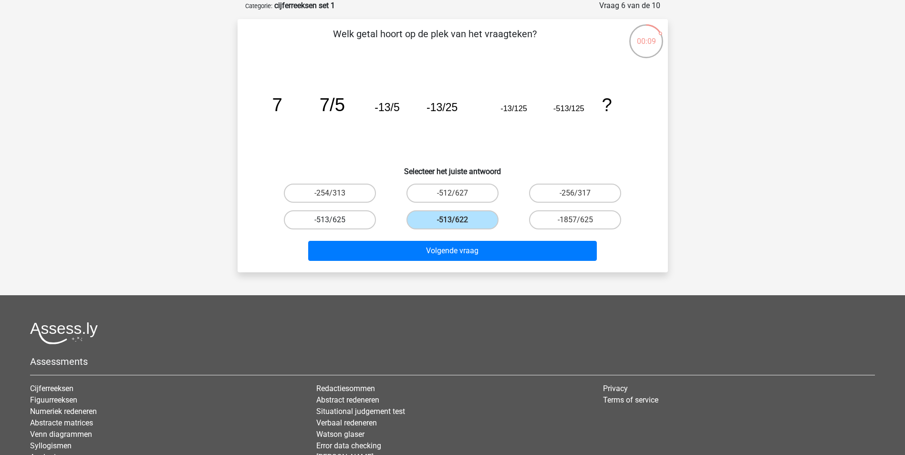
radio input "true"
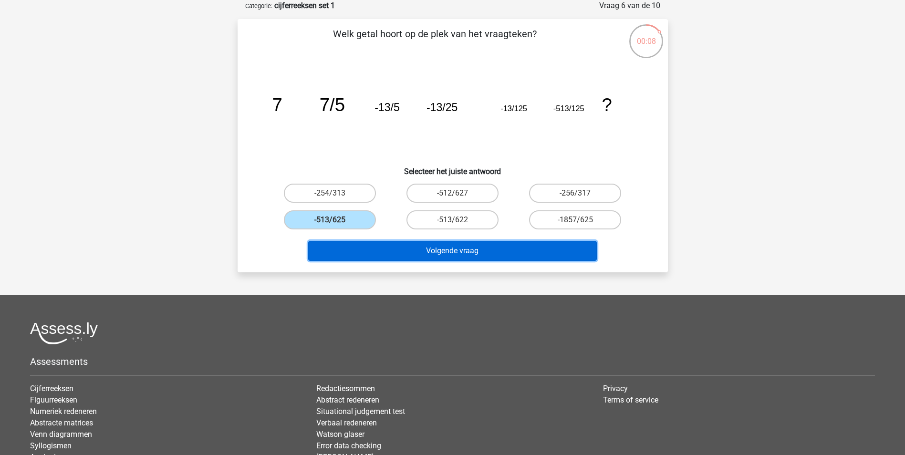
click at [388, 254] on button "Volgende vraag" at bounding box center [452, 251] width 289 height 20
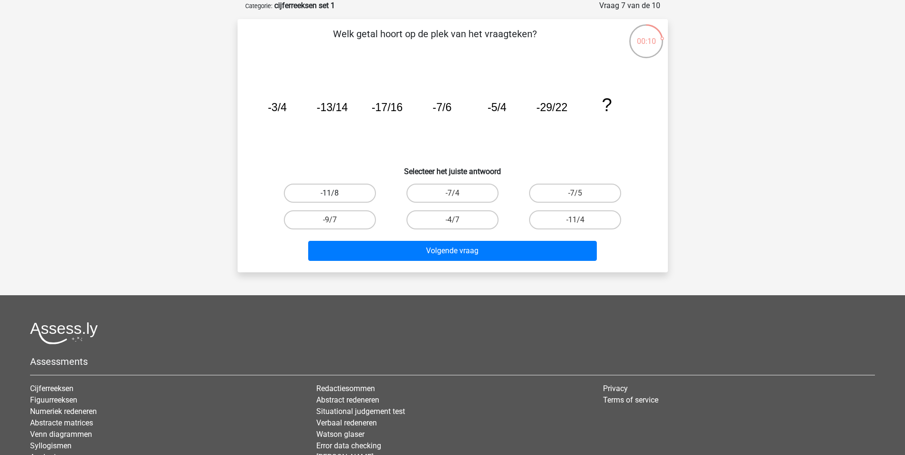
click at [353, 195] on label "-11/8" at bounding box center [330, 193] width 92 height 19
click at [336, 195] on input "-11/8" at bounding box center [333, 196] width 6 height 6
radio input "true"
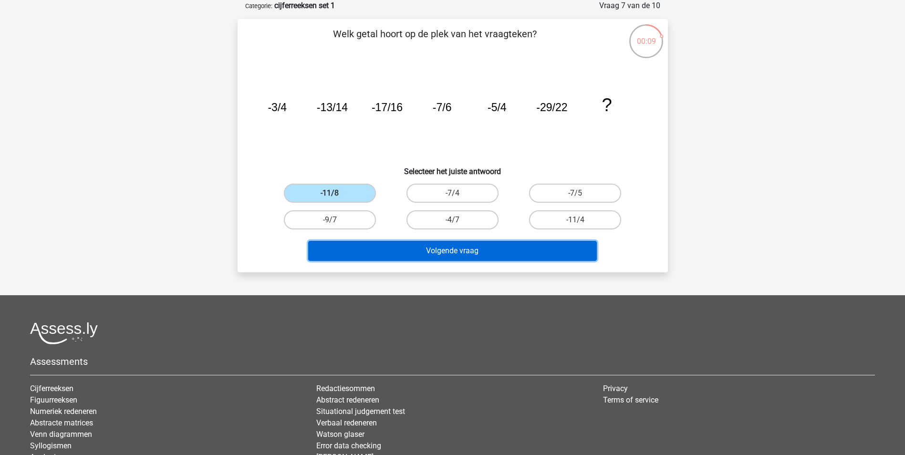
click at [368, 253] on button "Volgende vraag" at bounding box center [452, 251] width 289 height 20
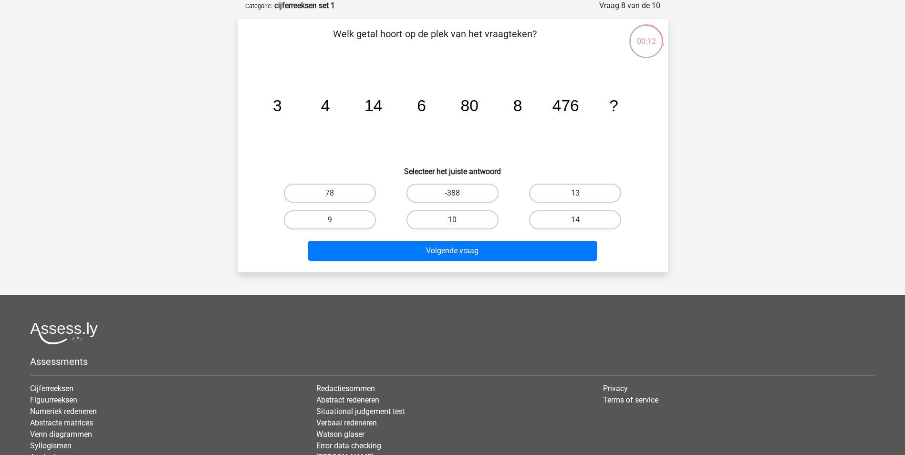
drag, startPoint x: 460, startPoint y: 224, endPoint x: 453, endPoint y: 245, distance: 22.0
click at [460, 223] on label "10" at bounding box center [453, 219] width 92 height 19
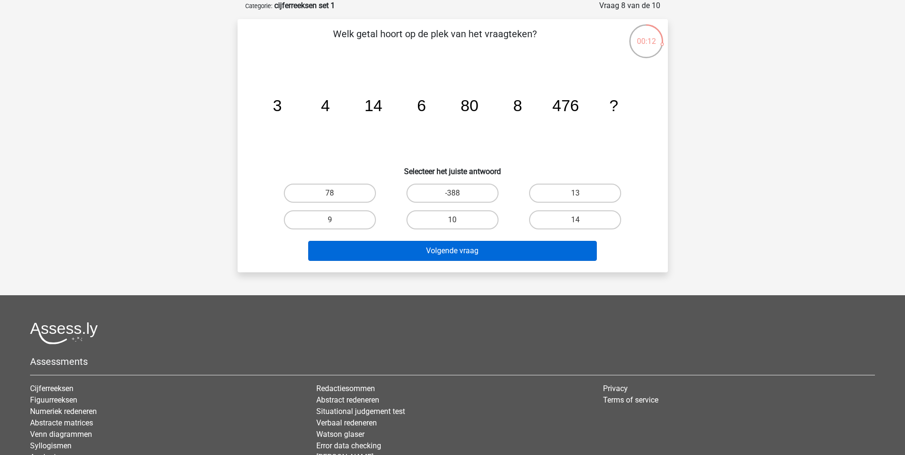
click at [459, 223] on input "10" at bounding box center [455, 223] width 6 height 6
radio input "true"
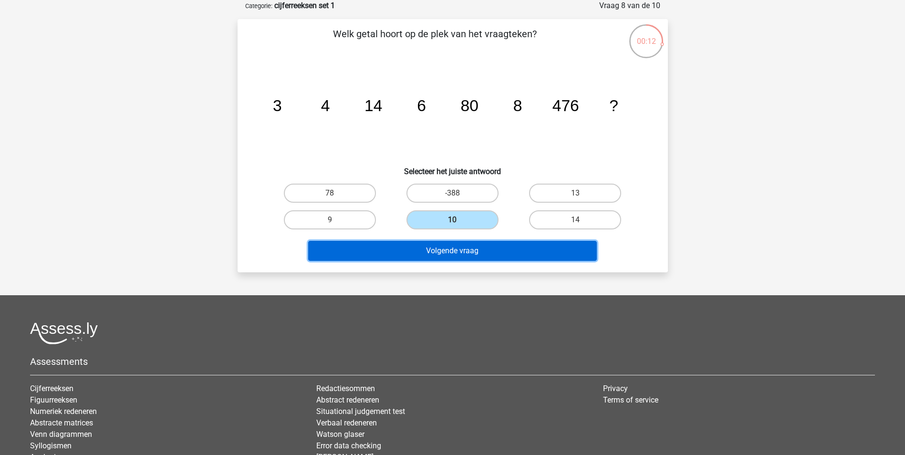
click at [454, 247] on button "Volgende vraag" at bounding box center [452, 251] width 289 height 20
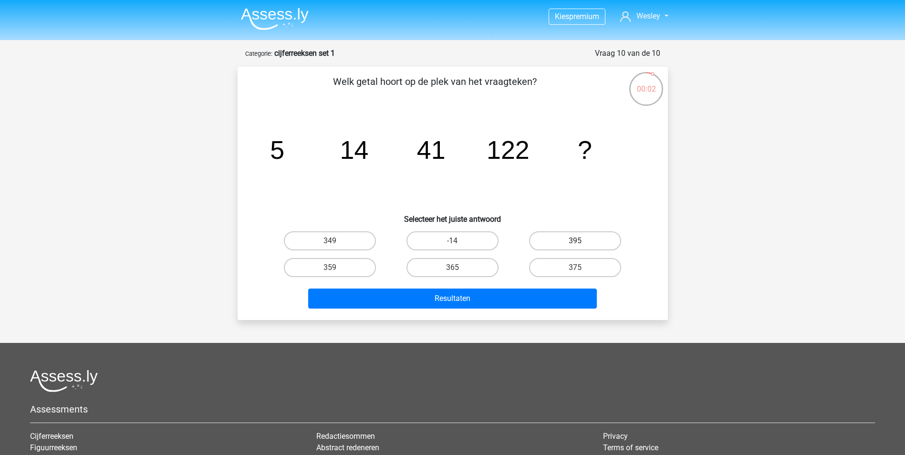
drag, startPoint x: 558, startPoint y: 235, endPoint x: 544, endPoint y: 255, distance: 24.4
click at [558, 235] on label "395" at bounding box center [575, 240] width 92 height 19
click at [576, 241] on input "395" at bounding box center [579, 244] width 6 height 6
radio input "true"
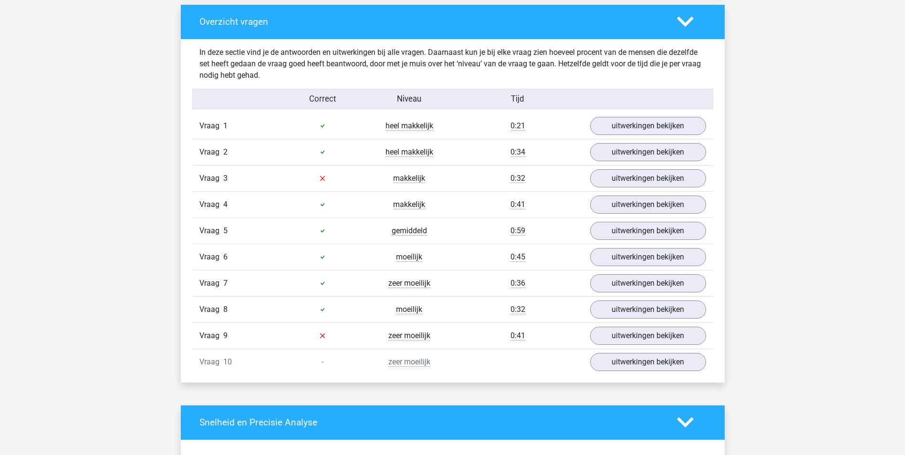
scroll to position [716, 0]
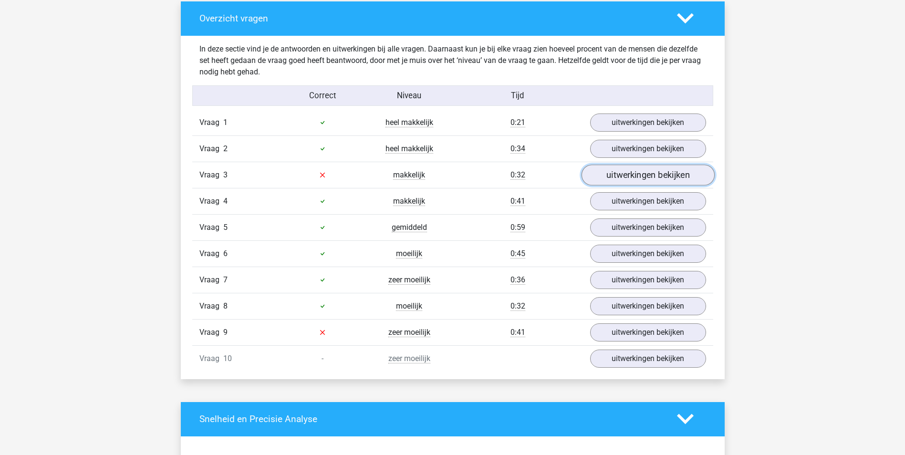
click at [643, 181] on link "uitwerkingen bekijken" at bounding box center [647, 175] width 133 height 21
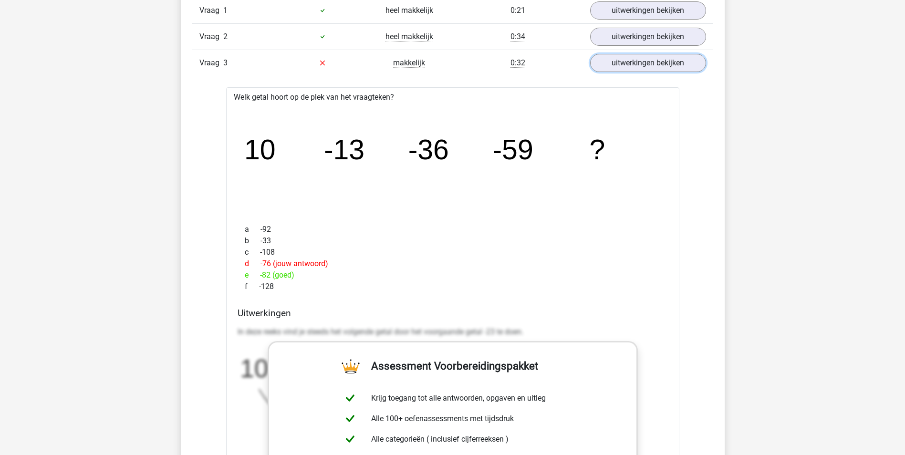
scroll to position [811, 0]
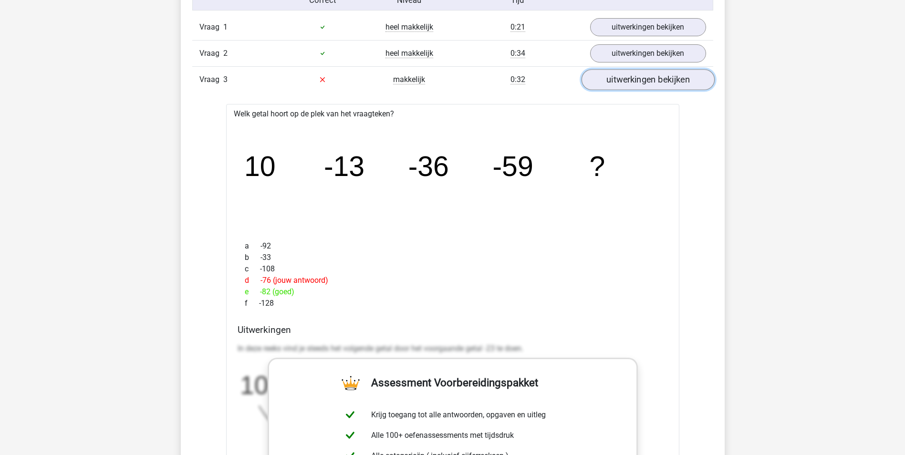
click at [652, 82] on link "uitwerkingen bekijken" at bounding box center [647, 79] width 133 height 21
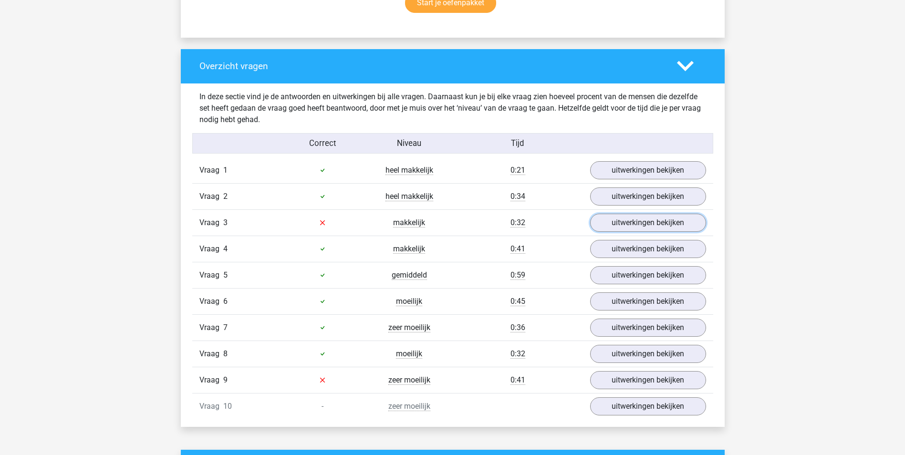
scroll to position [716, 0]
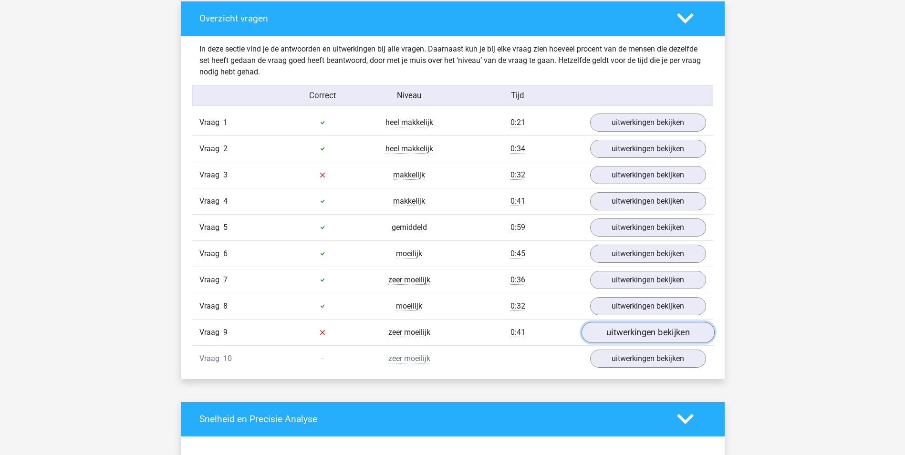
click at [632, 336] on link "uitwerkingen bekijken" at bounding box center [647, 332] width 133 height 21
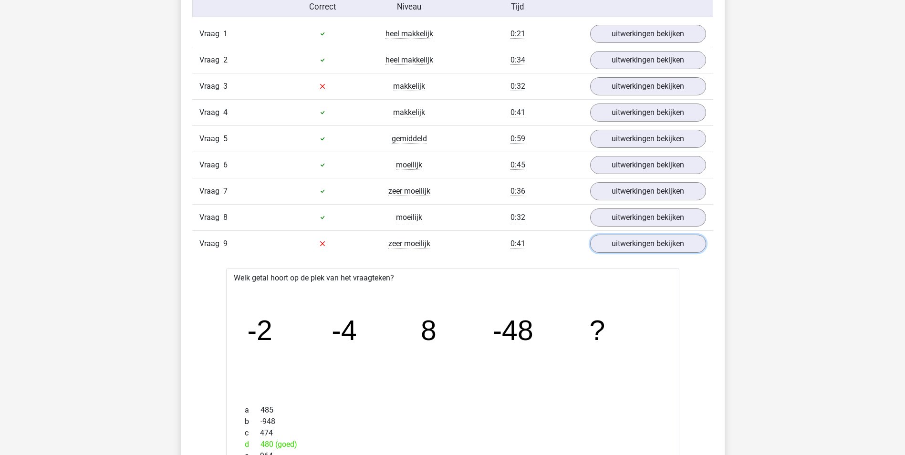
scroll to position [811, 0]
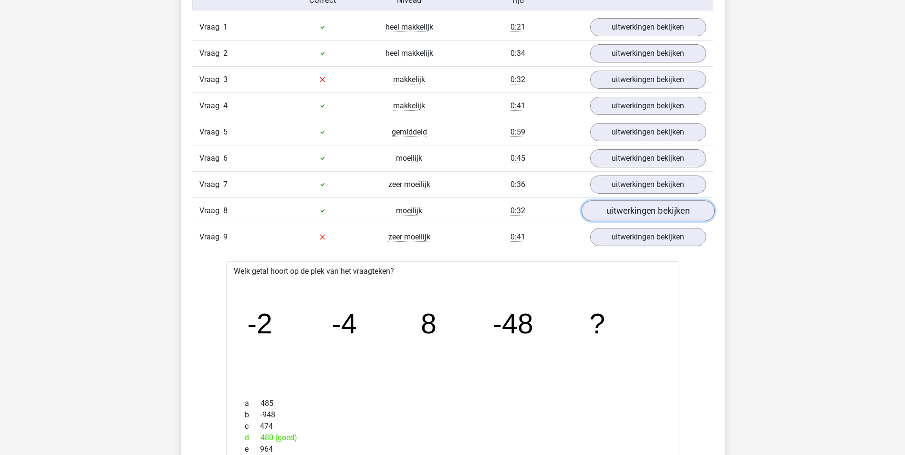
click at [635, 211] on link "uitwerkingen bekijken" at bounding box center [647, 210] width 133 height 21
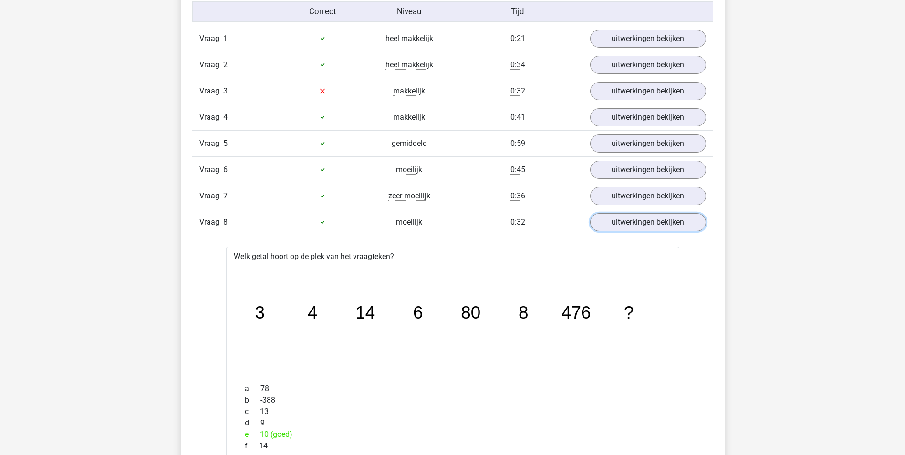
scroll to position [764, 0]
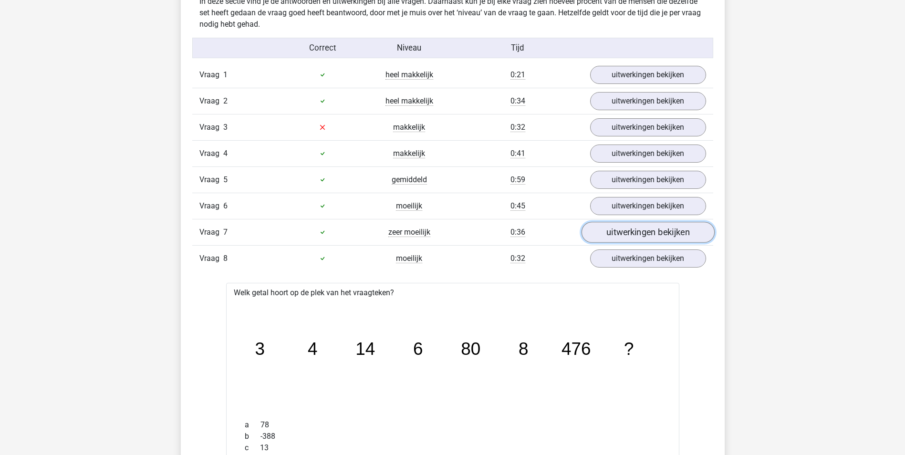
click at [643, 234] on link "uitwerkingen bekijken" at bounding box center [647, 232] width 133 height 21
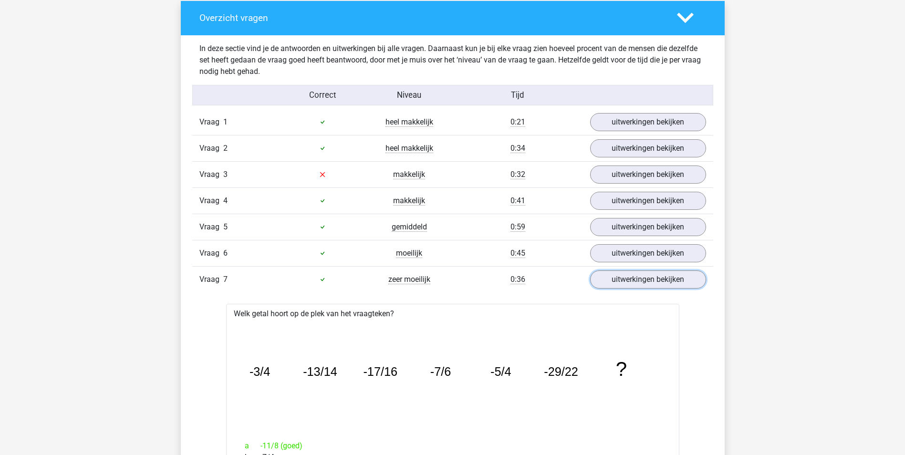
scroll to position [716, 0]
click at [623, 225] on link "uitwerkingen bekijken" at bounding box center [647, 227] width 133 height 21
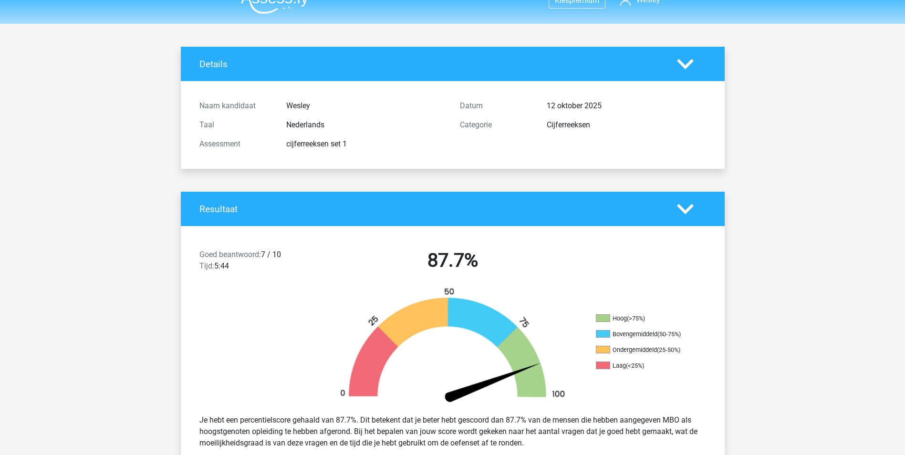
scroll to position [0, 0]
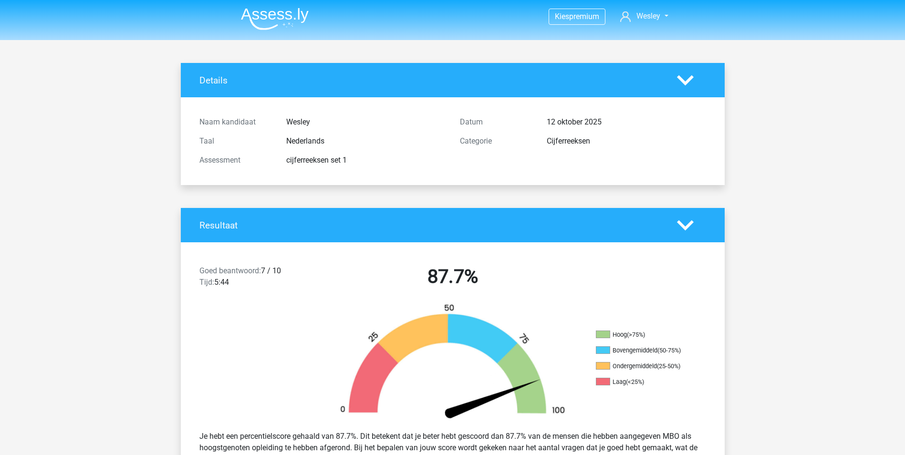
click at [293, 21] on img at bounding box center [275, 19] width 68 height 22
